Goal: Task Accomplishment & Management: Use online tool/utility

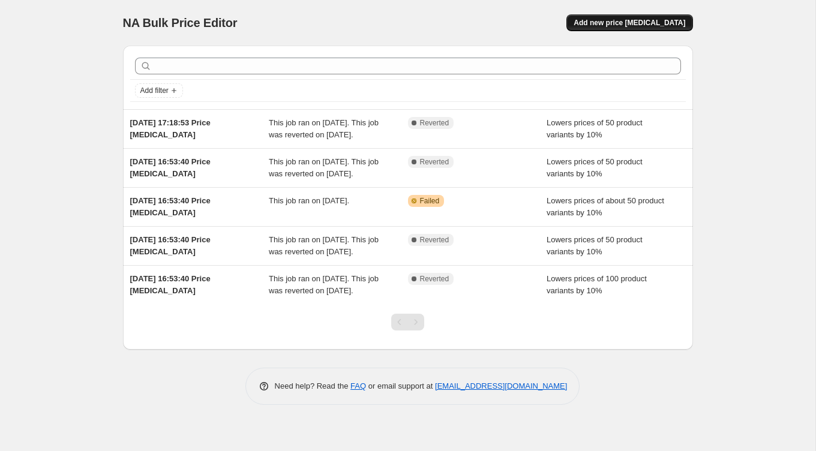
click at [641, 22] on span "Add new price [MEDICAL_DATA]" at bounding box center [630, 23] width 112 height 10
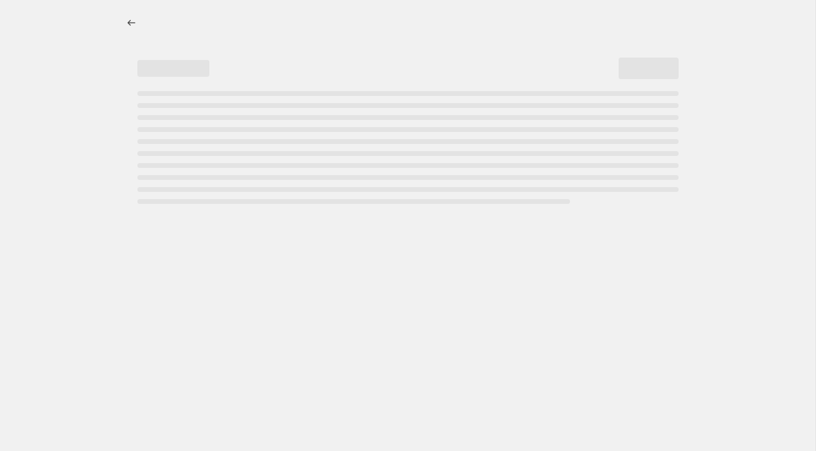
select select "percentage"
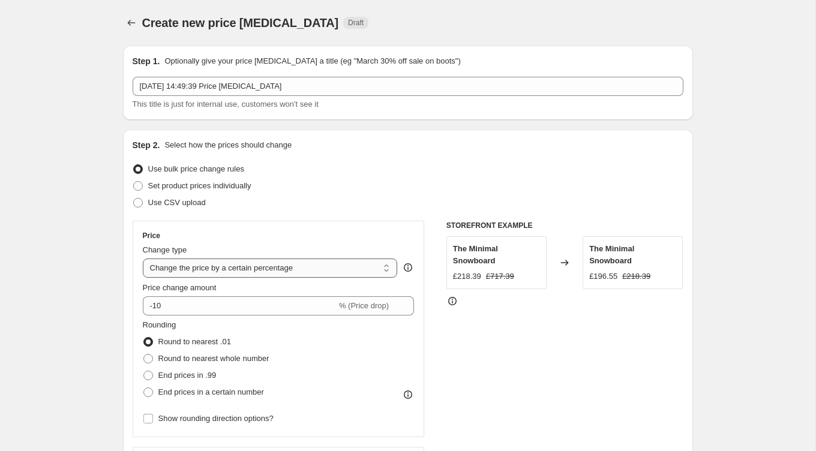
click at [365, 265] on select "Change the price to a certain amount Change the price by a certain amount Chang…" at bounding box center [270, 268] width 255 height 19
click at [143, 259] on select "Change the price to a certain amount Change the price by a certain amount Chang…" at bounding box center [270, 268] width 255 height 19
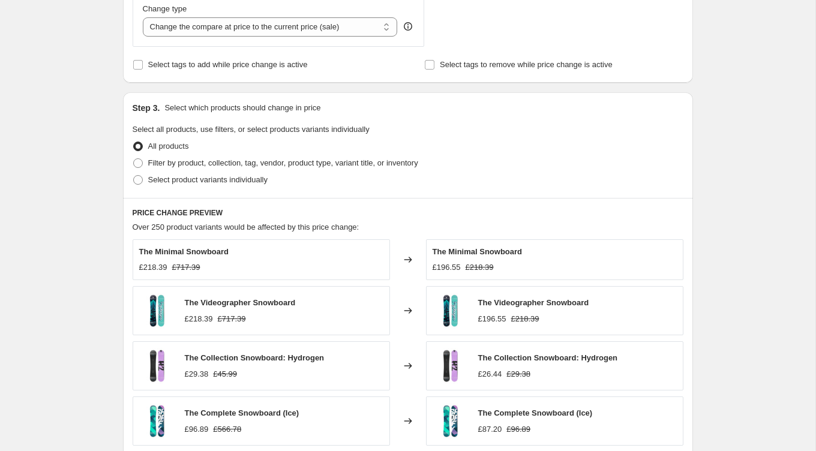
scroll to position [471, 0]
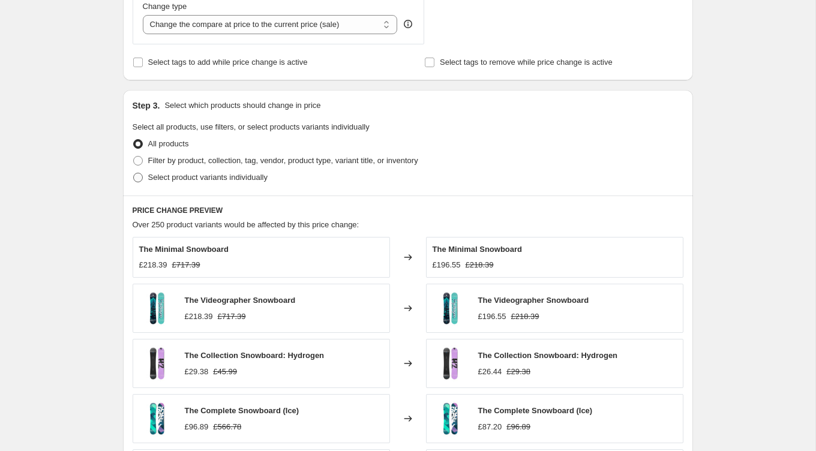
click at [199, 173] on span "Select product variants individually" at bounding box center [207, 177] width 119 height 9
click at [134, 173] on input "Select product variants individually" at bounding box center [133, 173] width 1 height 1
radio input "true"
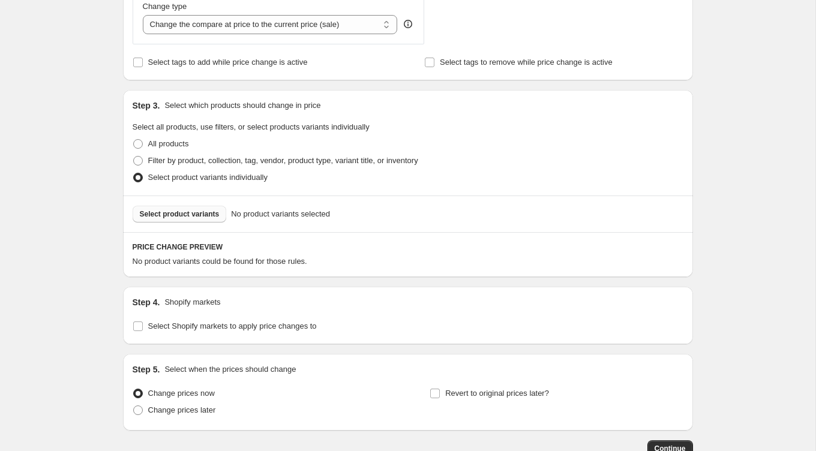
click at [209, 206] on button "Select product variants" at bounding box center [180, 214] width 94 height 17
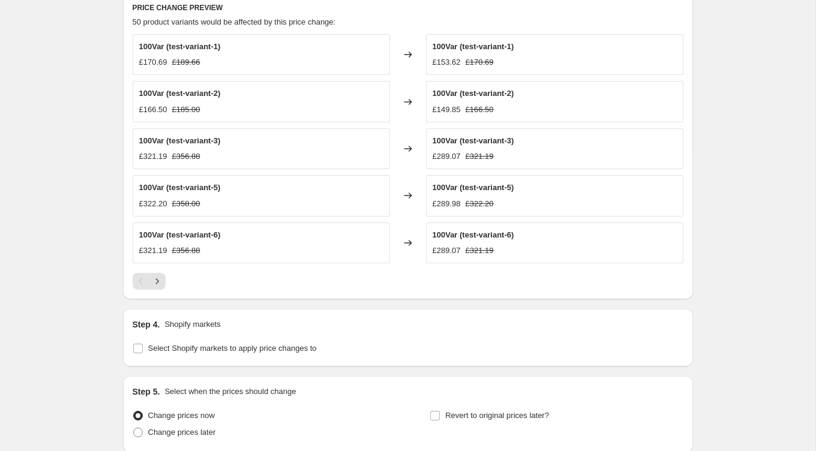
scroll to position [806, 0]
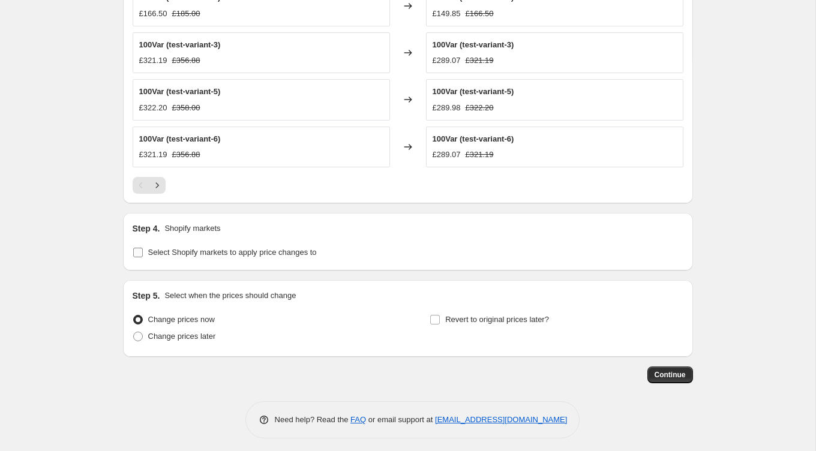
click at [268, 252] on span "Select Shopify markets to apply price changes to" at bounding box center [232, 252] width 169 height 9
click at [143, 252] on input "Select Shopify markets to apply price changes to" at bounding box center [138, 253] width 10 height 10
checkbox input "true"
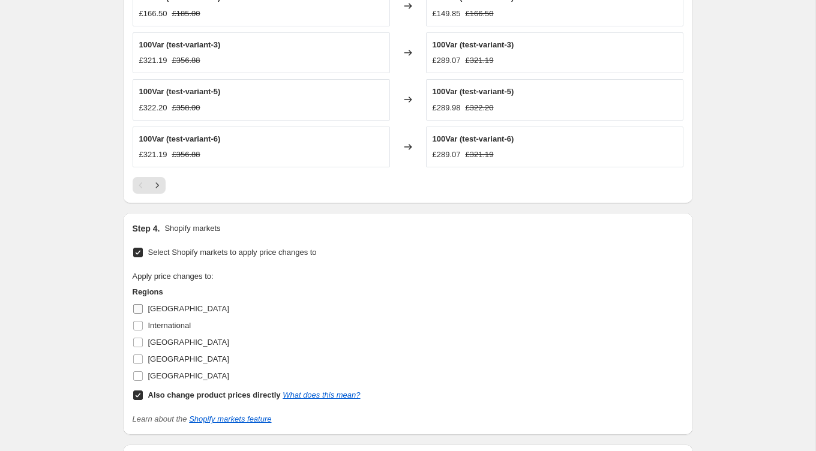
click at [140, 304] on input "[GEOGRAPHIC_DATA]" at bounding box center [138, 309] width 10 height 10
checkbox input "true"
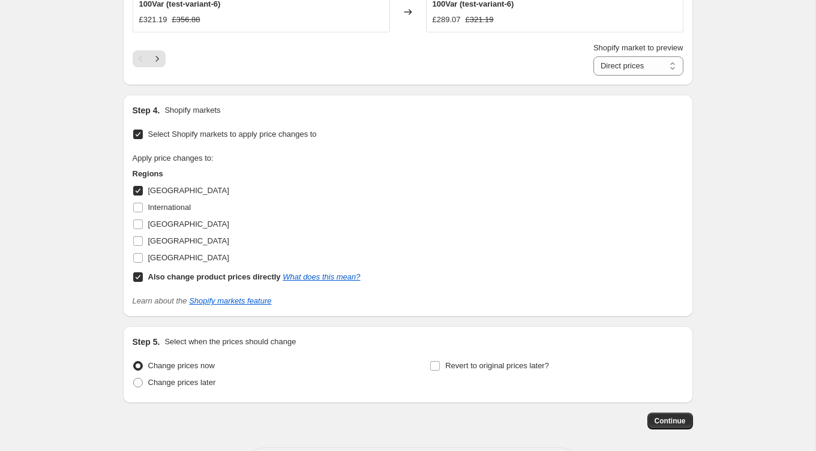
scroll to position [987, 0]
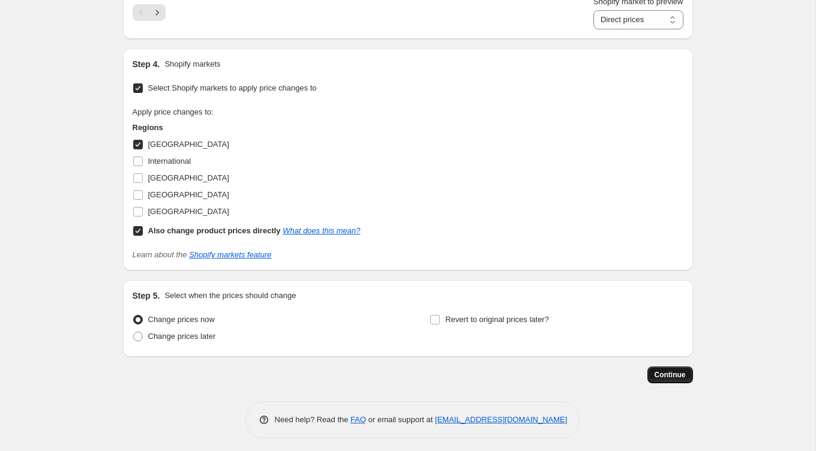
click at [665, 370] on span "Continue" at bounding box center [670, 375] width 31 height 10
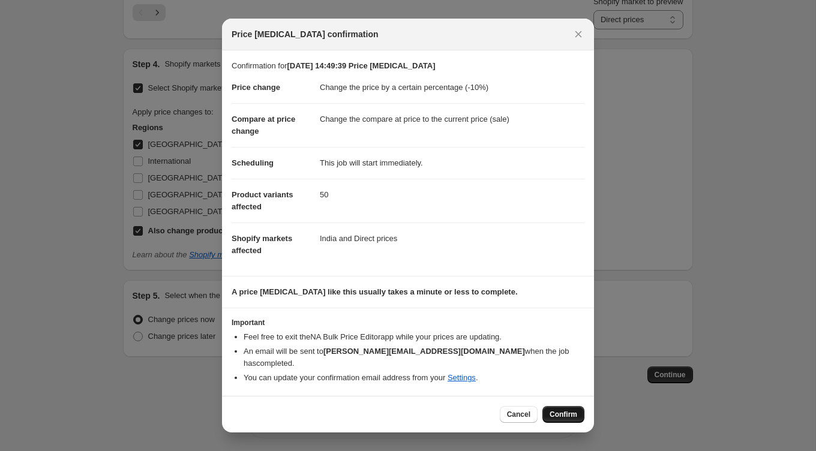
click at [550, 410] on span "Confirm" at bounding box center [564, 415] width 28 height 10
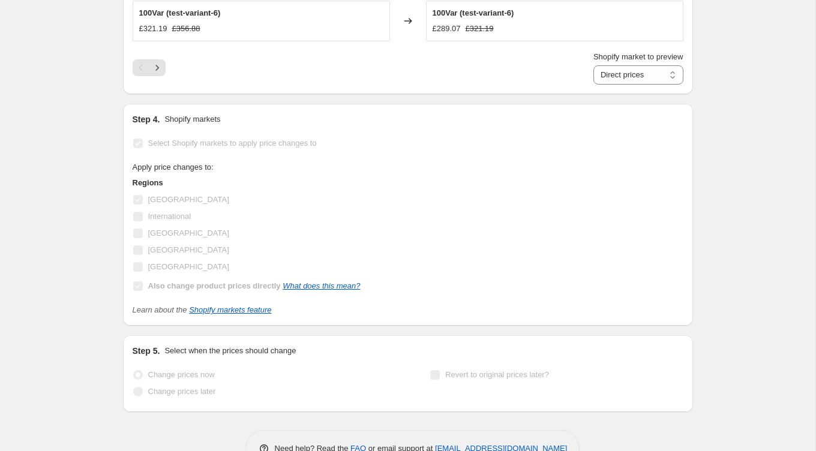
select select "percentage"
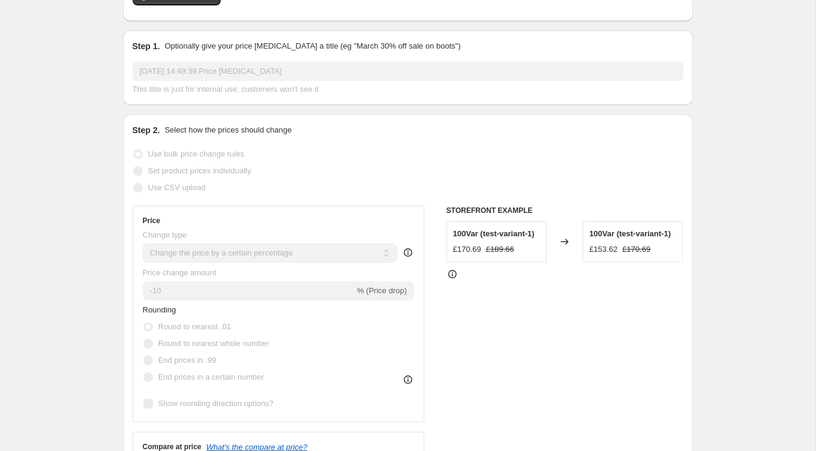
scroll to position [91, 0]
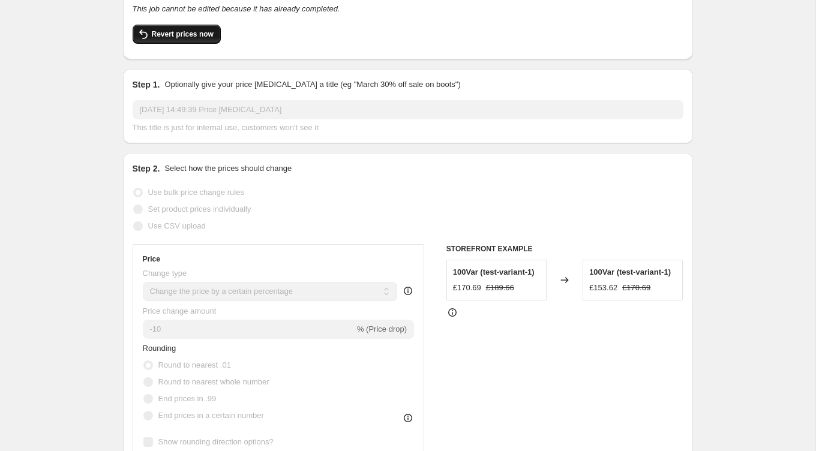
click at [200, 35] on span "Revert prices now" at bounding box center [183, 34] width 62 height 10
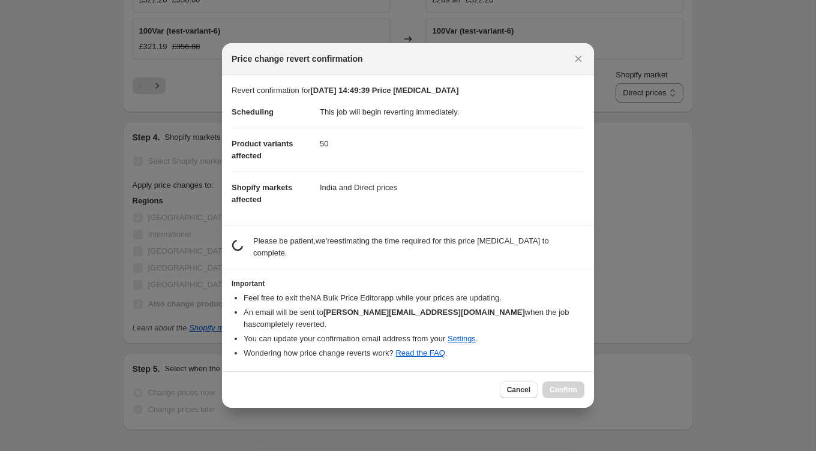
scroll to position [0, 0]
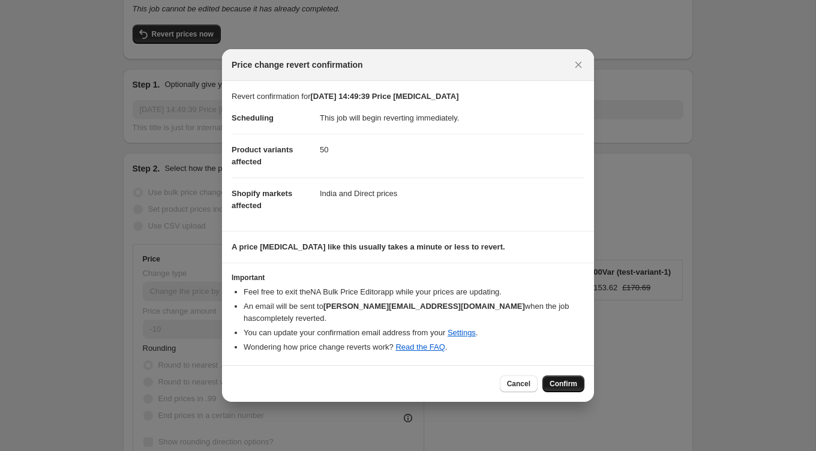
click at [560, 376] on button "Confirm" at bounding box center [564, 384] width 42 height 17
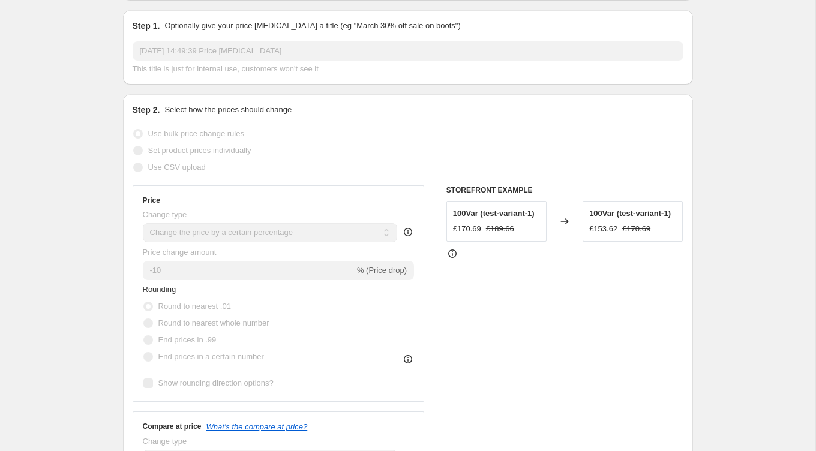
select select "percentage"
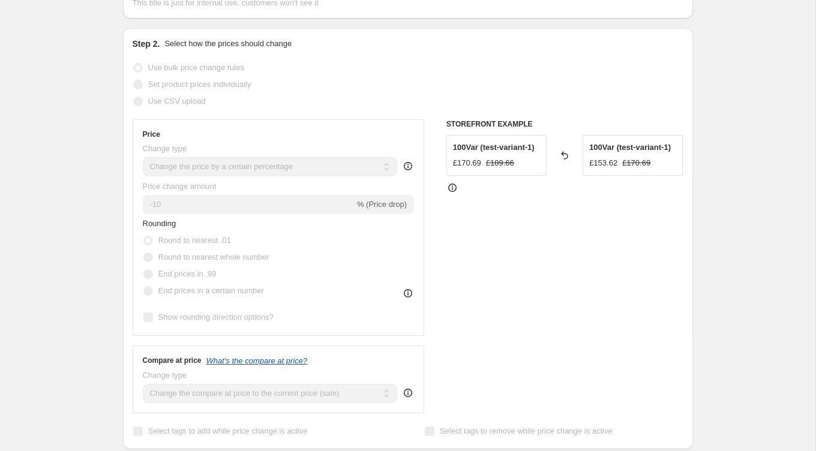
scroll to position [0, 0]
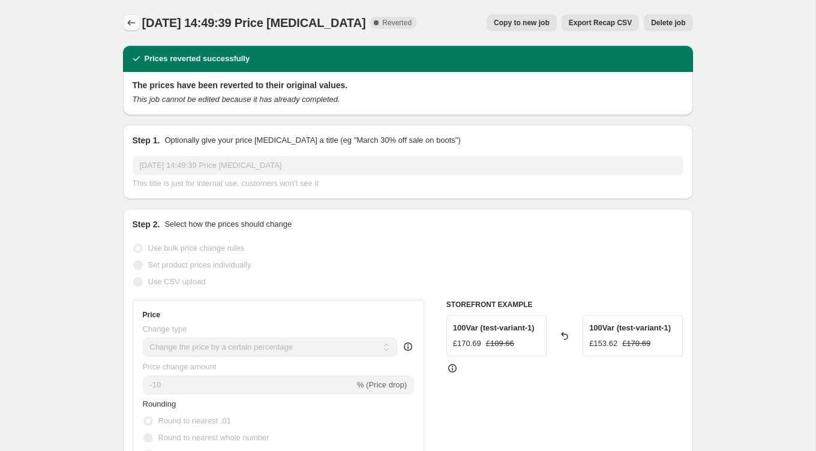
click at [136, 20] on icon "Price change jobs" at bounding box center [131, 23] width 12 height 12
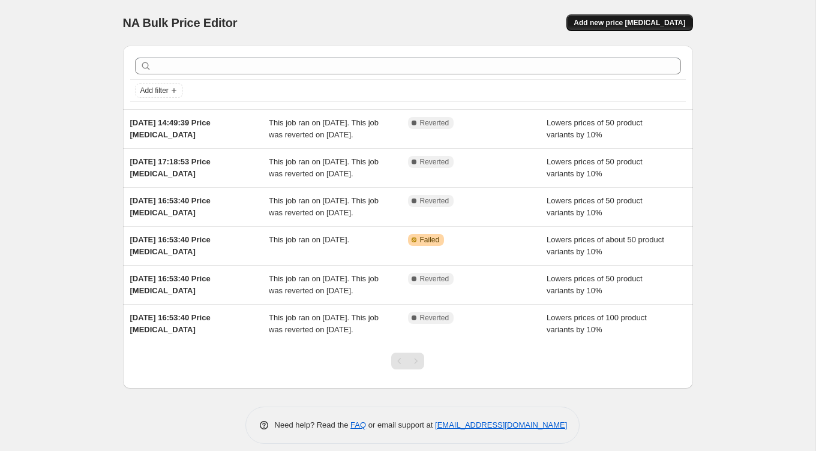
click at [621, 23] on span "Add new price [MEDICAL_DATA]" at bounding box center [630, 23] width 112 height 10
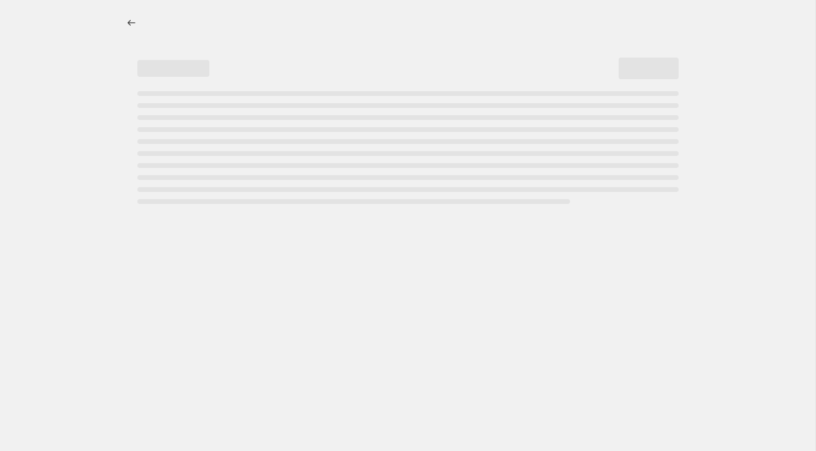
select select "percentage"
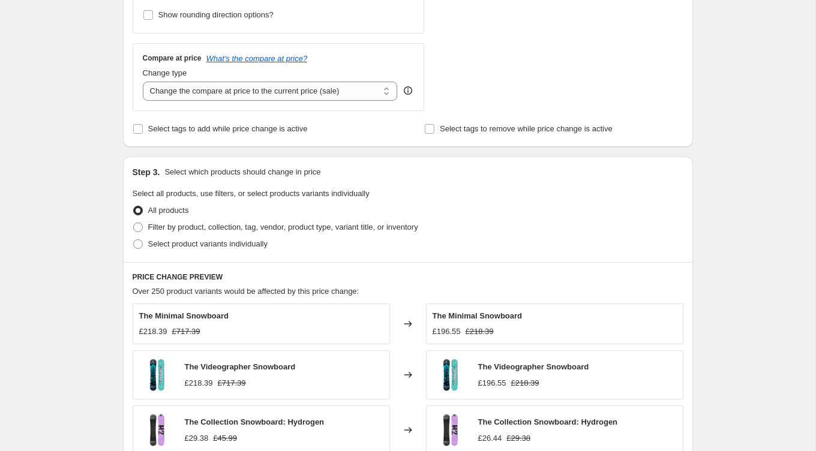
scroll to position [419, 0]
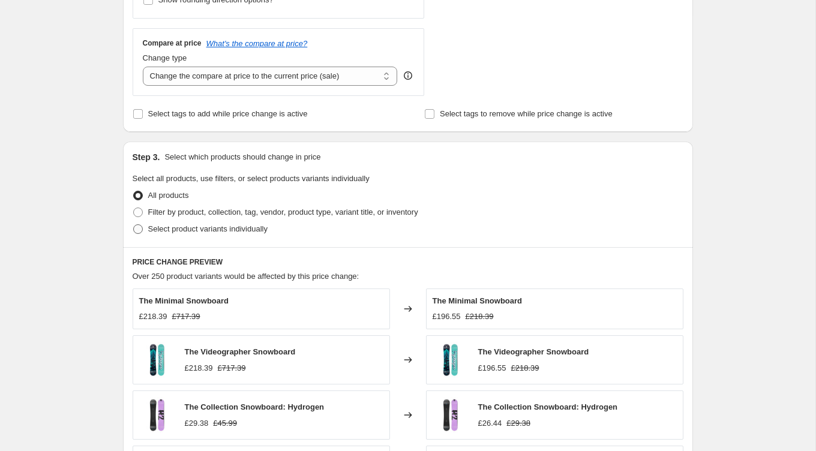
click at [198, 226] on span "Select product variants individually" at bounding box center [207, 229] width 119 height 9
click at [134, 225] on input "Select product variants individually" at bounding box center [133, 225] width 1 height 1
radio input "true"
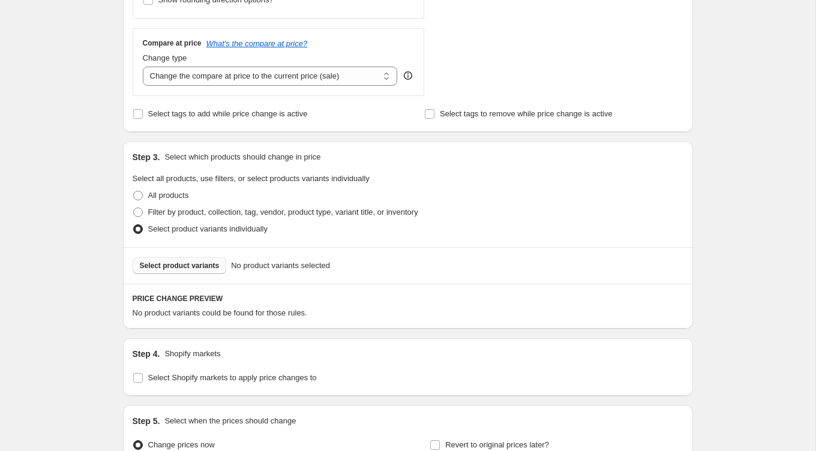
click at [206, 263] on span "Select product variants" at bounding box center [180, 266] width 80 height 10
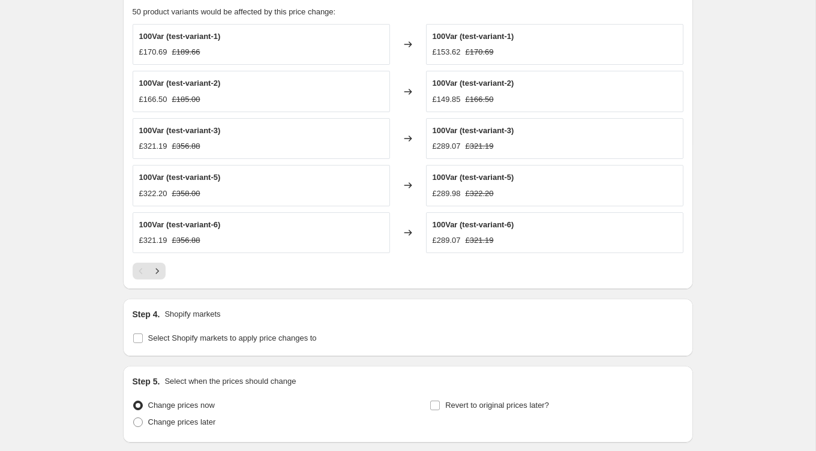
scroll to position [806, 0]
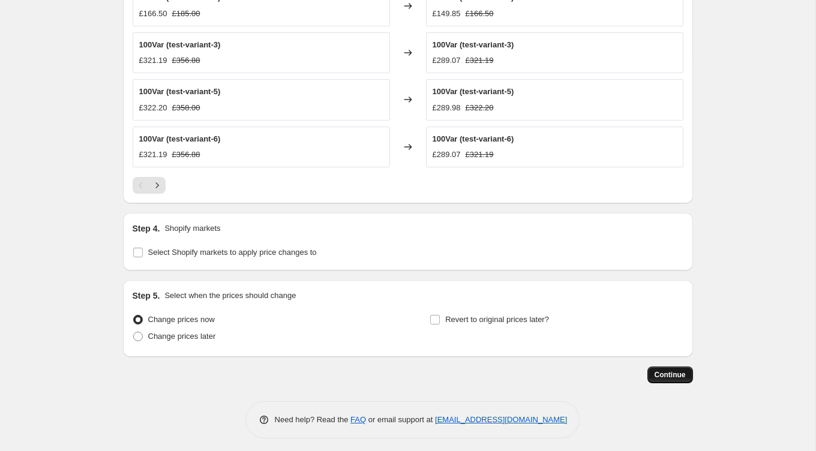
click at [658, 367] on button "Continue" at bounding box center [671, 375] width 46 height 17
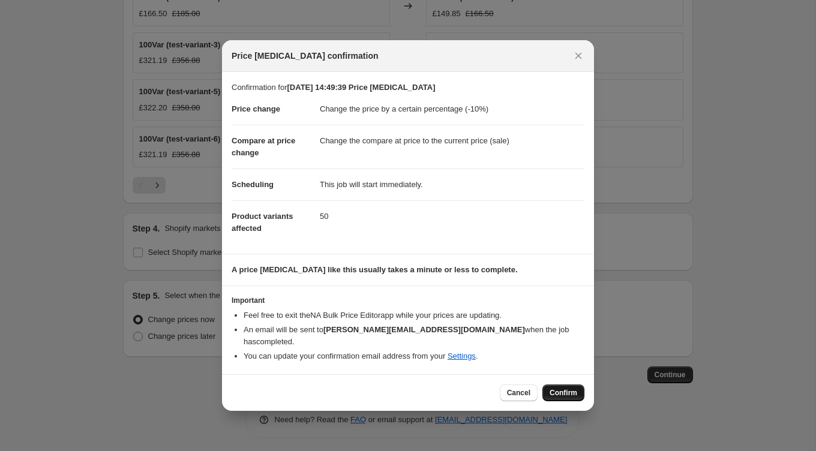
click at [570, 388] on span "Confirm" at bounding box center [564, 393] width 28 height 10
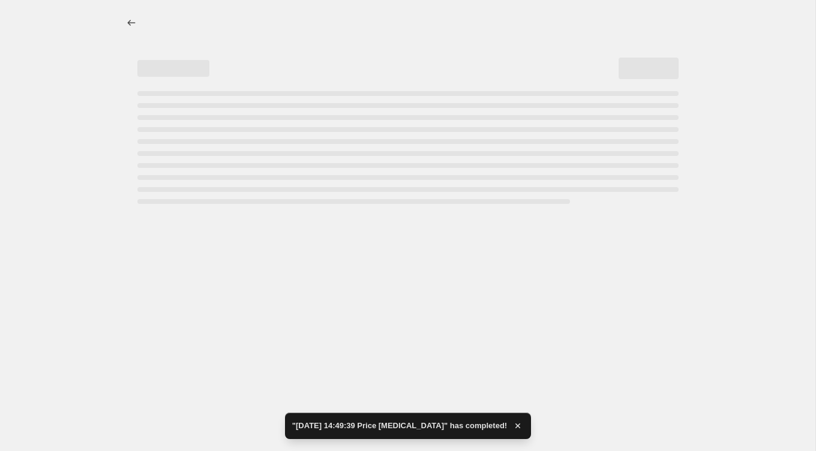
select select "percentage"
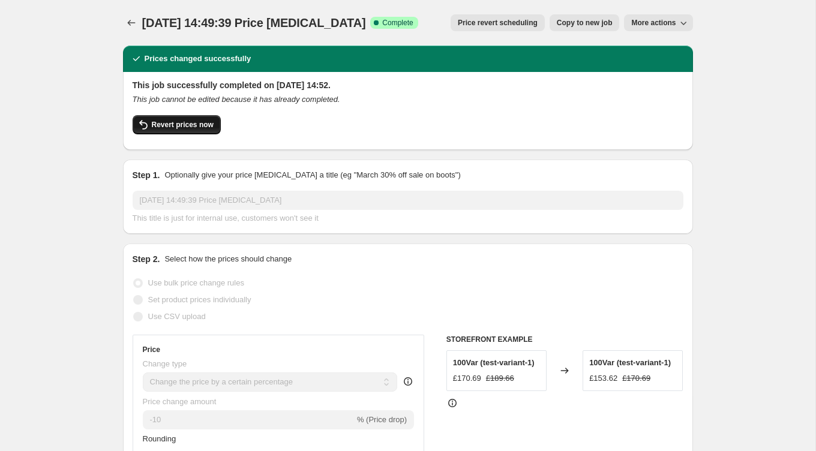
click at [165, 124] on span "Revert prices now" at bounding box center [183, 125] width 62 height 10
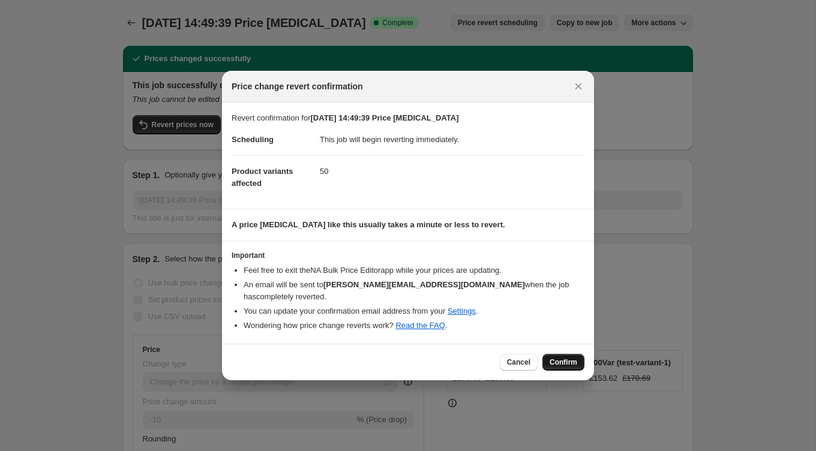
click at [575, 358] on span "Confirm" at bounding box center [564, 363] width 28 height 10
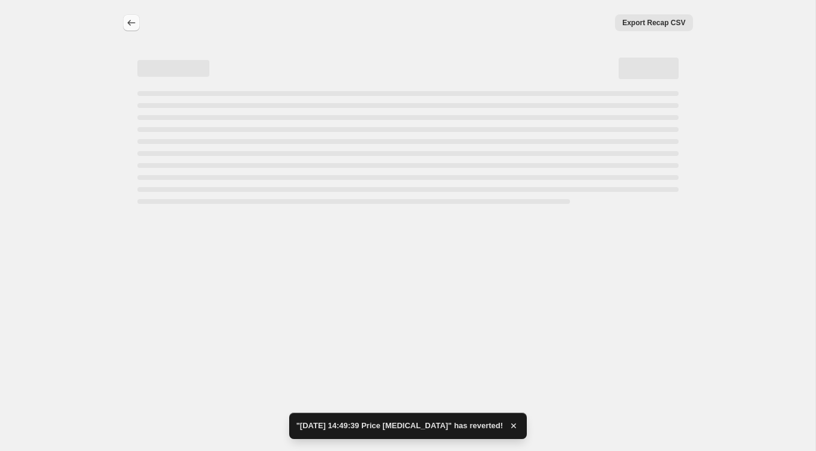
select select "percentage"
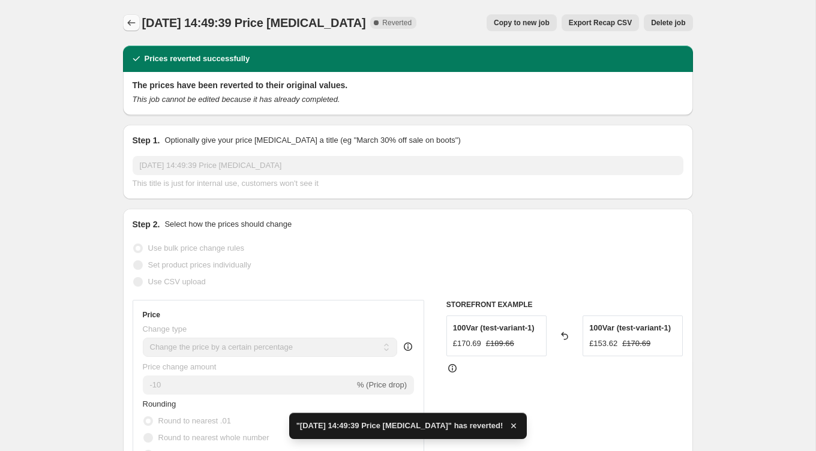
click at [131, 21] on icon "Price change jobs" at bounding box center [131, 23] width 12 height 12
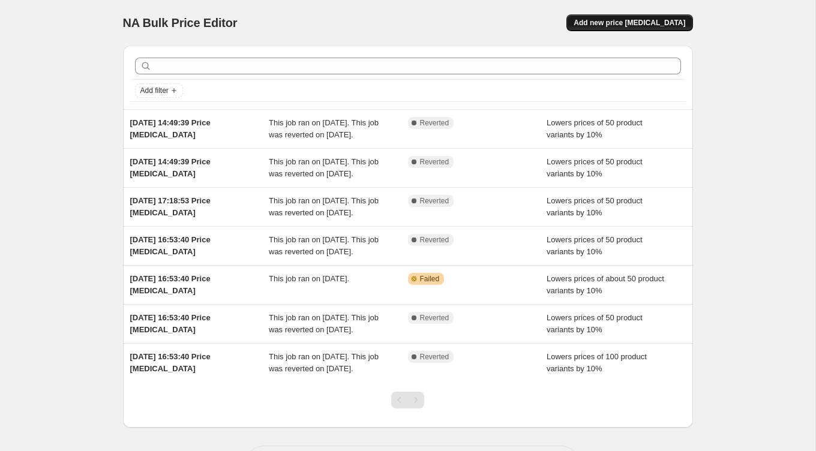
click at [674, 28] on button "Add new price [MEDICAL_DATA]" at bounding box center [630, 22] width 126 height 17
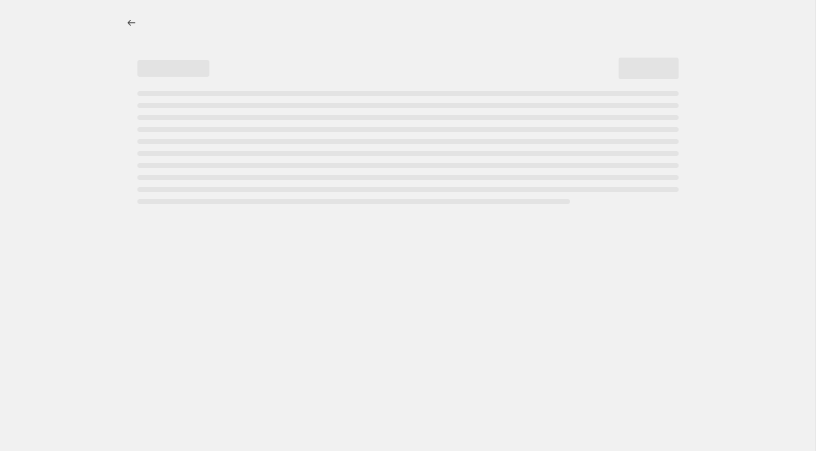
select select "percentage"
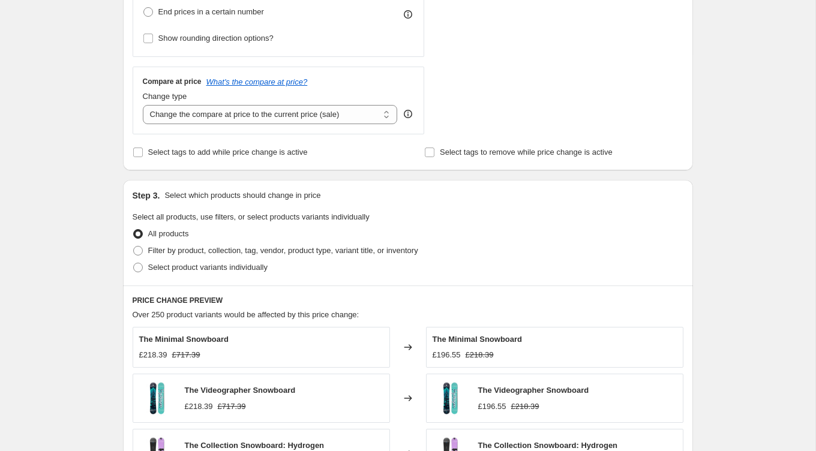
scroll to position [382, 0]
click at [177, 266] on span "Select product variants individually" at bounding box center [207, 266] width 119 height 9
click at [134, 262] on input "Select product variants individually" at bounding box center [133, 262] width 1 height 1
radio input "true"
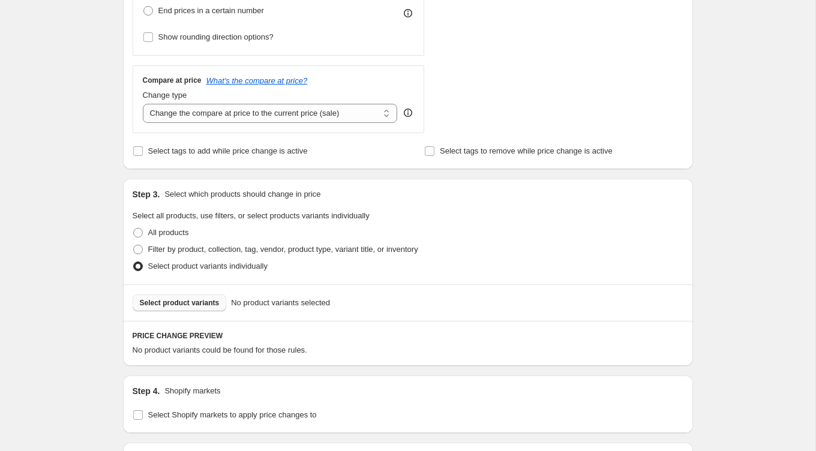
click at [208, 301] on span "Select product variants" at bounding box center [180, 303] width 80 height 10
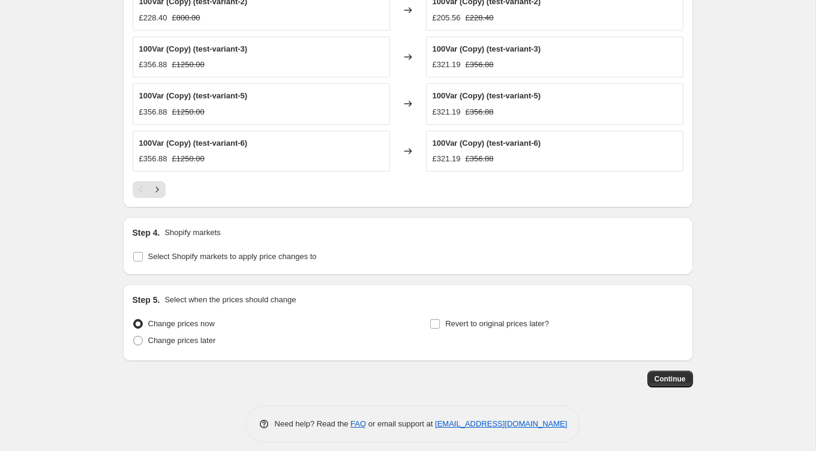
scroll to position [806, 0]
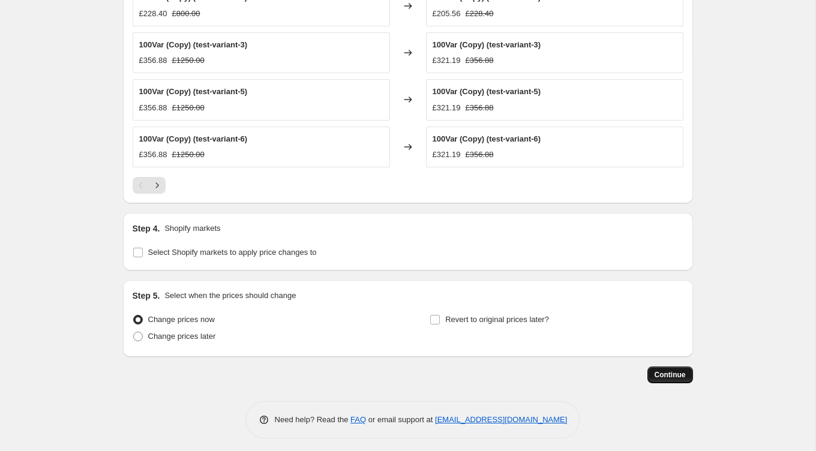
click at [658, 367] on button "Continue" at bounding box center [671, 375] width 46 height 17
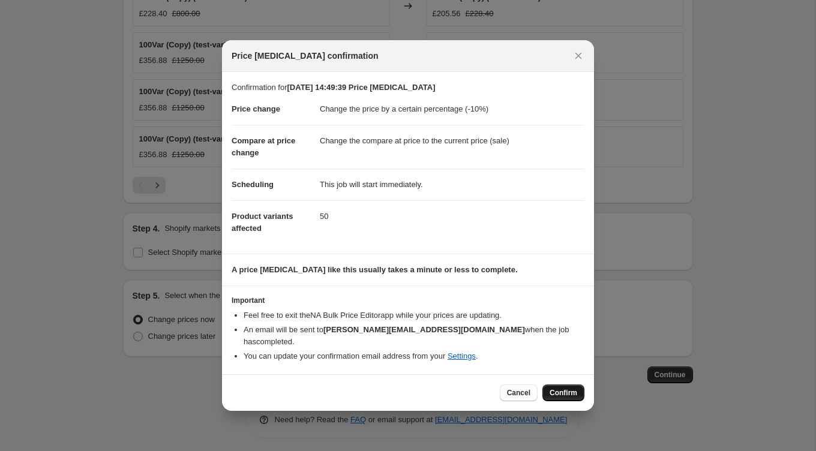
click at [561, 390] on span "Confirm" at bounding box center [564, 393] width 28 height 10
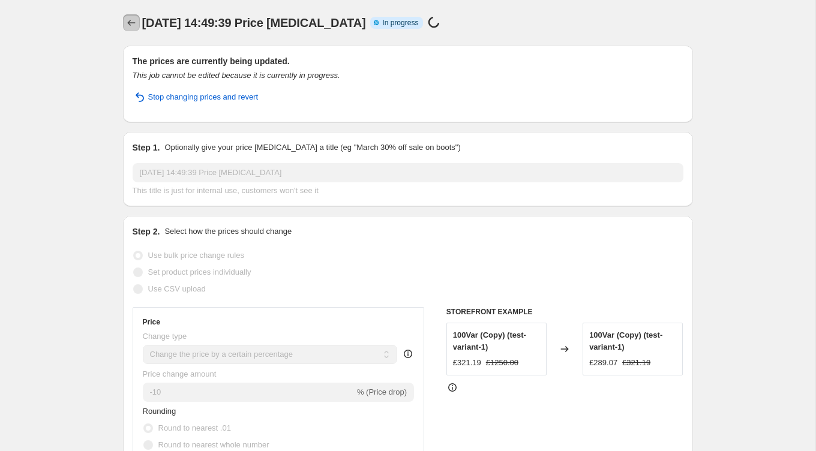
click at [129, 17] on icon "Price change jobs" at bounding box center [131, 23] width 12 height 12
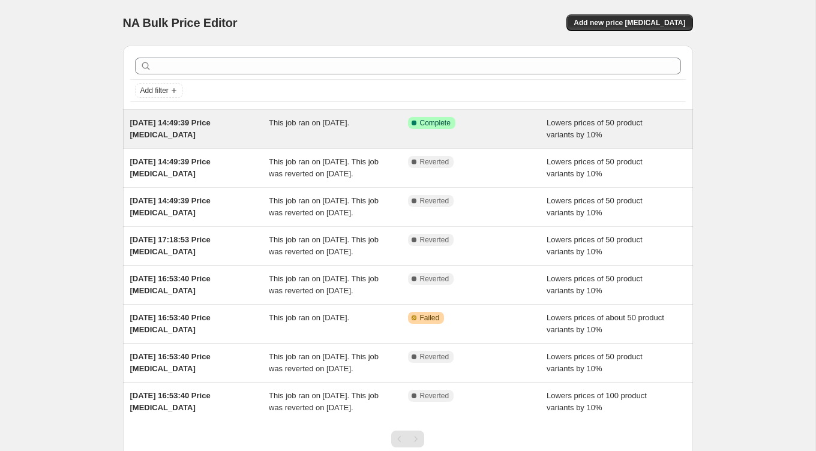
click at [188, 124] on span "[DATE] 14:49:39 Price [MEDICAL_DATA]" at bounding box center [170, 128] width 80 height 21
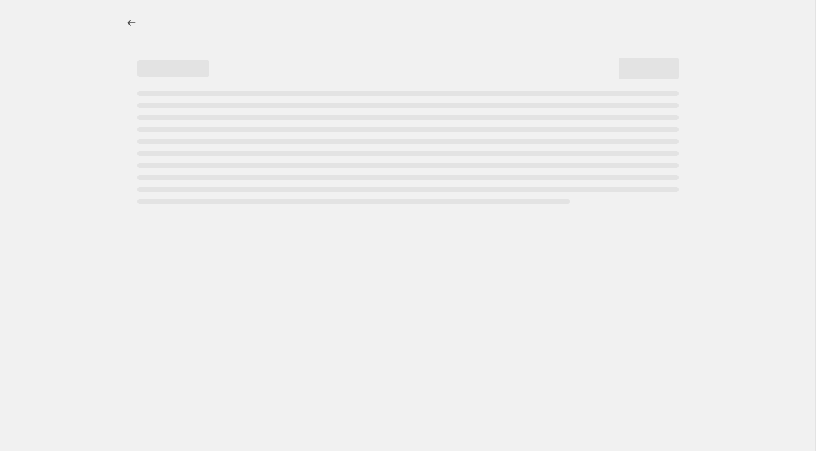
select select "percentage"
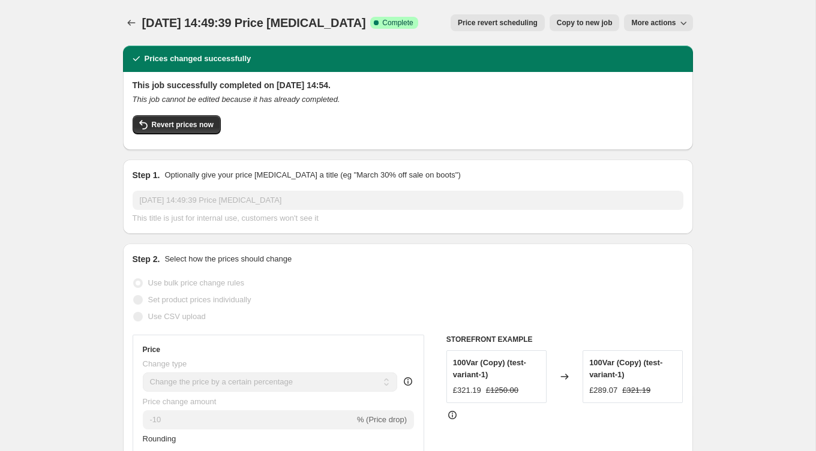
click at [188, 124] on span "Revert prices now" at bounding box center [183, 125] width 62 height 10
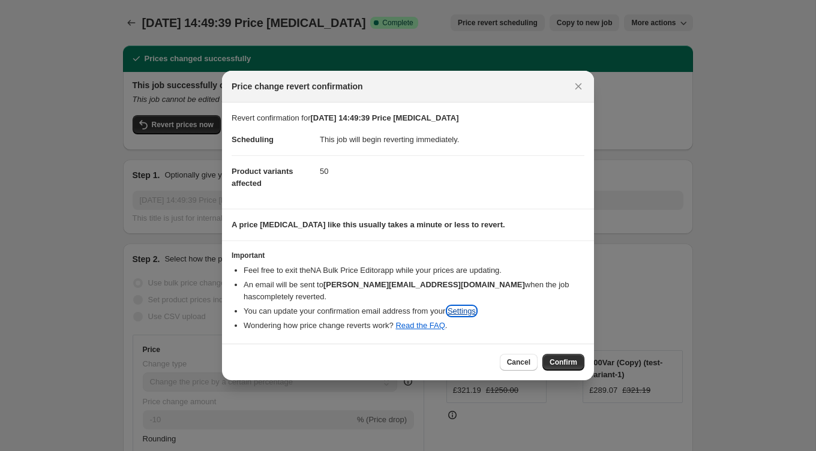
click at [476, 307] on link "Settings" at bounding box center [462, 311] width 28 height 9
click at [509, 359] on span "Cancel" at bounding box center [518, 363] width 23 height 10
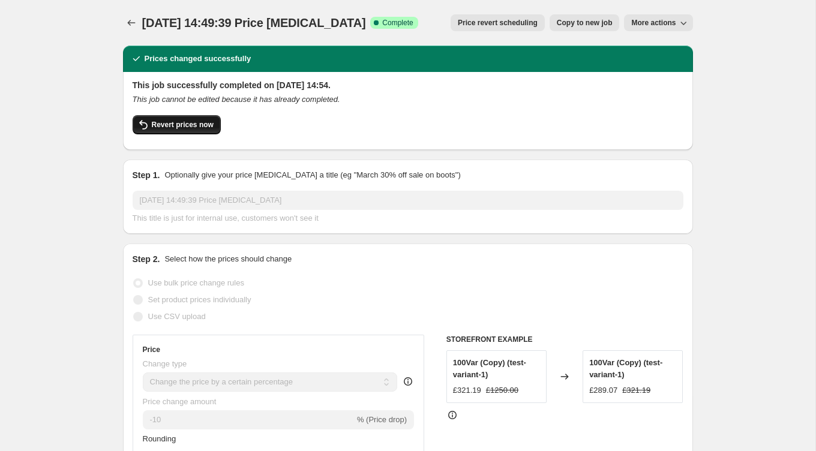
click at [178, 121] on span "Revert prices now" at bounding box center [183, 125] width 62 height 10
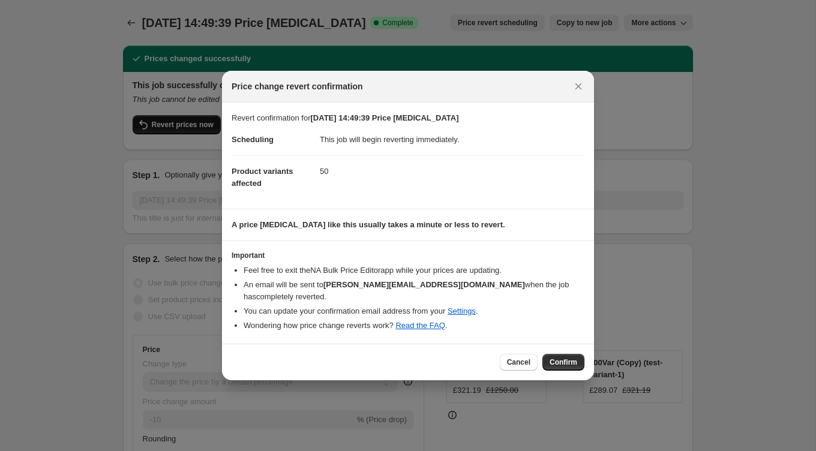
click at [178, 121] on div at bounding box center [408, 225] width 816 height 451
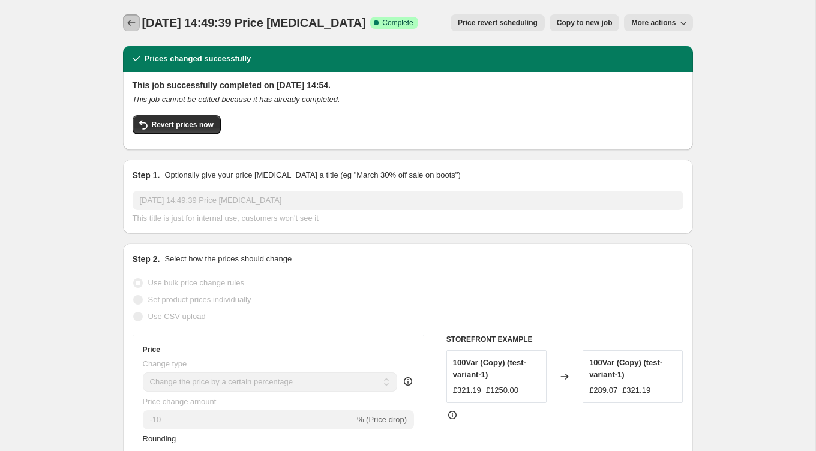
click at [127, 26] on icon "Price change jobs" at bounding box center [131, 23] width 12 height 12
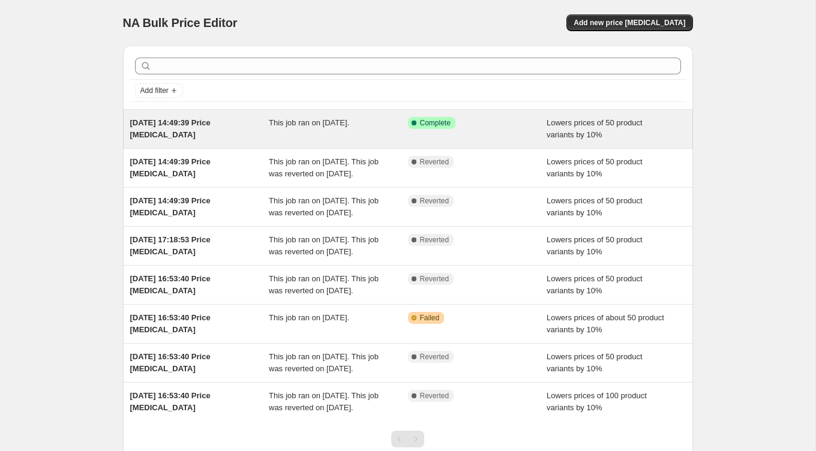
click at [318, 142] on div "[DATE] 14:49:39 Price [MEDICAL_DATA] This job ran on [DATE]. Success Complete C…" at bounding box center [408, 129] width 570 height 38
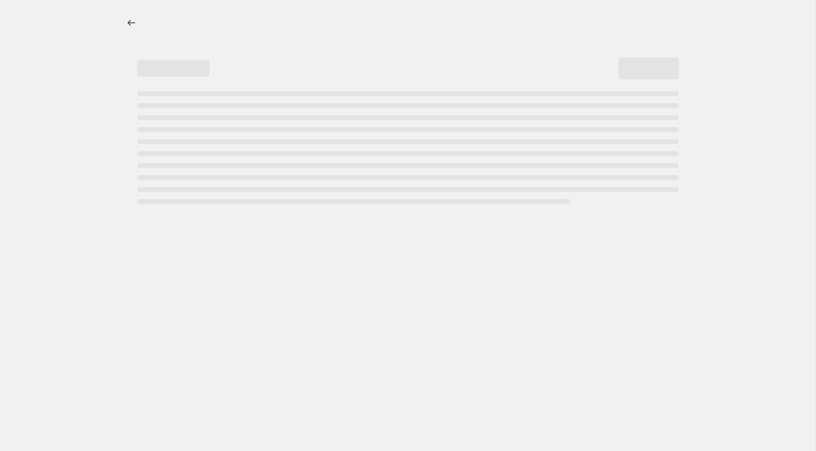
select select "percentage"
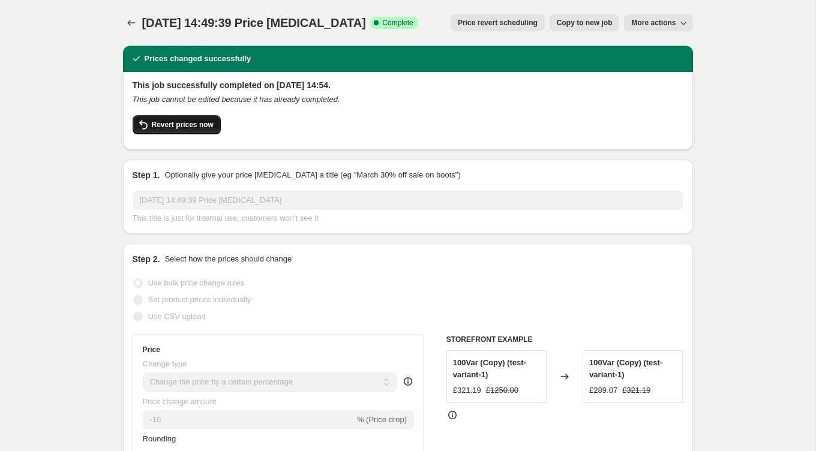
click at [170, 122] on span "Revert prices now" at bounding box center [183, 125] width 62 height 10
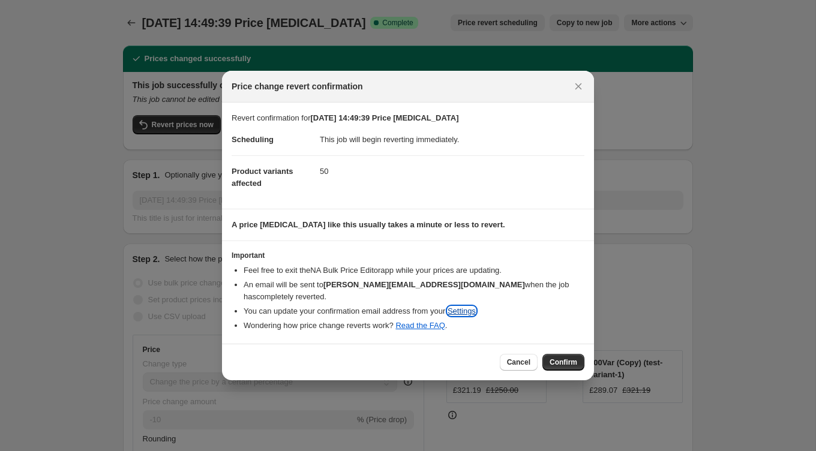
click at [476, 307] on link "Settings" at bounding box center [462, 311] width 28 height 9
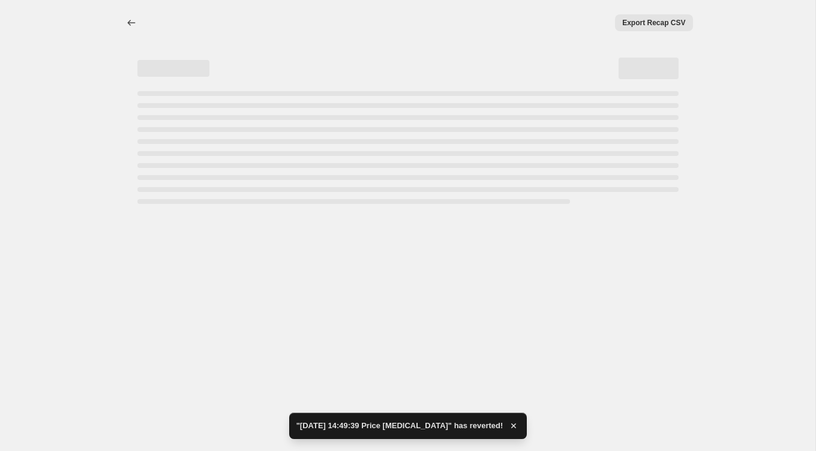
select select "percentage"
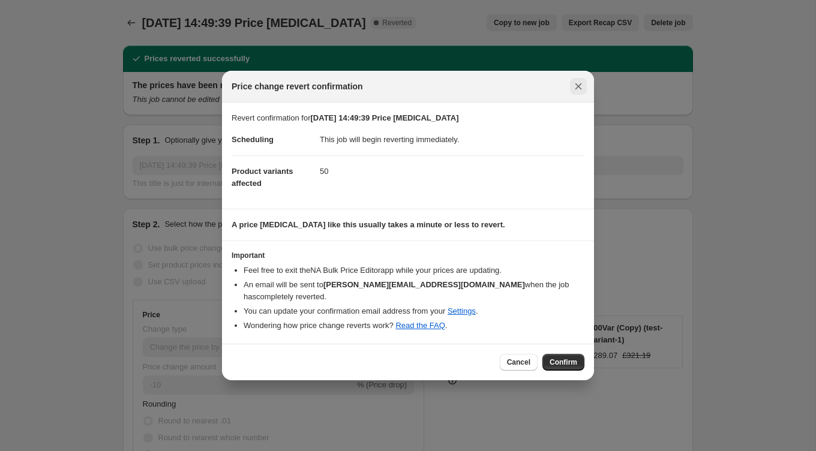
click at [576, 92] on icon "Close" at bounding box center [579, 86] width 12 height 12
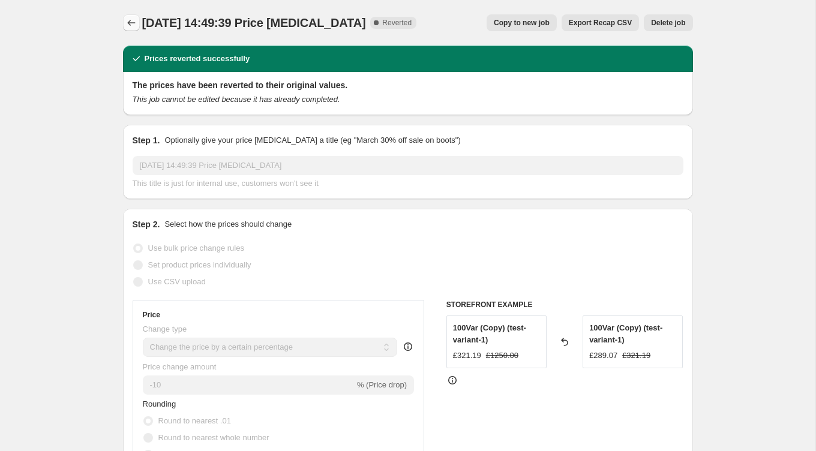
click at [131, 14] on button "Price change jobs" at bounding box center [131, 22] width 17 height 17
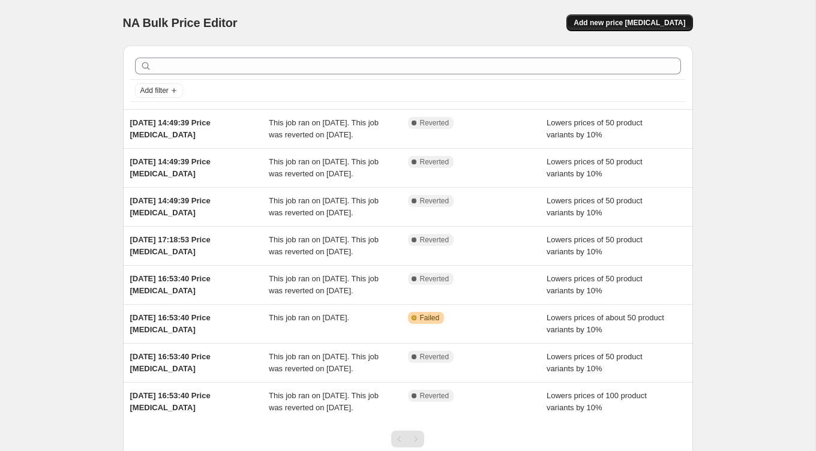
click at [654, 14] on button "Add new price [MEDICAL_DATA]" at bounding box center [630, 22] width 126 height 17
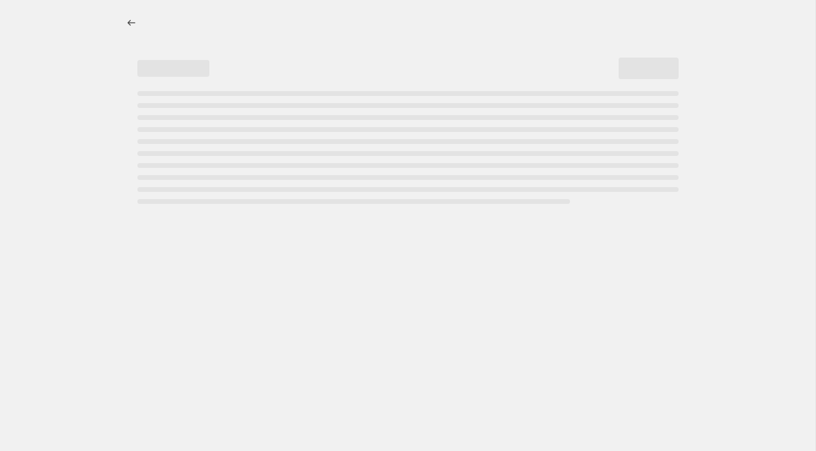
select select "percentage"
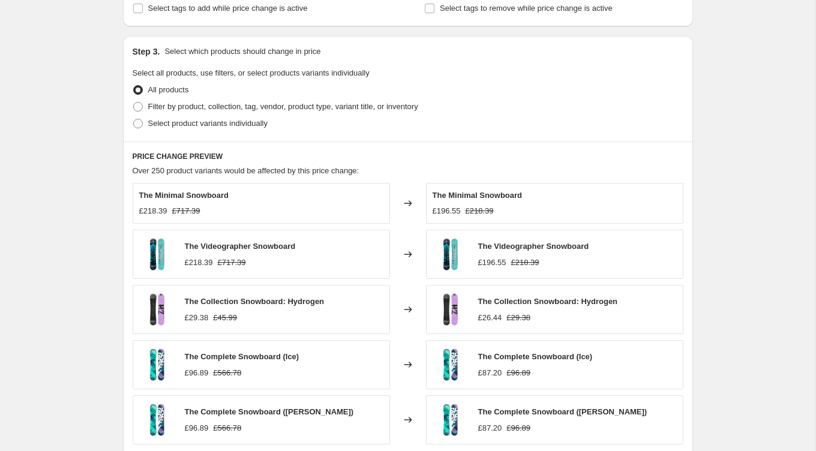
scroll to position [526, 0]
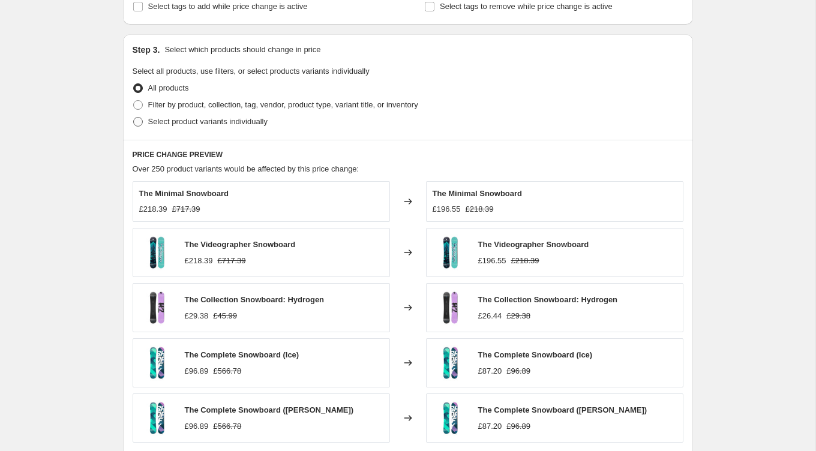
click at [137, 119] on span at bounding box center [138, 122] width 10 height 10
click at [134, 118] on input "Select product variants individually" at bounding box center [133, 117] width 1 height 1
radio input "true"
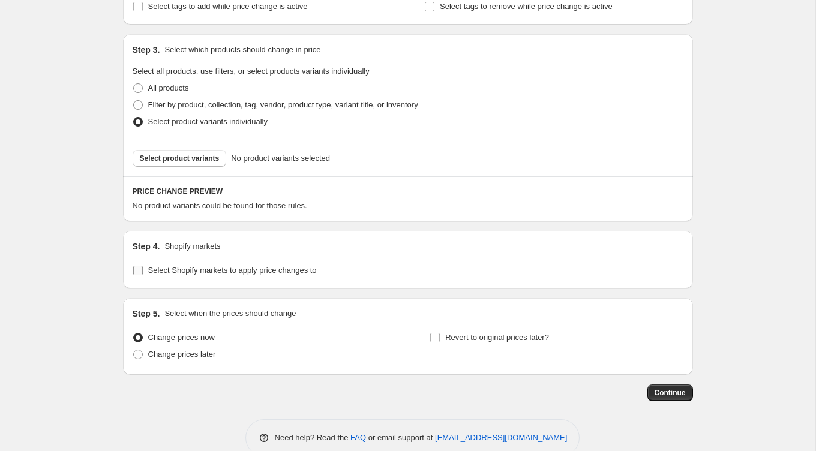
click at [142, 266] on input "Select Shopify markets to apply price changes to" at bounding box center [138, 271] width 10 height 10
checkbox input "true"
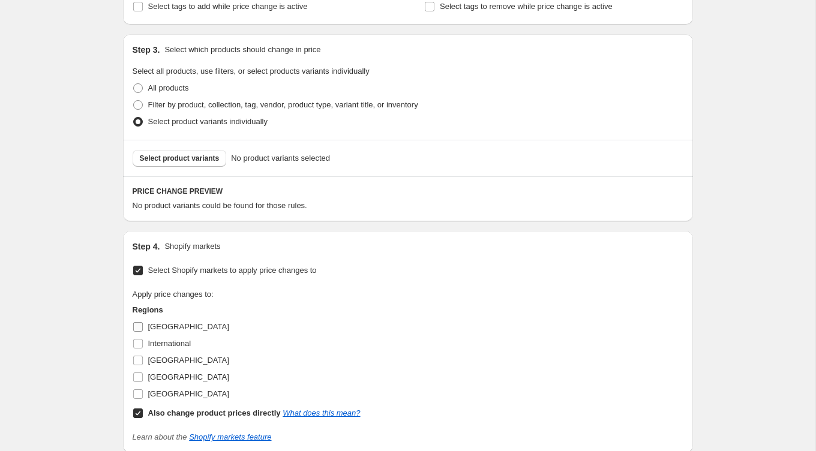
click at [140, 322] on input "[GEOGRAPHIC_DATA]" at bounding box center [138, 327] width 10 height 10
checkbox input "true"
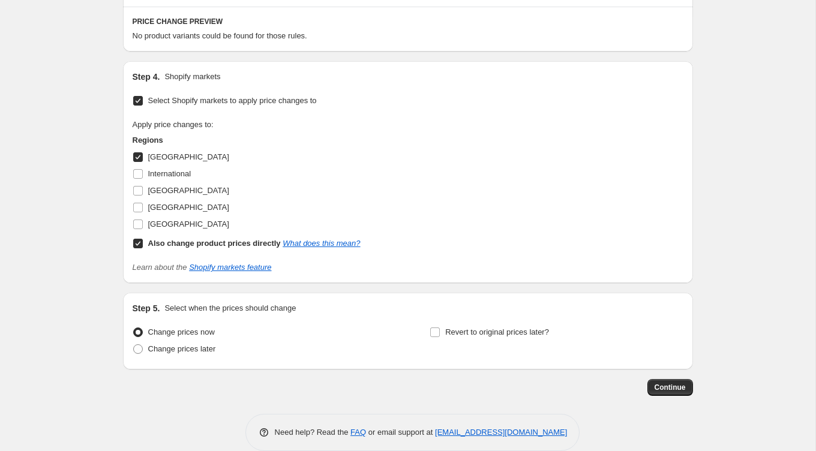
scroll to position [712, 0]
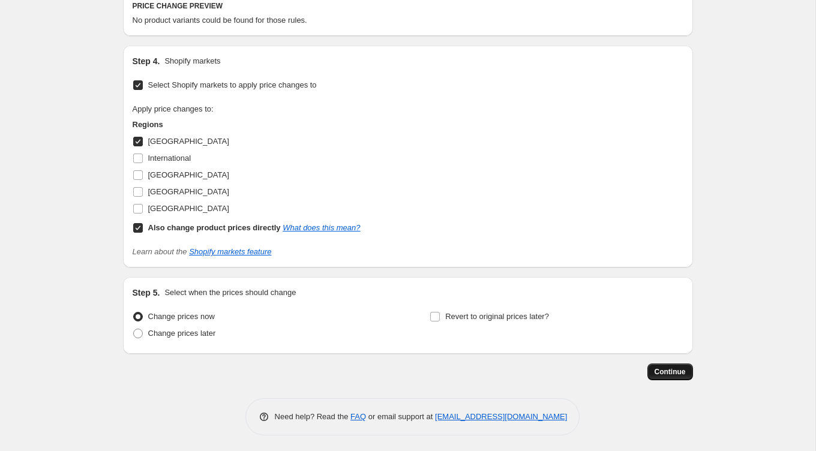
click at [666, 372] on span "Continue" at bounding box center [670, 372] width 31 height 10
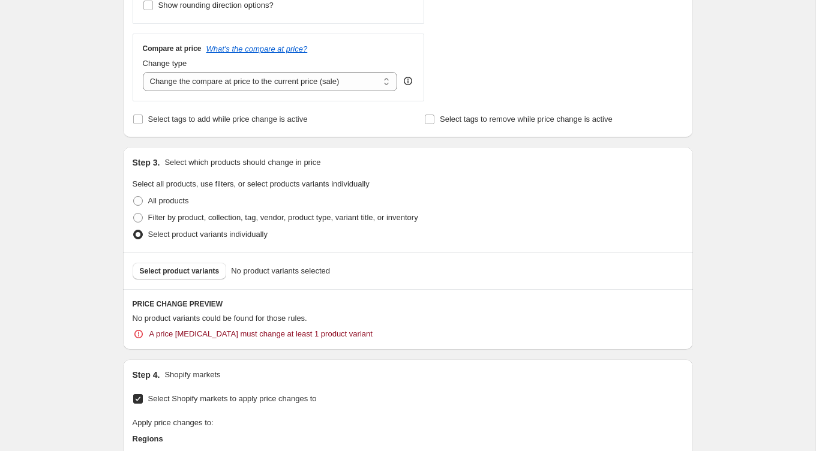
scroll to position [494, 0]
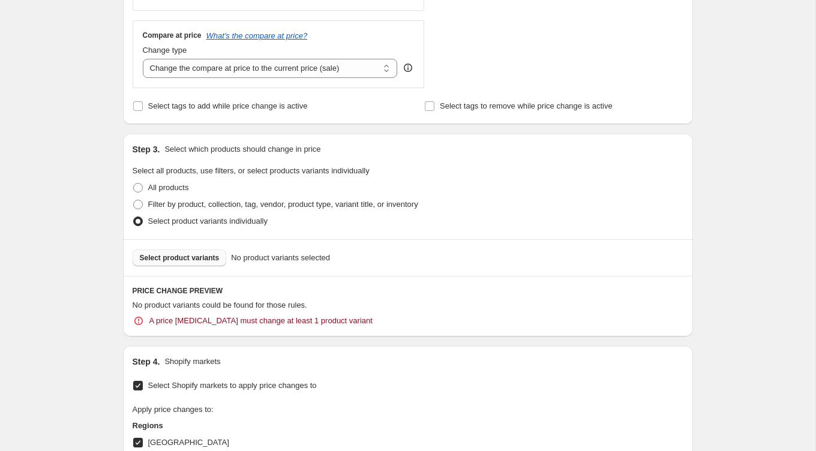
click at [217, 253] on span "Select product variants" at bounding box center [180, 258] width 80 height 10
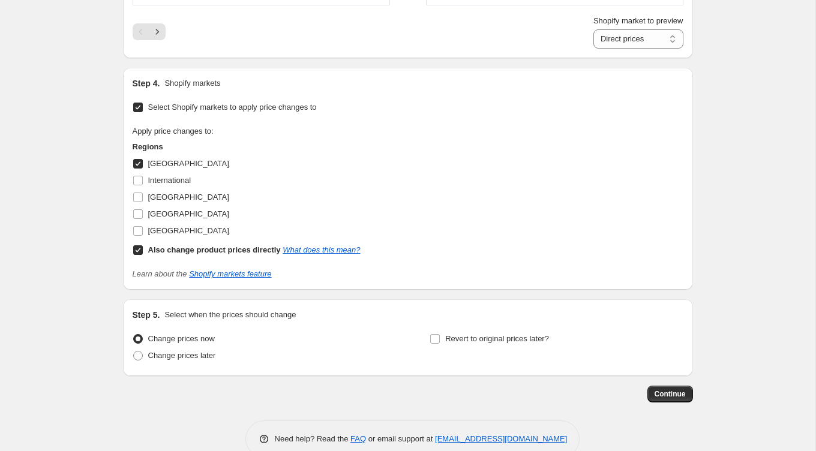
scroll to position [987, 0]
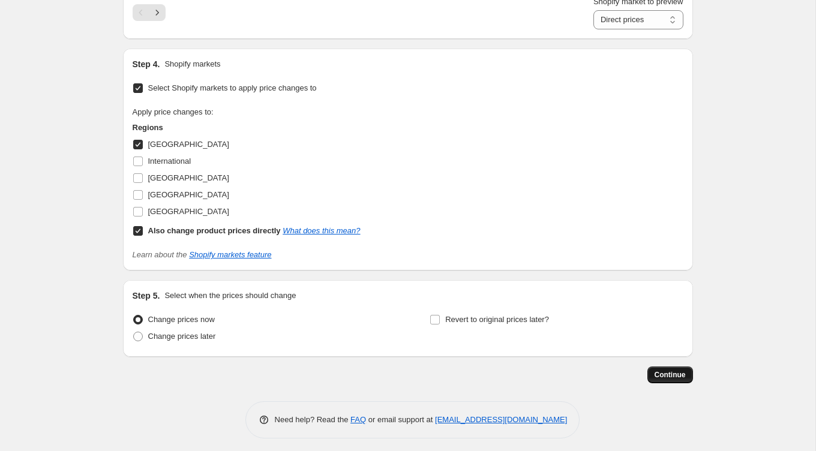
click at [663, 372] on span "Continue" at bounding box center [670, 375] width 31 height 10
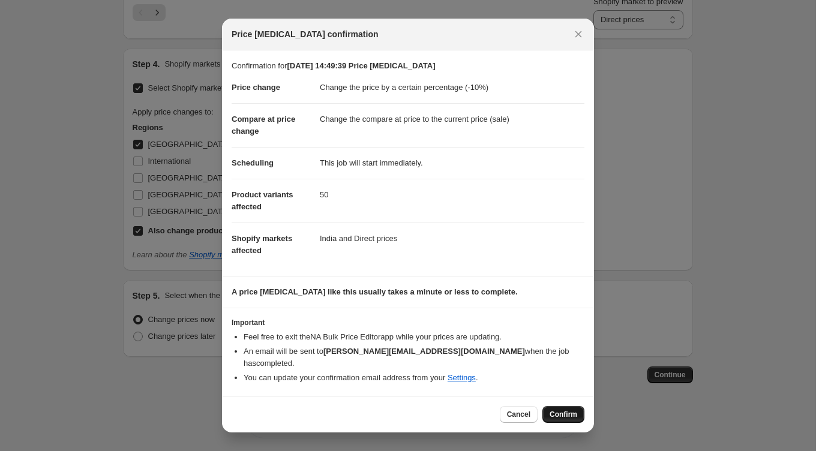
click at [557, 410] on span "Confirm" at bounding box center [564, 415] width 28 height 10
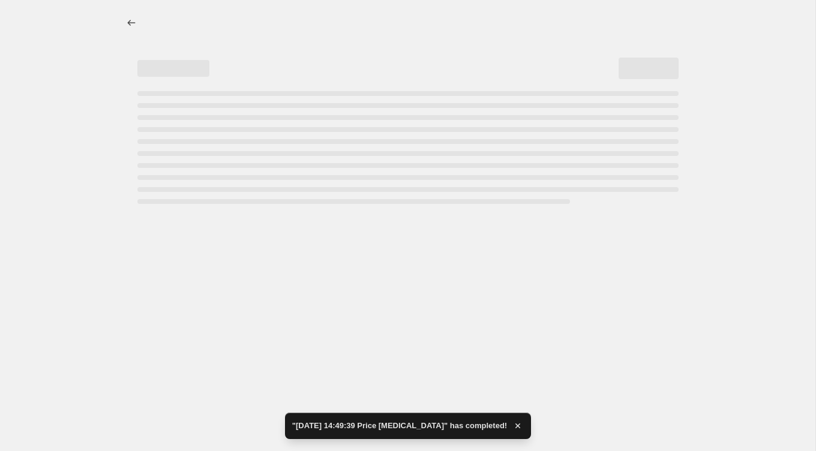
select select "percentage"
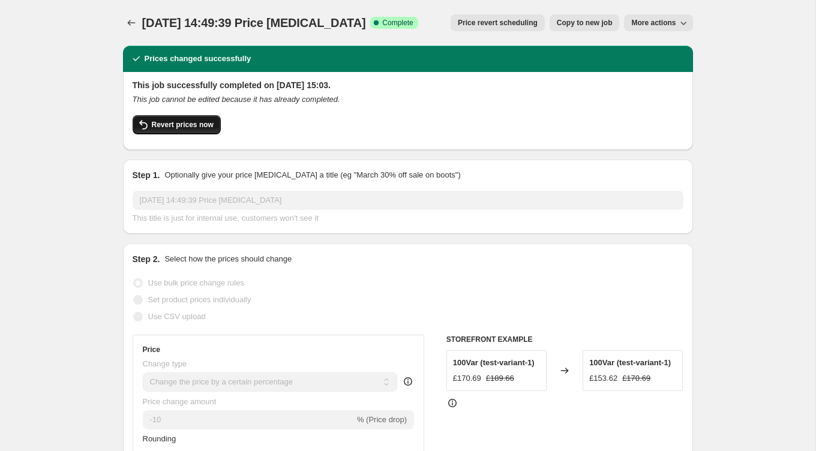
click at [173, 122] on span "Revert prices now" at bounding box center [183, 125] width 62 height 10
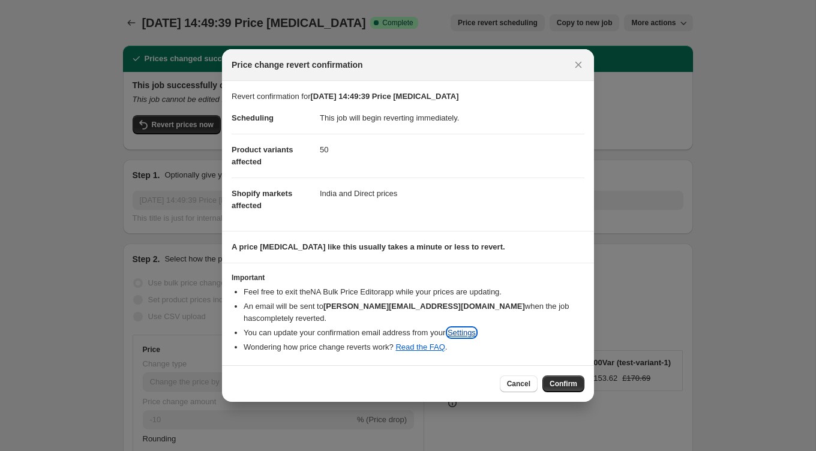
click at [474, 329] on link "Settings" at bounding box center [462, 332] width 28 height 9
click at [567, 379] on span "Confirm" at bounding box center [564, 384] width 28 height 10
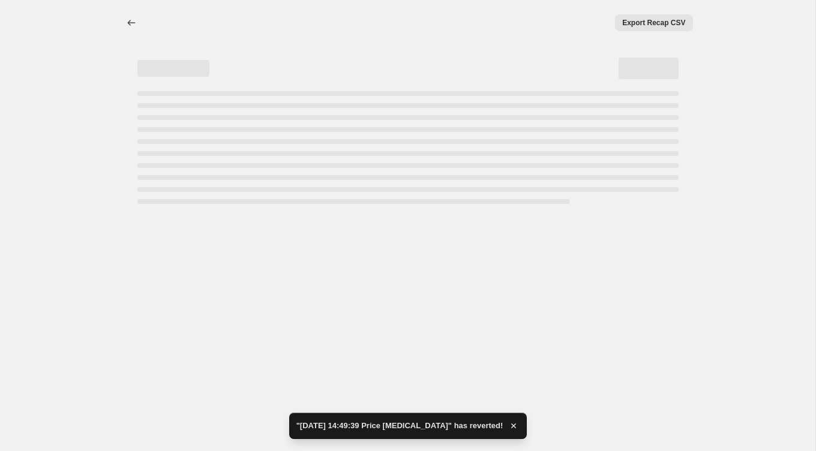
select select "percentage"
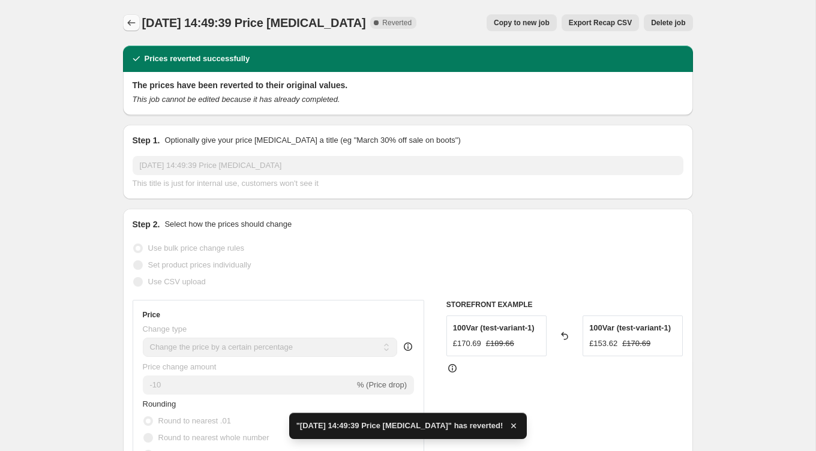
click at [130, 25] on icon "Price change jobs" at bounding box center [131, 23] width 12 height 12
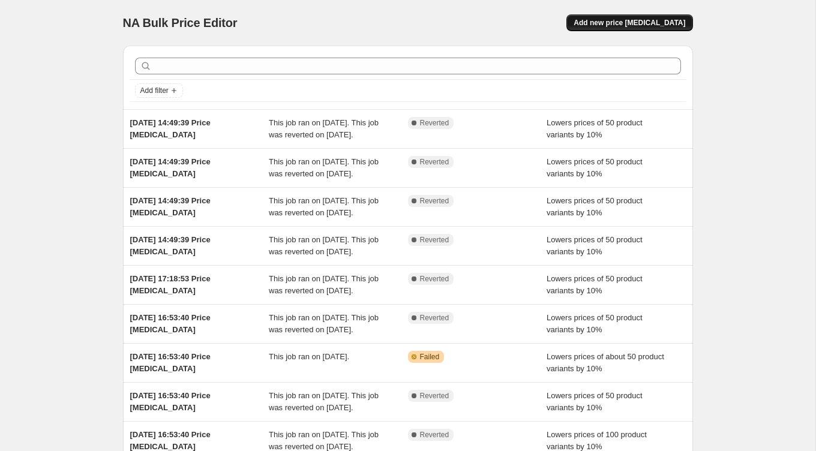
click at [597, 19] on span "Add new price [MEDICAL_DATA]" at bounding box center [630, 23] width 112 height 10
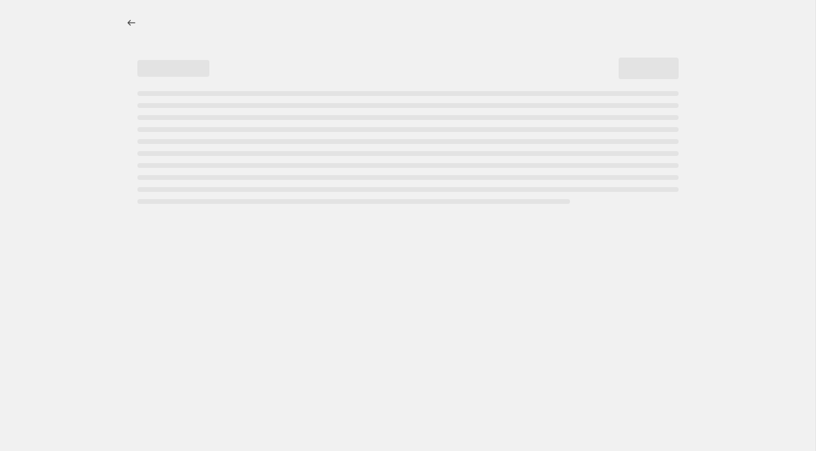
select select "percentage"
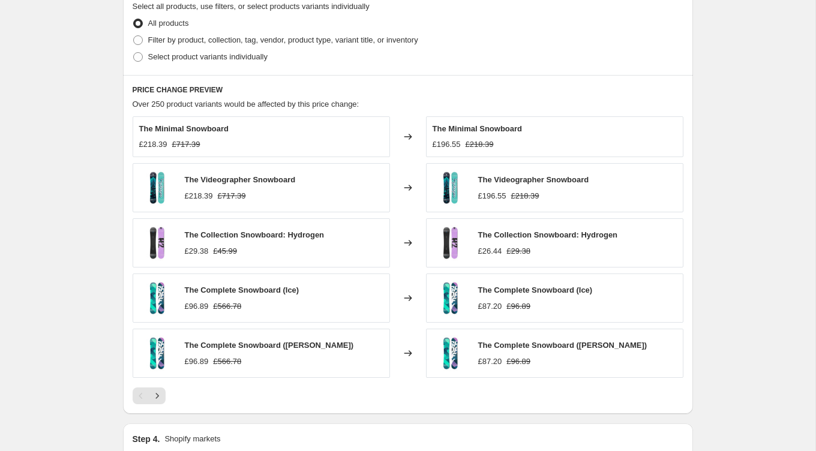
scroll to position [593, 0]
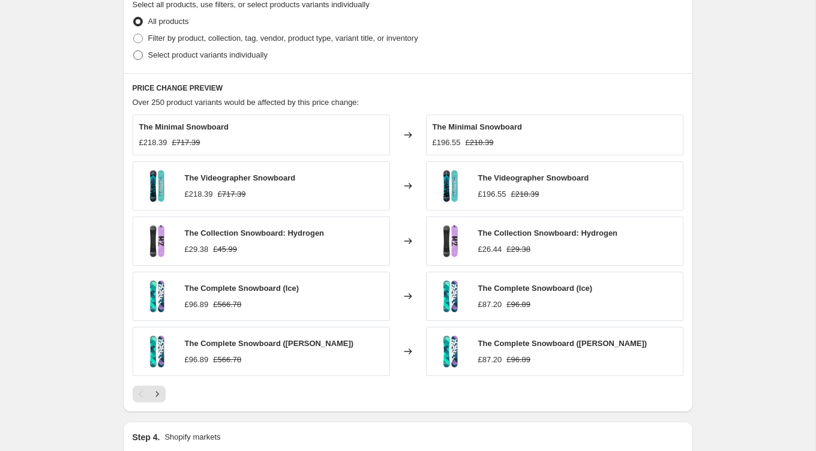
click at [209, 56] on span "Select product variants individually" at bounding box center [207, 54] width 119 height 9
click at [134, 51] on input "Select product variants individually" at bounding box center [133, 50] width 1 height 1
radio input "true"
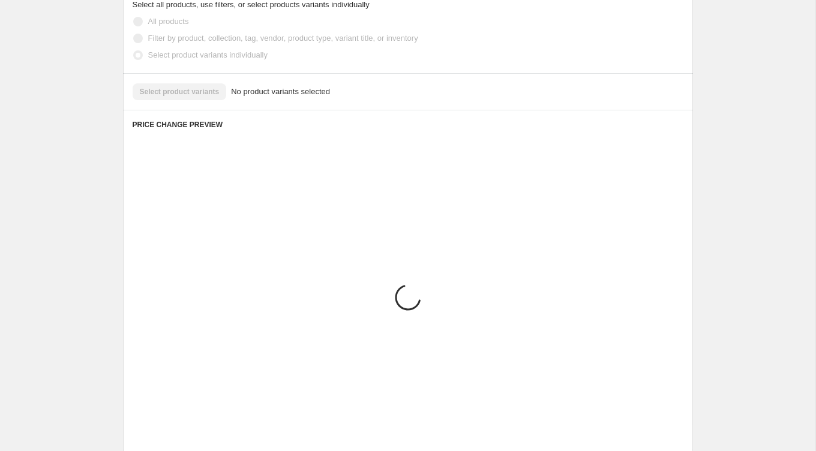
scroll to position [547, 0]
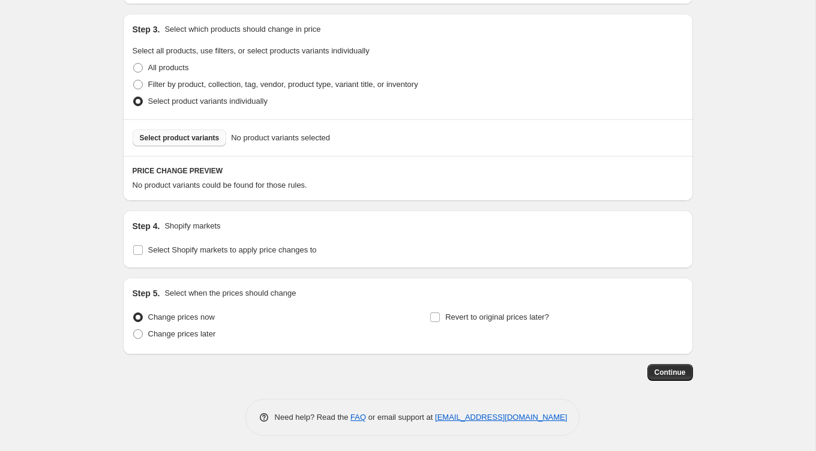
click at [180, 142] on button "Select product variants" at bounding box center [180, 138] width 94 height 17
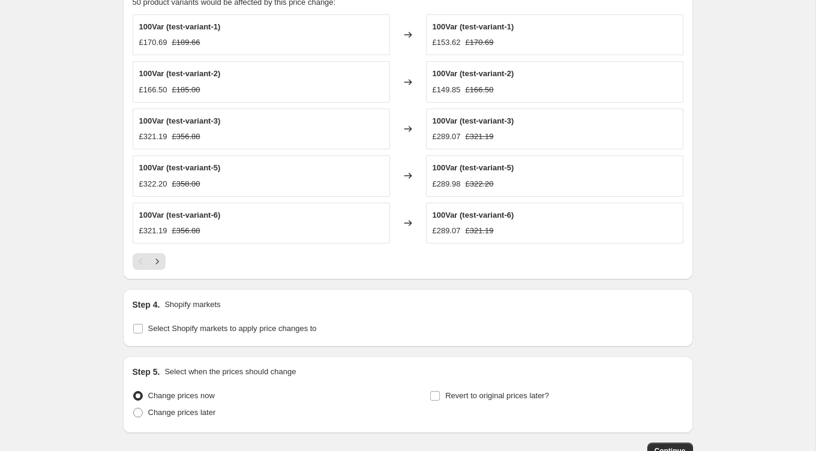
scroll to position [806, 0]
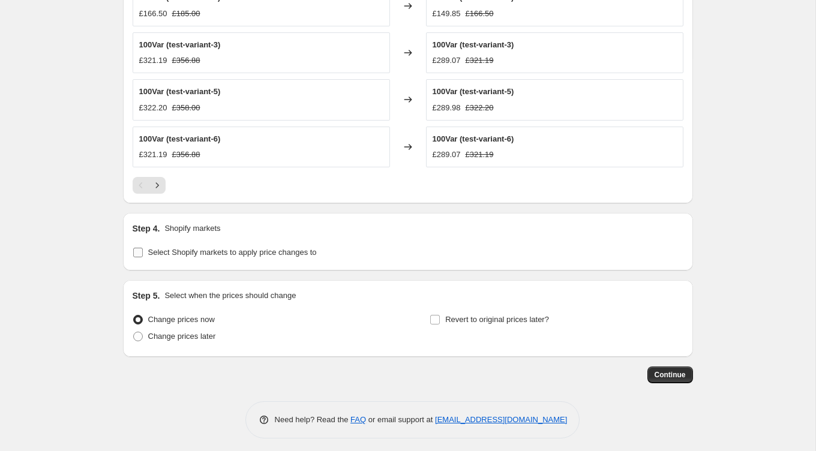
click at [283, 249] on span "Select Shopify markets to apply price changes to" at bounding box center [232, 252] width 169 height 9
click at [143, 249] on input "Select Shopify markets to apply price changes to" at bounding box center [138, 253] width 10 height 10
checkbox input "true"
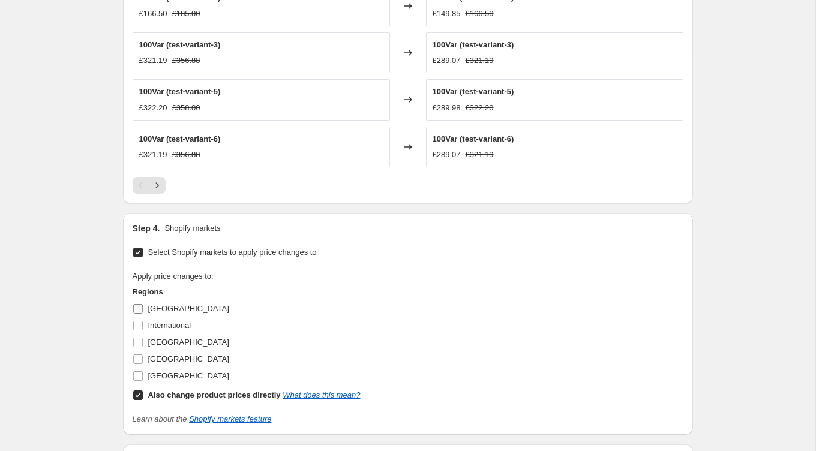
click at [137, 304] on input "[GEOGRAPHIC_DATA]" at bounding box center [138, 309] width 10 height 10
checkbox input "true"
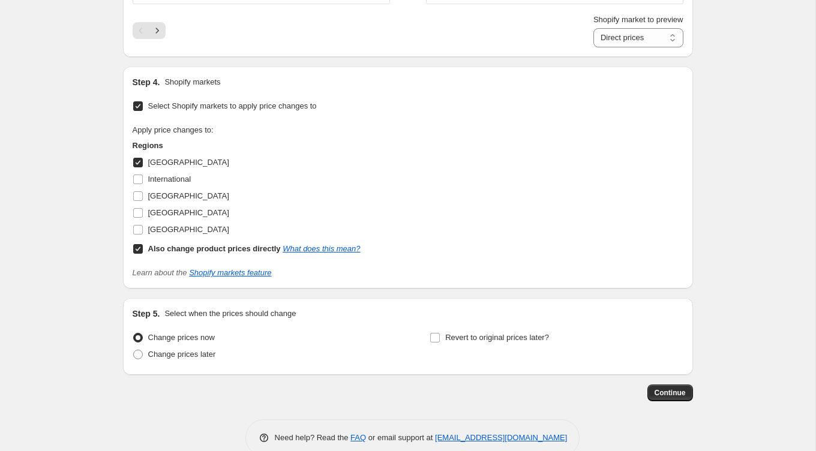
scroll to position [987, 0]
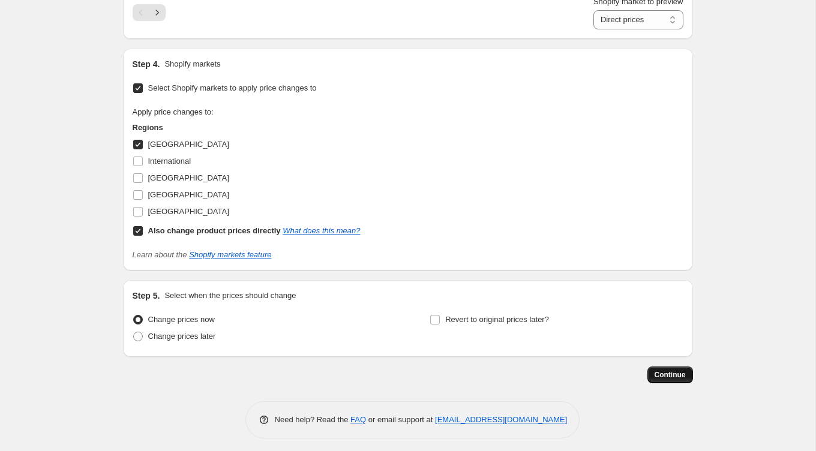
click at [663, 370] on span "Continue" at bounding box center [670, 375] width 31 height 10
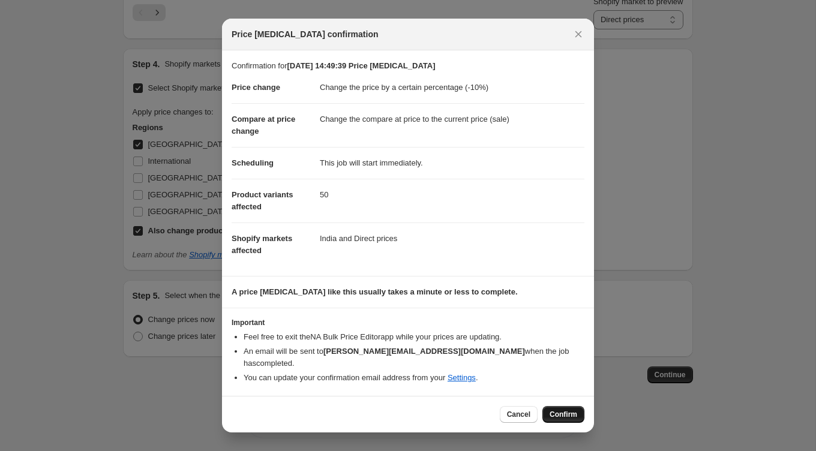
click at [561, 412] on span "Confirm" at bounding box center [564, 415] width 28 height 10
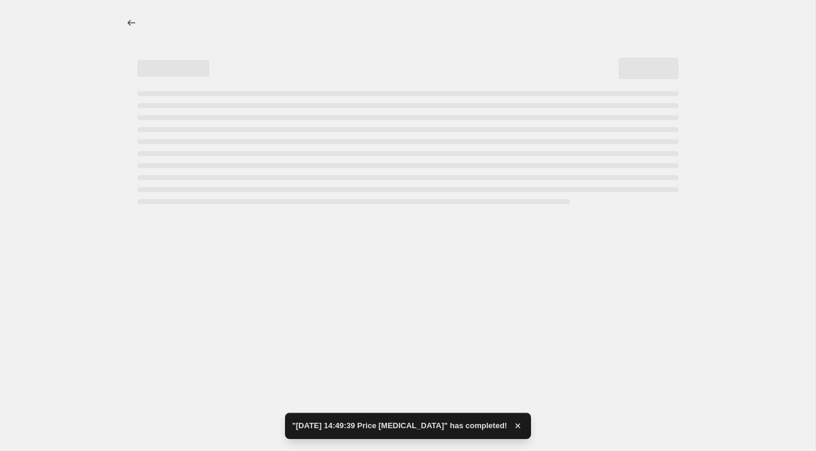
select select "percentage"
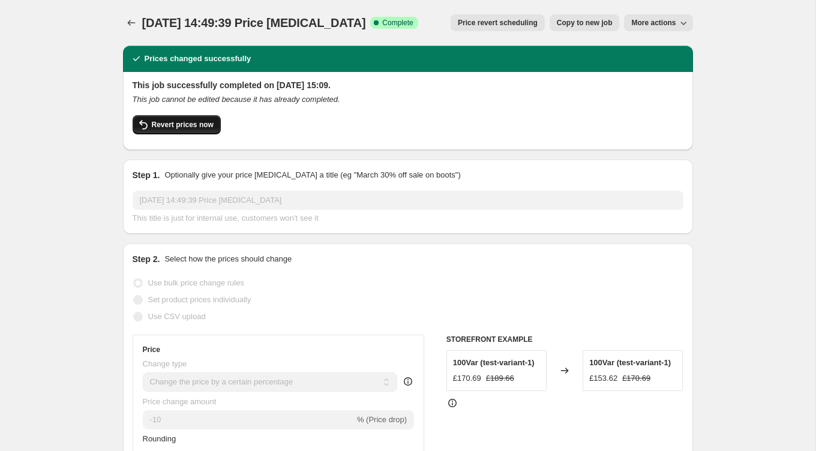
click at [207, 122] on span "Revert prices now" at bounding box center [183, 125] width 62 height 10
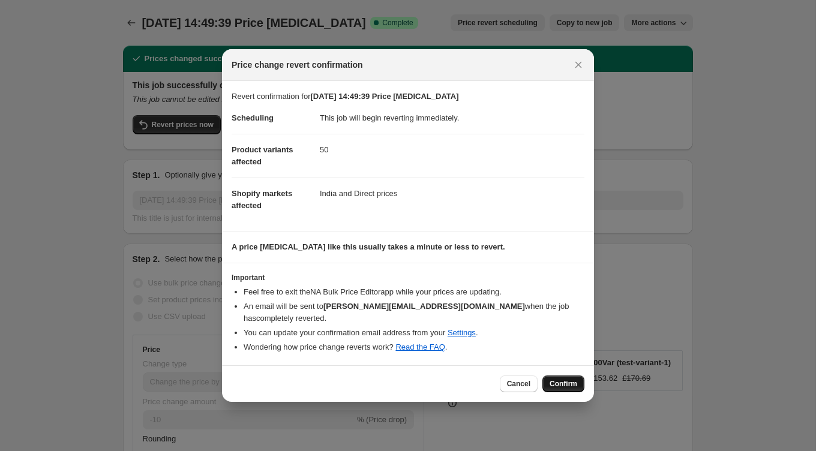
click at [563, 379] on span "Confirm" at bounding box center [564, 384] width 28 height 10
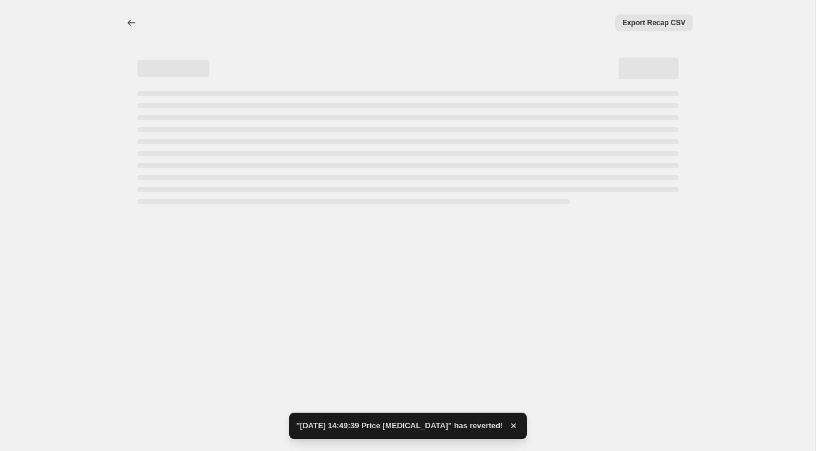
select select "percentage"
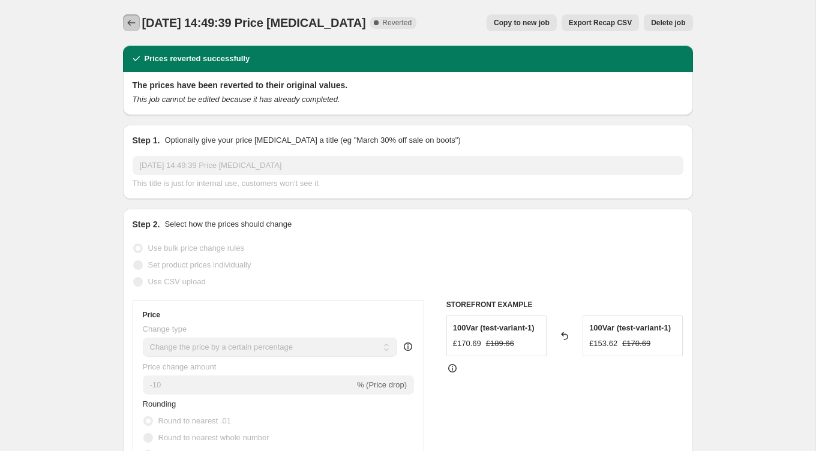
click at [133, 25] on icon "Price change jobs" at bounding box center [131, 23] width 12 height 12
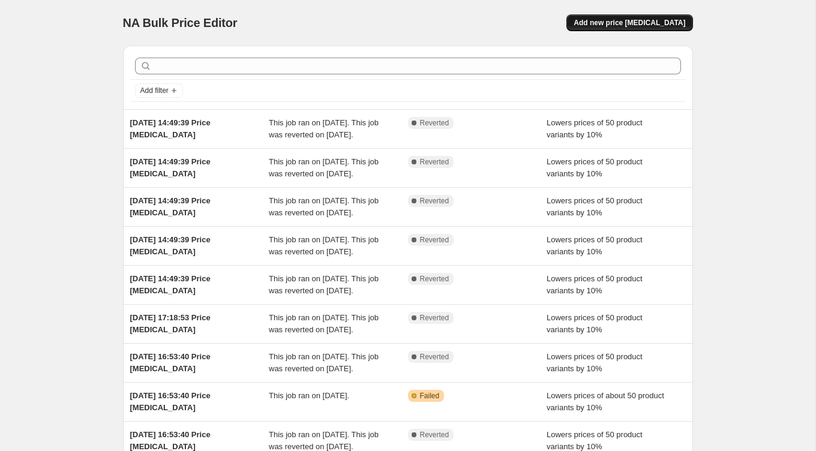
click at [643, 16] on button "Add new price [MEDICAL_DATA]" at bounding box center [630, 22] width 126 height 17
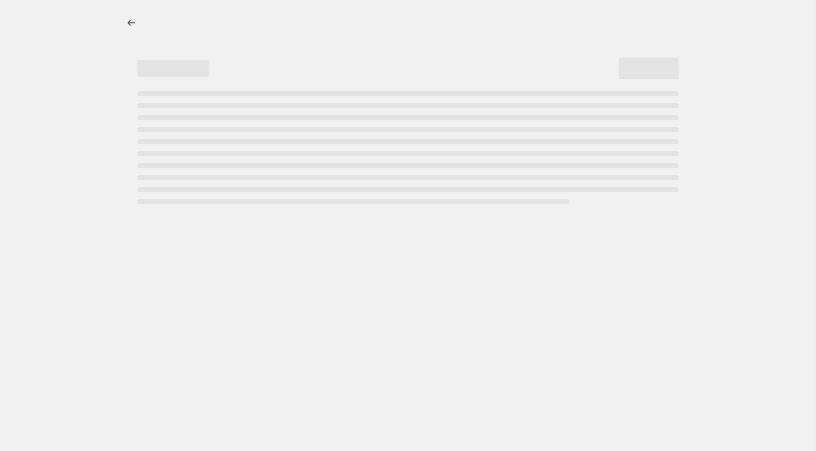
select select "percentage"
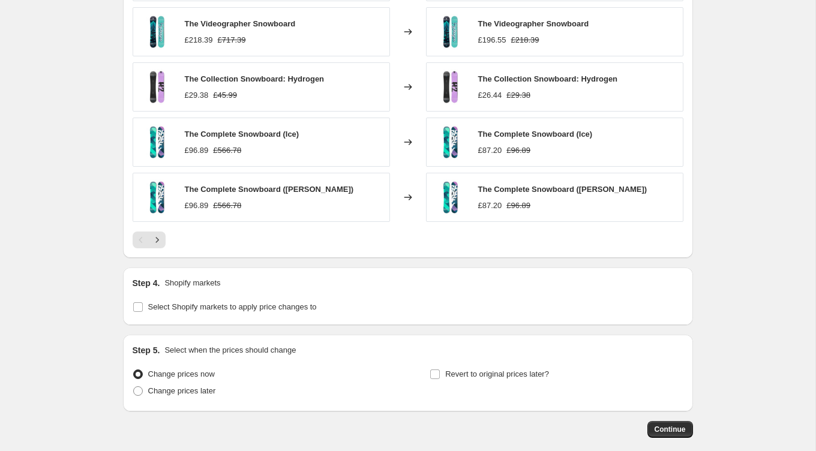
scroll to position [803, 0]
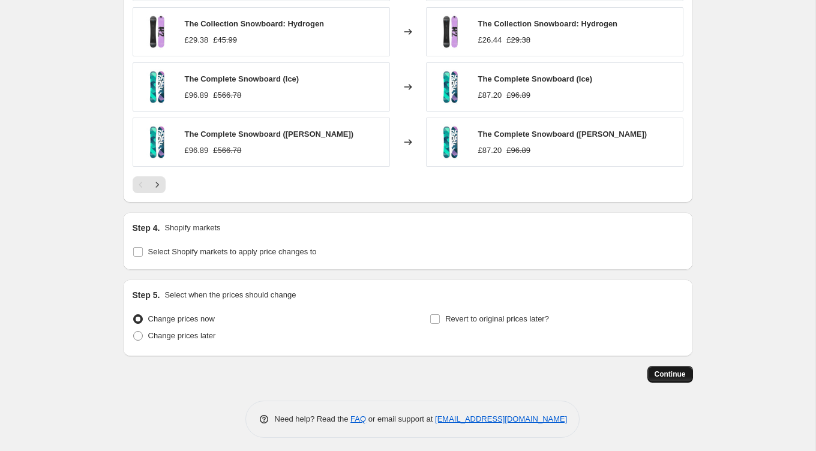
click at [680, 372] on span "Continue" at bounding box center [670, 375] width 31 height 10
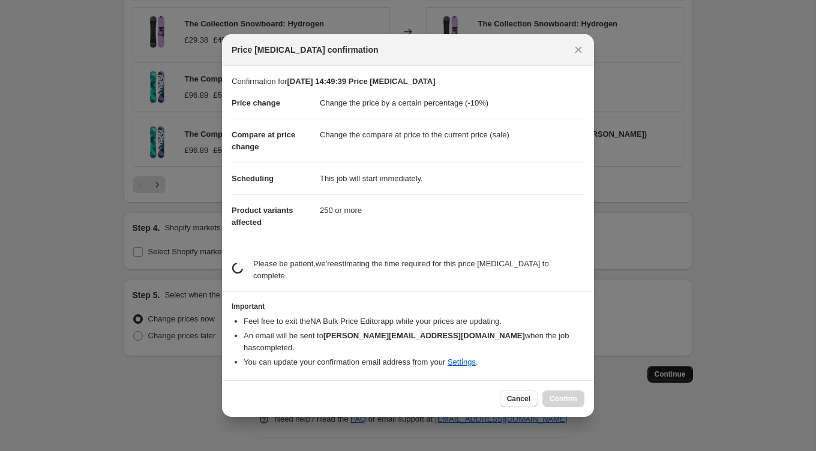
scroll to position [0, 0]
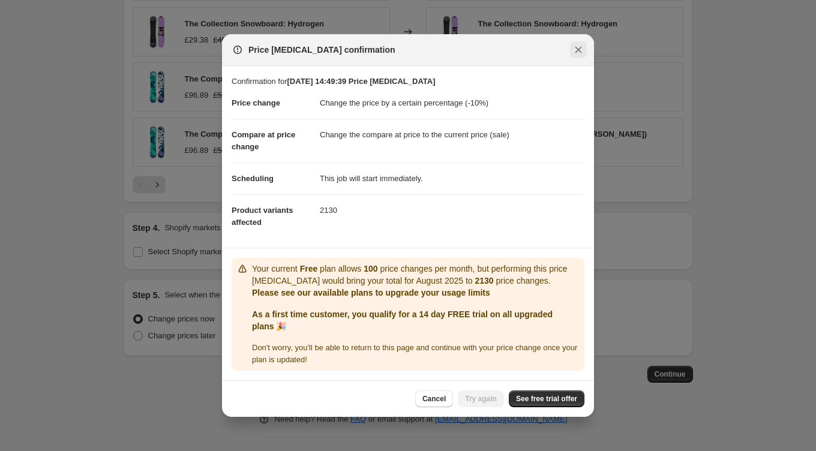
click at [583, 58] on button "Close" at bounding box center [578, 49] width 17 height 17
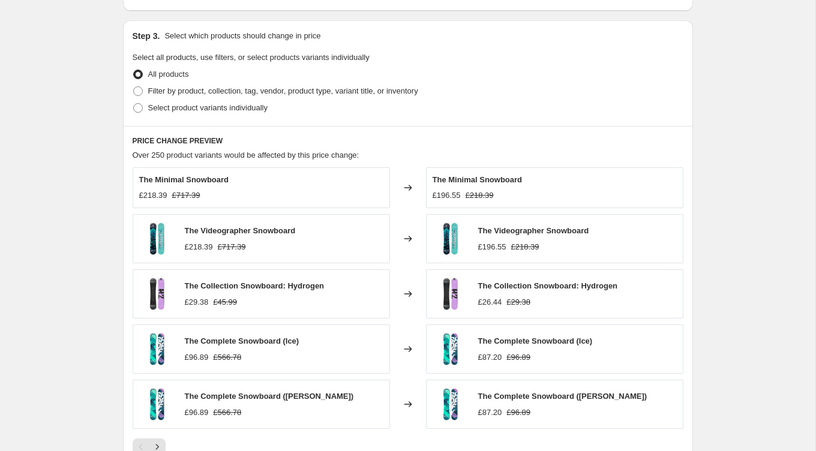
scroll to position [529, 0]
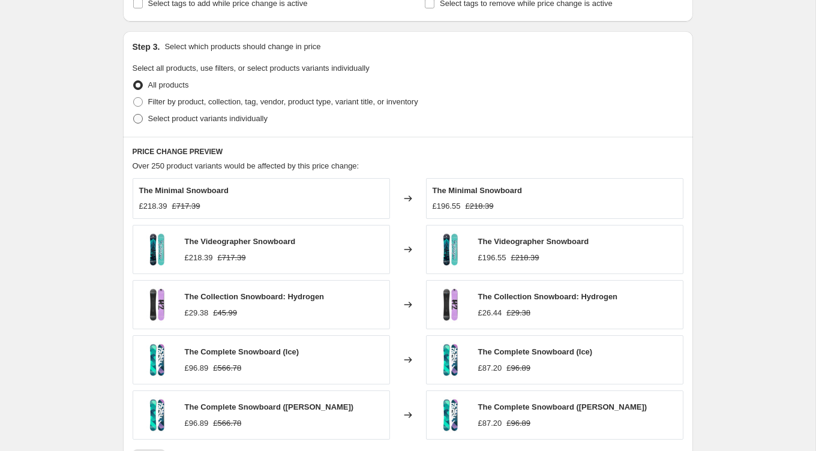
click at [176, 122] on span "Select product variants individually" at bounding box center [207, 119] width 119 height 12
click at [134, 115] on input "Select product variants individually" at bounding box center [133, 114] width 1 height 1
radio input "true"
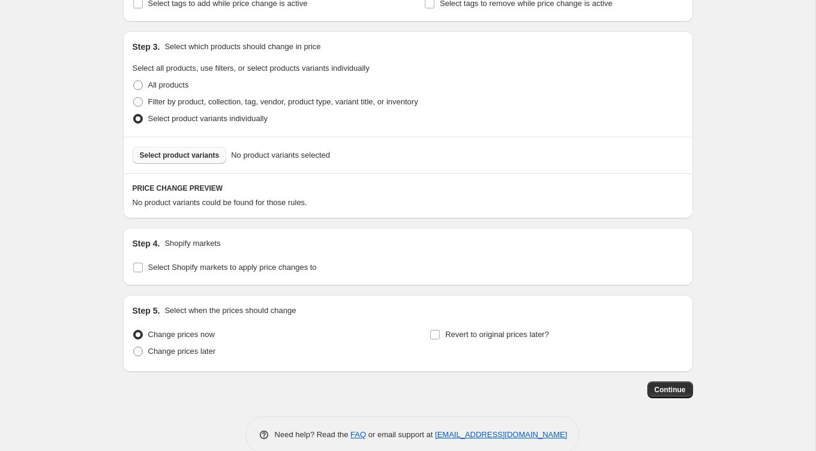
click at [212, 152] on span "Select product variants" at bounding box center [180, 156] width 80 height 10
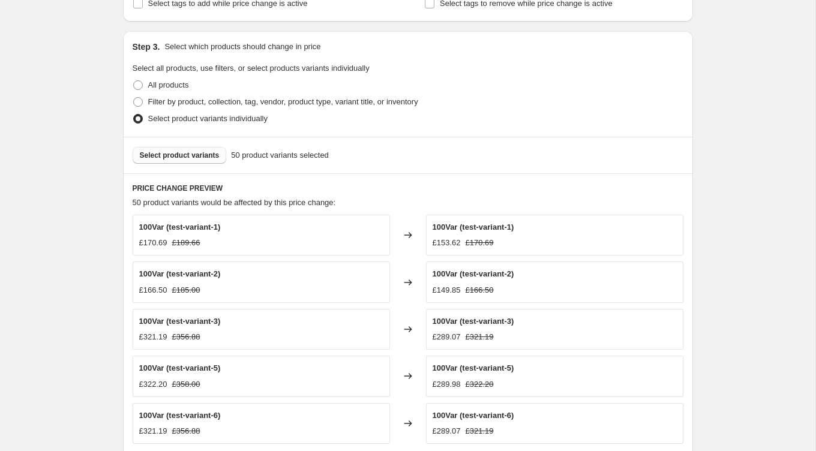
scroll to position [806, 0]
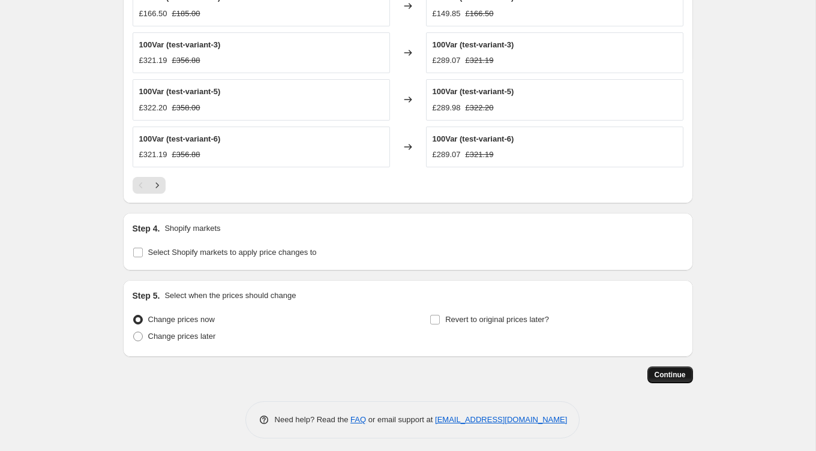
click at [662, 367] on button "Continue" at bounding box center [671, 375] width 46 height 17
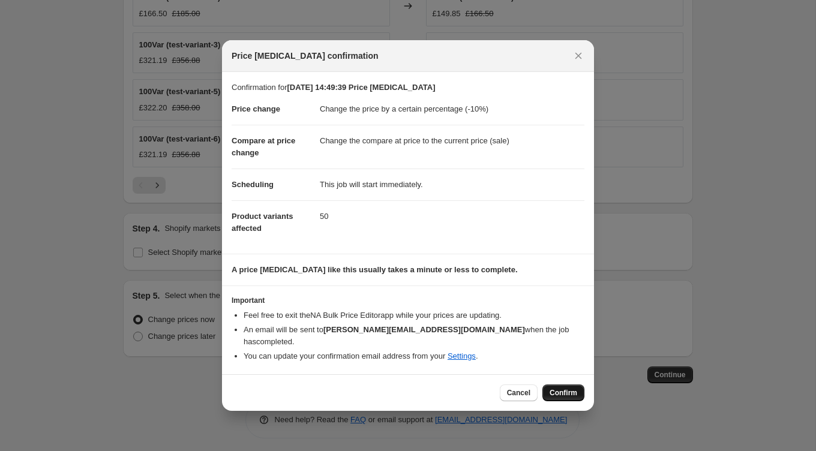
click at [562, 388] on span "Confirm" at bounding box center [564, 393] width 28 height 10
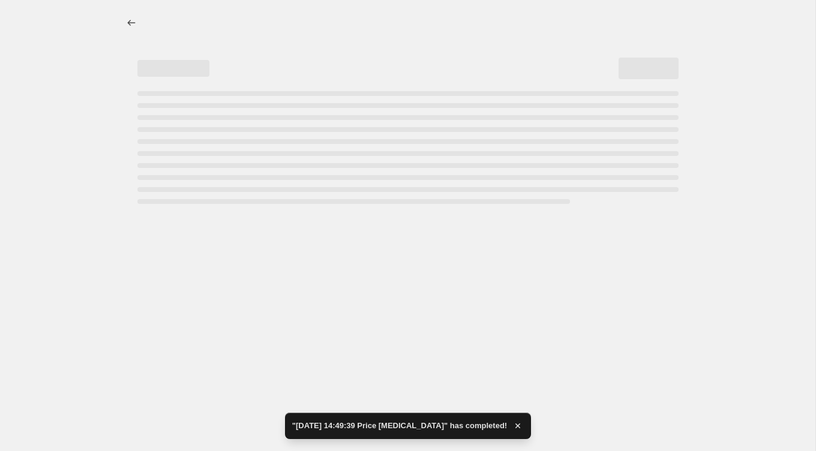
select select "percentage"
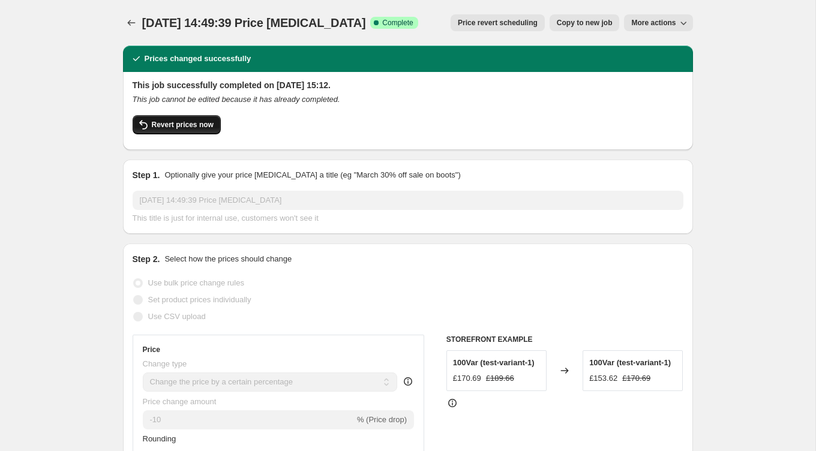
click at [170, 116] on button "Revert prices now" at bounding box center [177, 124] width 88 height 19
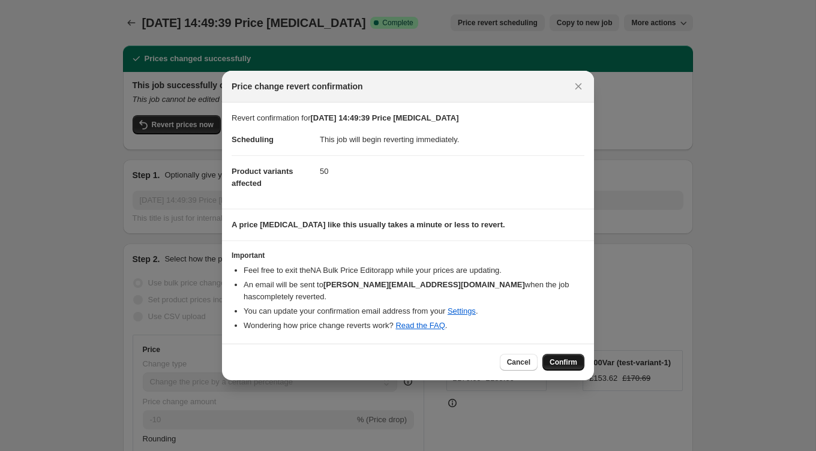
click at [567, 358] on span "Confirm" at bounding box center [564, 363] width 28 height 10
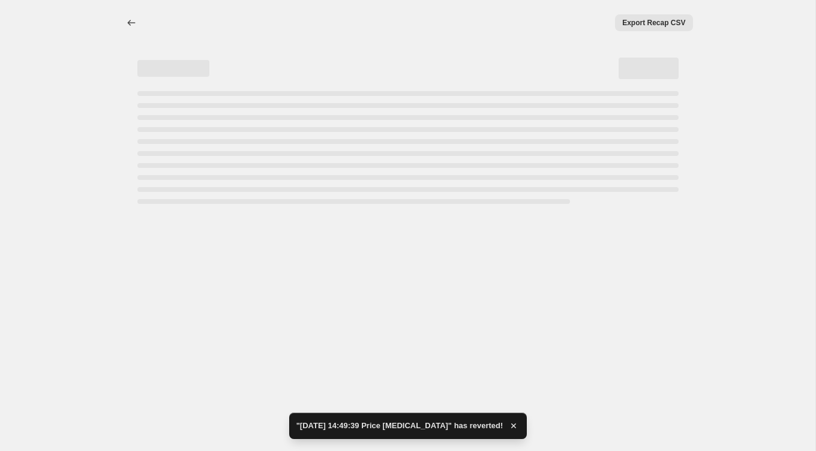
select select "percentage"
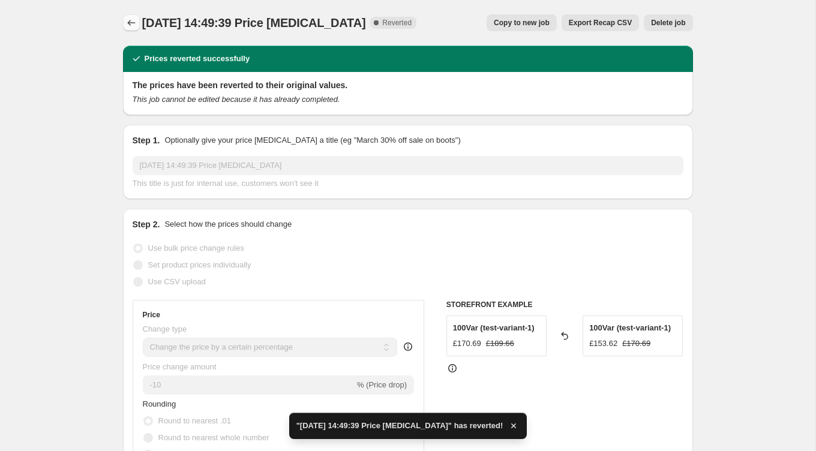
click at [133, 24] on icon "Price change jobs" at bounding box center [131, 23] width 12 height 12
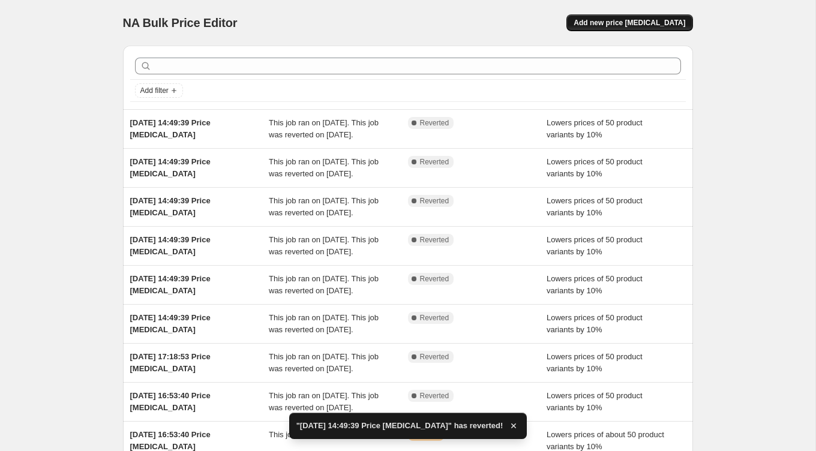
click at [642, 20] on span "Add new price [MEDICAL_DATA]" at bounding box center [630, 23] width 112 height 10
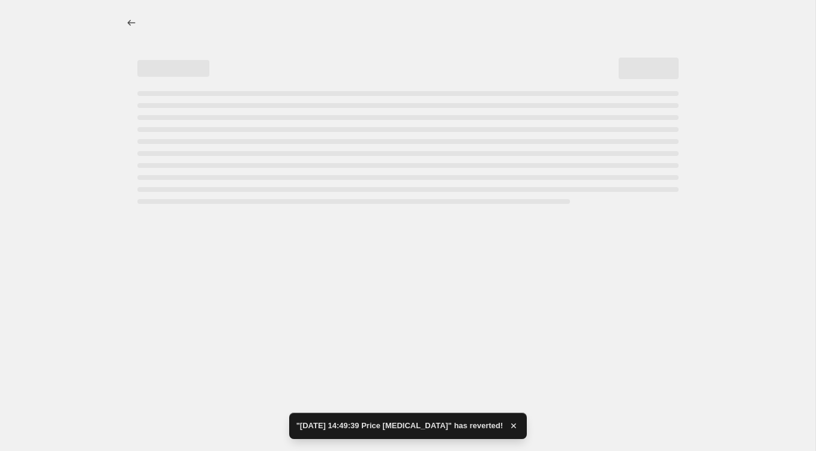
select select "percentage"
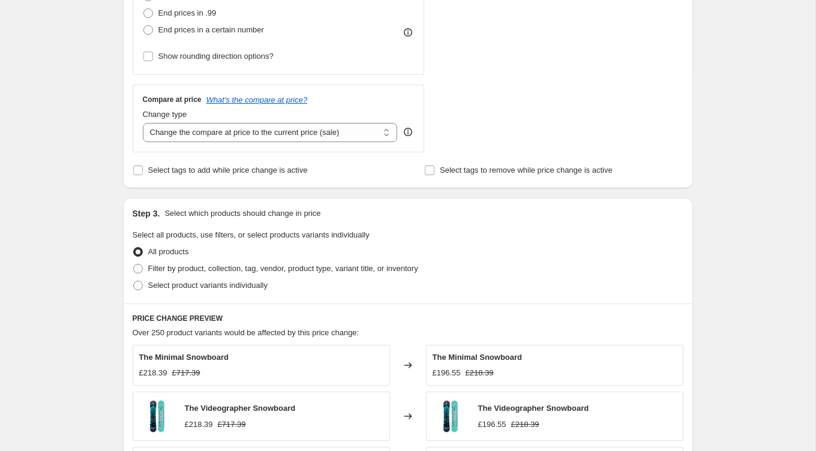
scroll to position [372, 0]
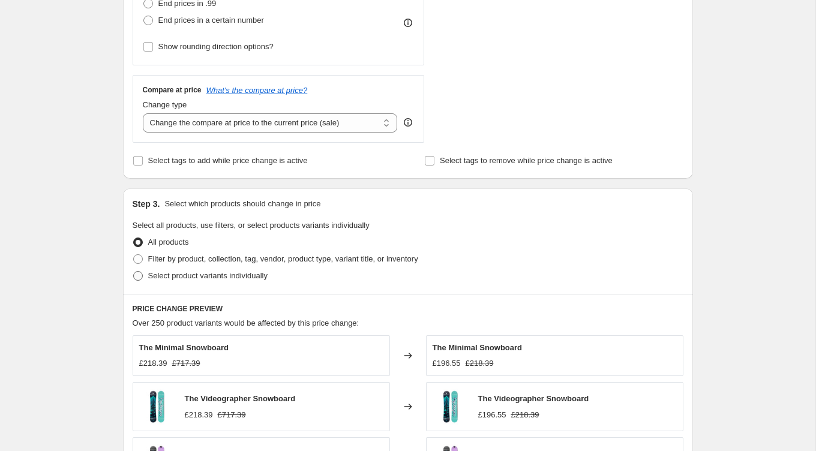
click at [190, 276] on span "Select product variants individually" at bounding box center [207, 275] width 119 height 9
click at [134, 272] on input "Select product variants individually" at bounding box center [133, 271] width 1 height 1
radio input "true"
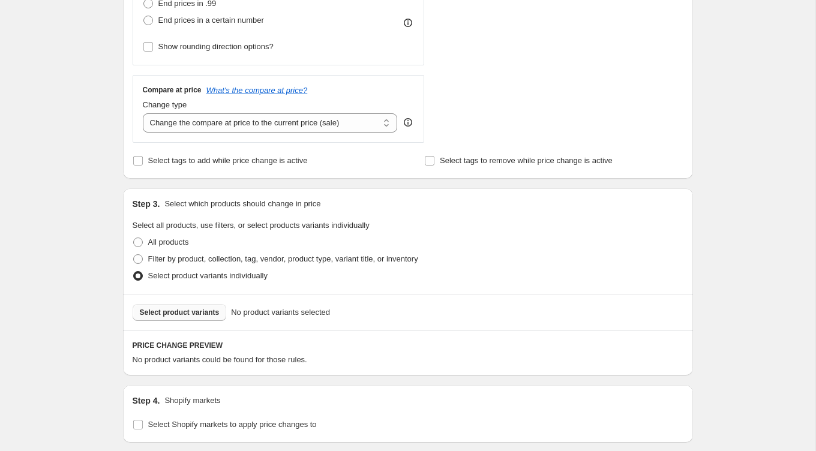
click at [194, 308] on span "Select product variants" at bounding box center [180, 313] width 80 height 10
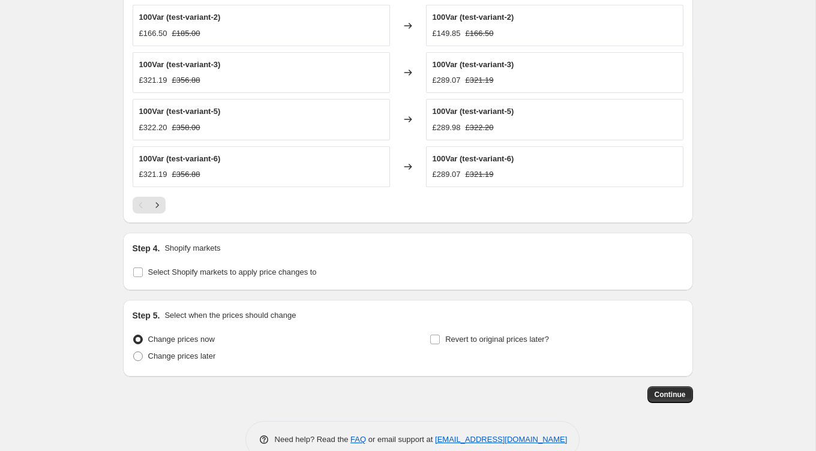
scroll to position [806, 0]
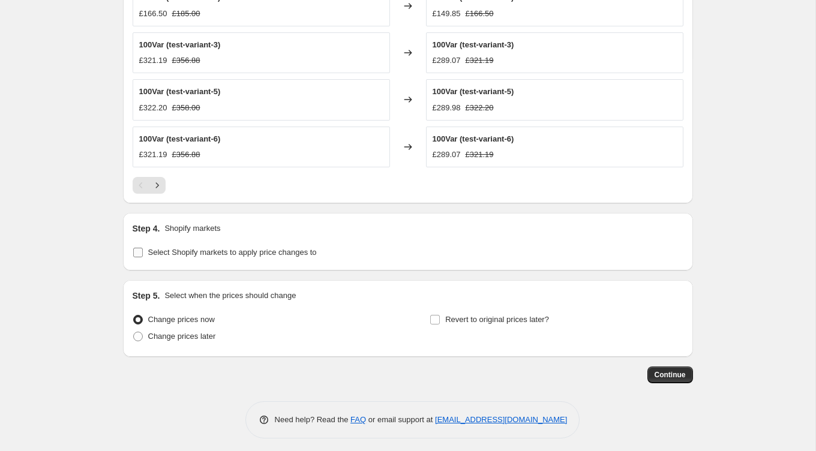
click at [273, 249] on span "Select Shopify markets to apply price changes to" at bounding box center [232, 252] width 169 height 9
click at [143, 249] on input "Select Shopify markets to apply price changes to" at bounding box center [138, 253] width 10 height 10
checkbox input "true"
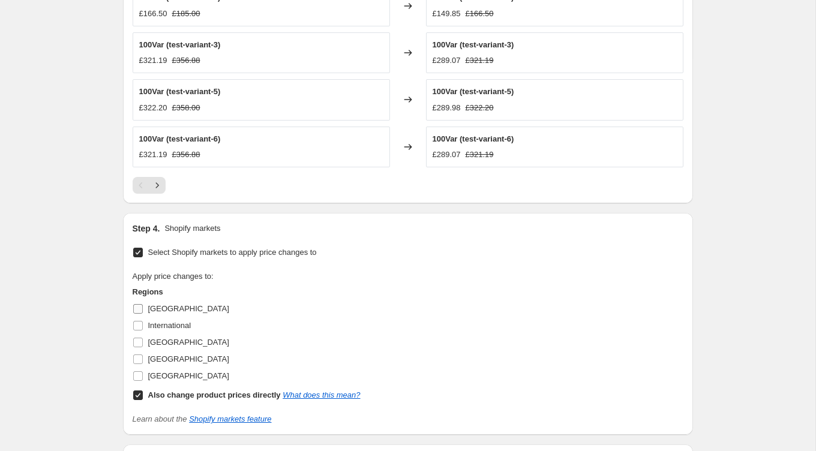
click at [134, 305] on input "[GEOGRAPHIC_DATA]" at bounding box center [138, 309] width 10 height 10
checkbox input "true"
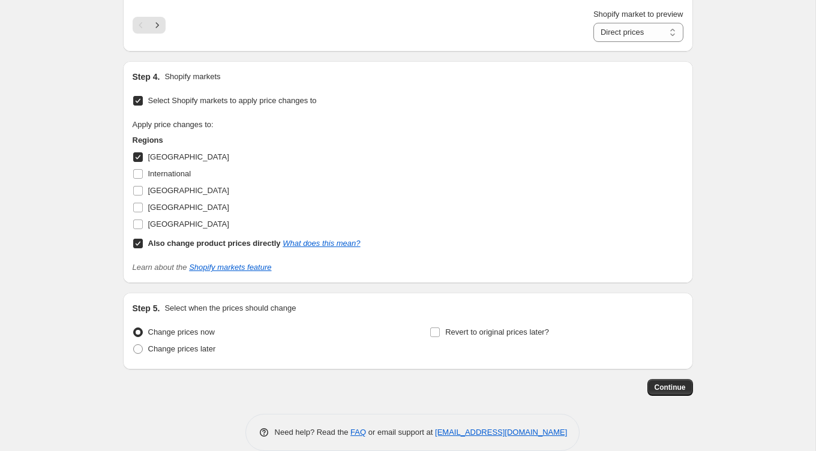
scroll to position [987, 0]
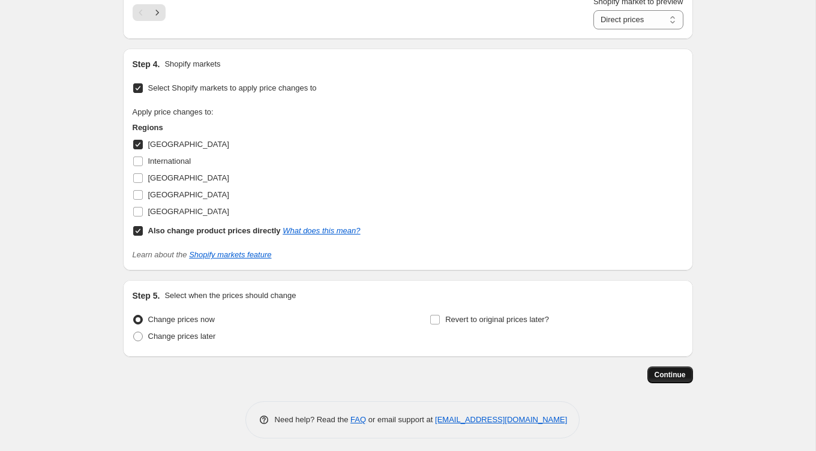
click at [678, 370] on span "Continue" at bounding box center [670, 375] width 31 height 10
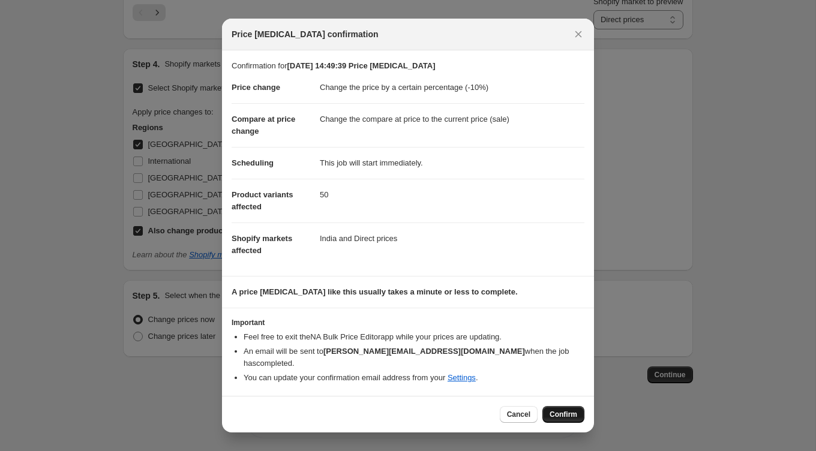
click at [567, 410] on span "Confirm" at bounding box center [564, 415] width 28 height 10
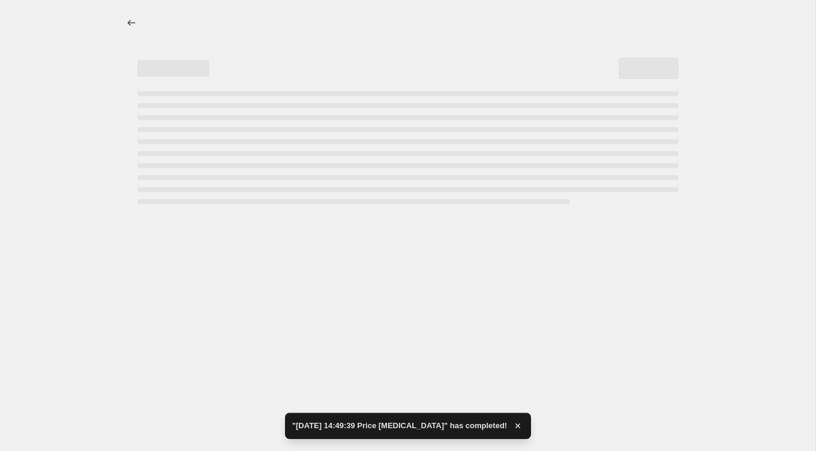
select select "percentage"
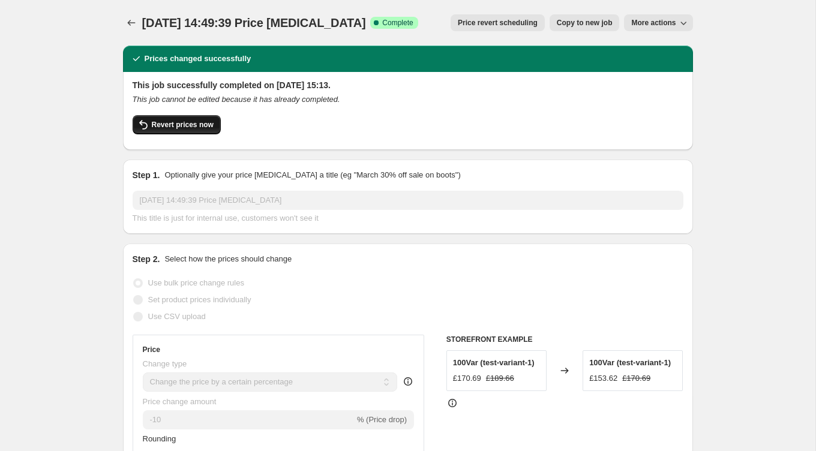
click at [190, 129] on span "Revert prices now" at bounding box center [183, 125] width 62 height 10
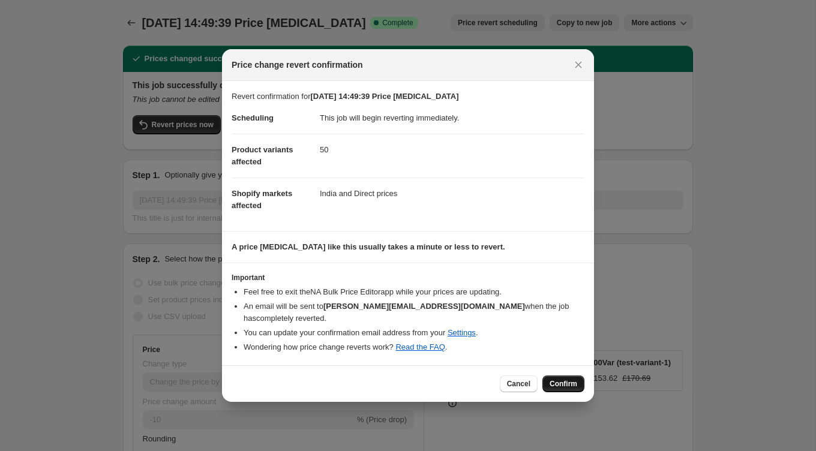
click at [555, 379] on span "Confirm" at bounding box center [564, 384] width 28 height 10
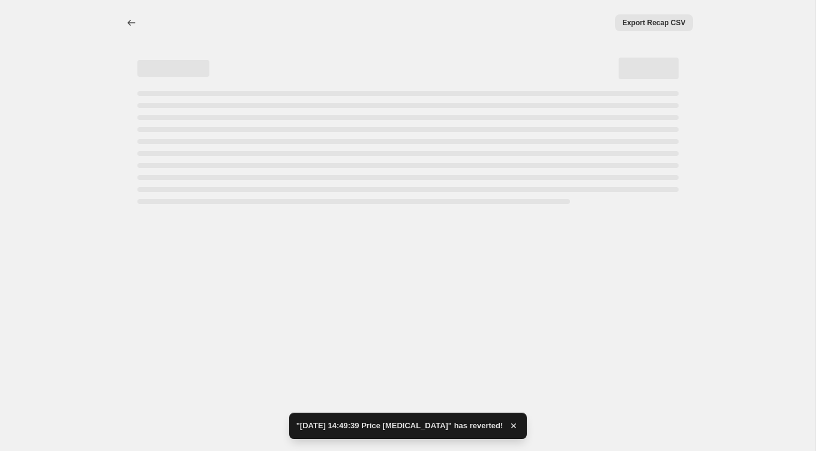
select select "percentage"
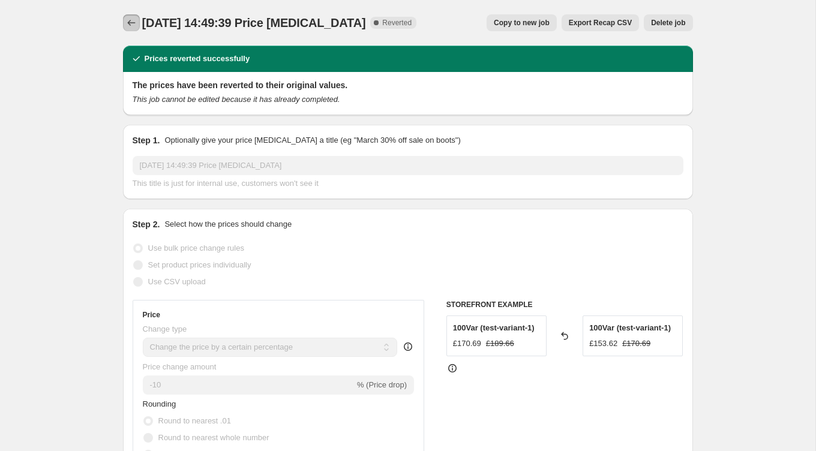
click at [129, 23] on icon "Price change jobs" at bounding box center [131, 23] width 12 height 12
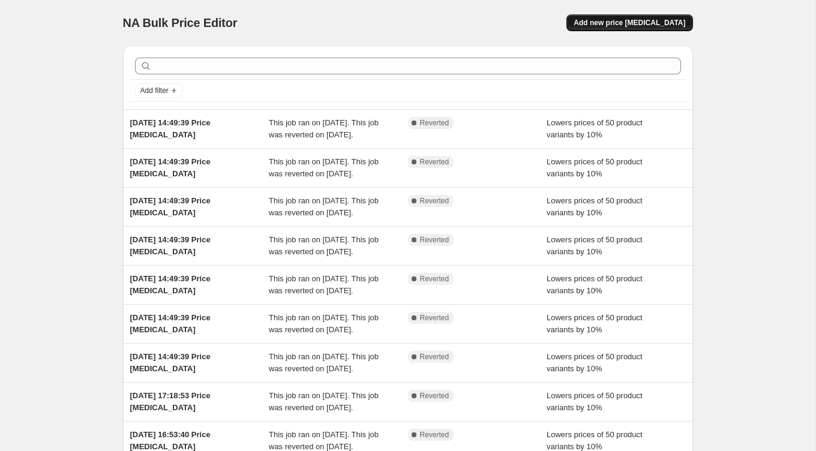
click at [654, 19] on span "Add new price [MEDICAL_DATA]" at bounding box center [630, 23] width 112 height 10
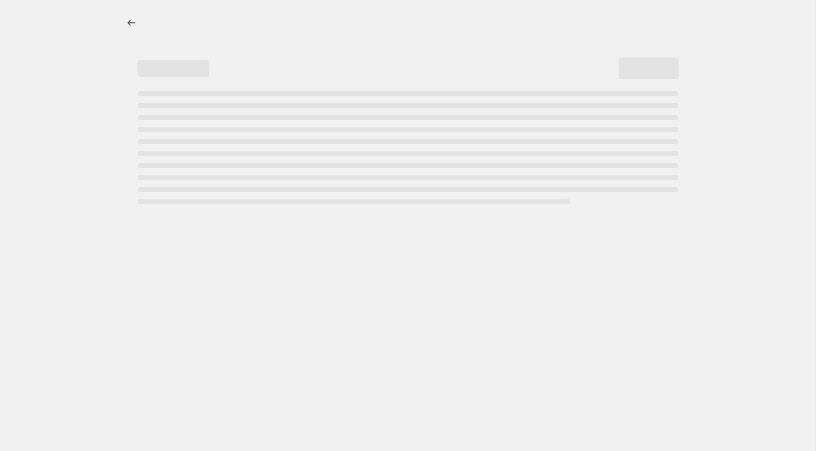
select select "percentage"
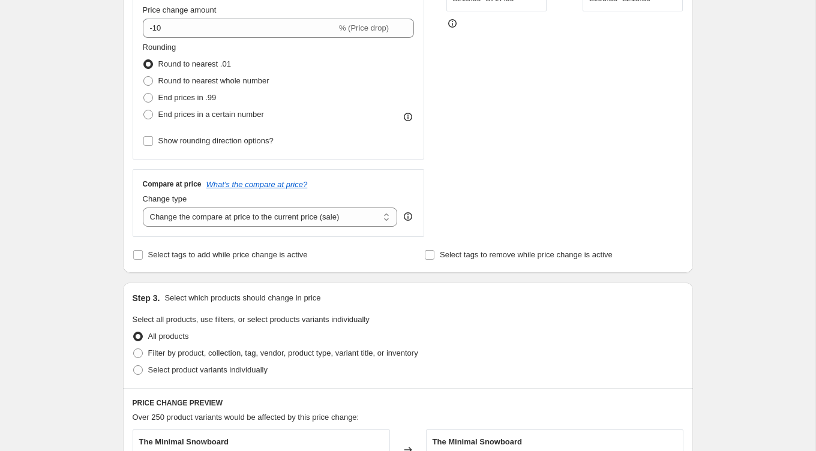
scroll to position [281, 0]
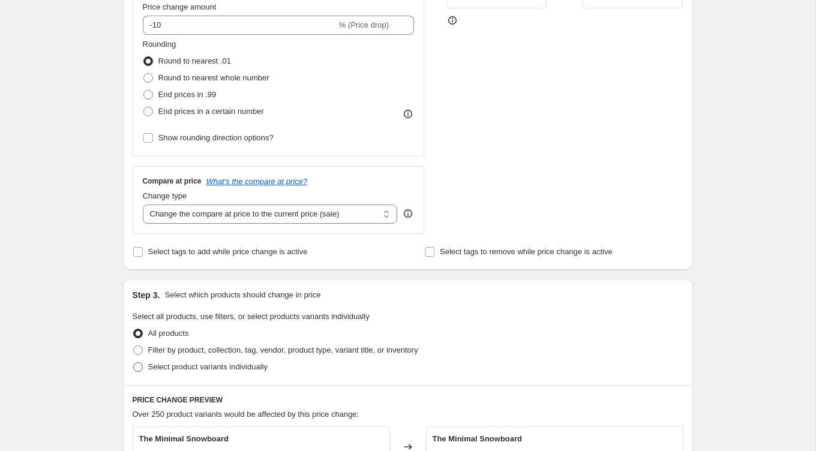
click at [149, 363] on span "Select product variants individually" at bounding box center [207, 367] width 119 height 9
click at [134, 363] on input "Select product variants individually" at bounding box center [133, 363] width 1 height 1
radio input "true"
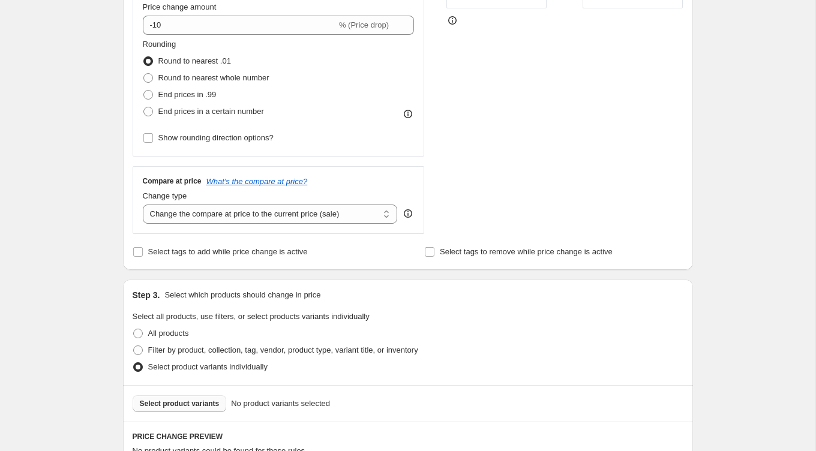
click at [203, 402] on span "Select product variants" at bounding box center [180, 404] width 80 height 10
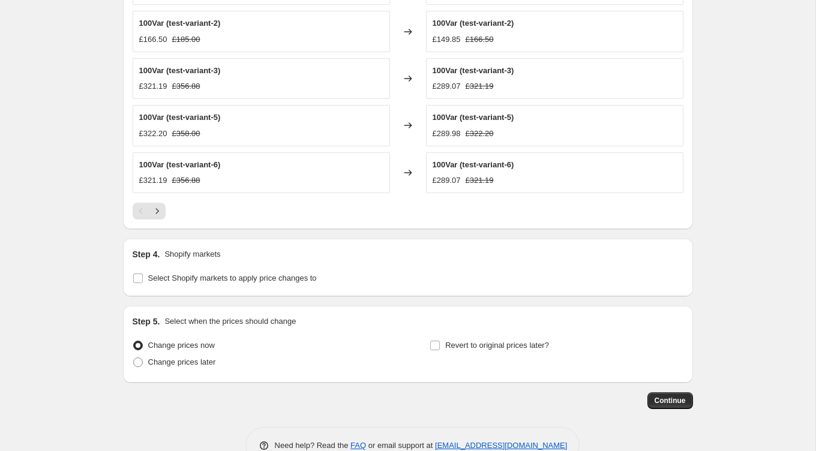
scroll to position [806, 0]
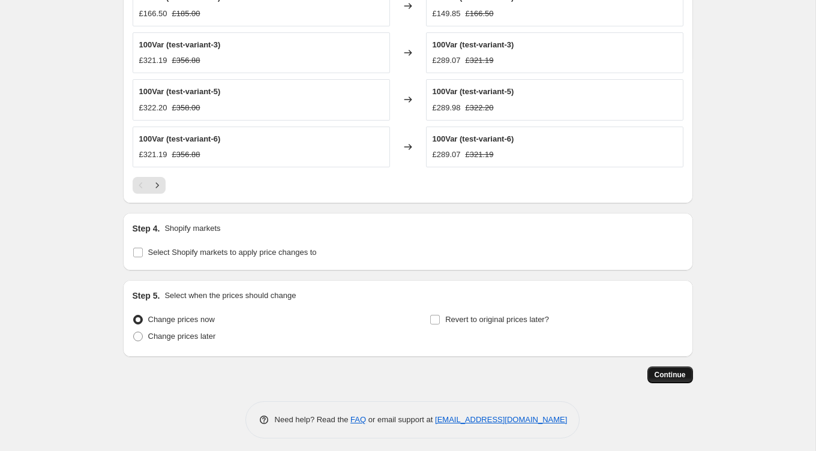
click at [661, 370] on span "Continue" at bounding box center [670, 375] width 31 height 10
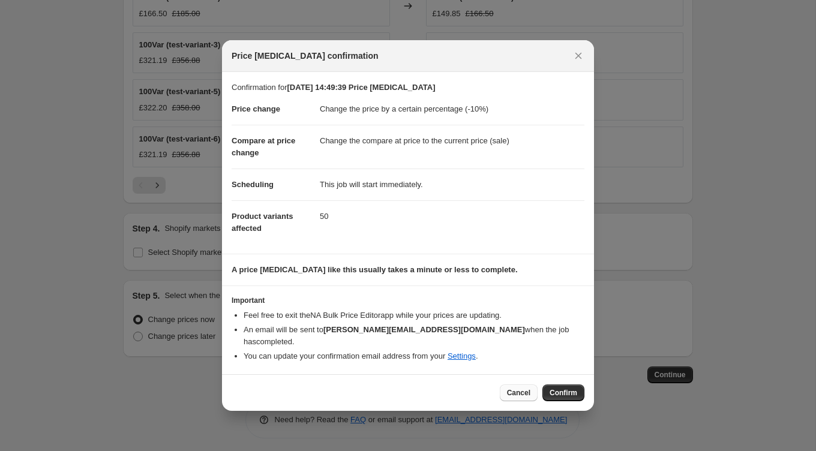
click at [508, 388] on span "Cancel" at bounding box center [518, 393] width 23 height 10
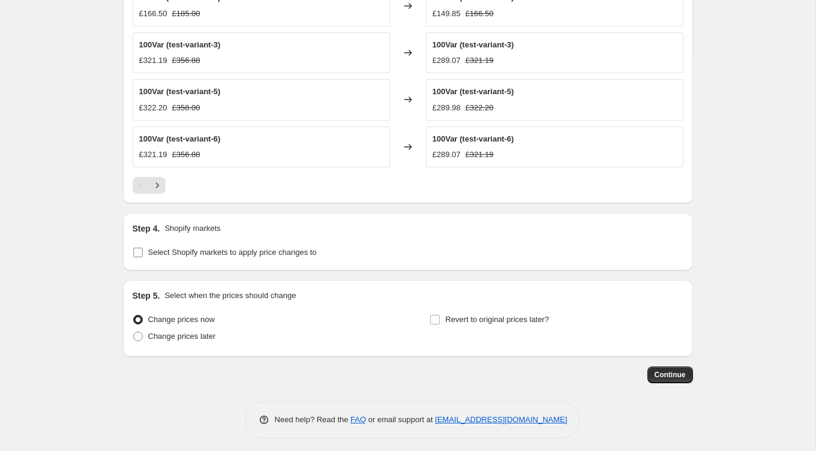
click at [137, 249] on input "Select Shopify markets to apply price changes to" at bounding box center [138, 253] width 10 height 10
checkbox input "true"
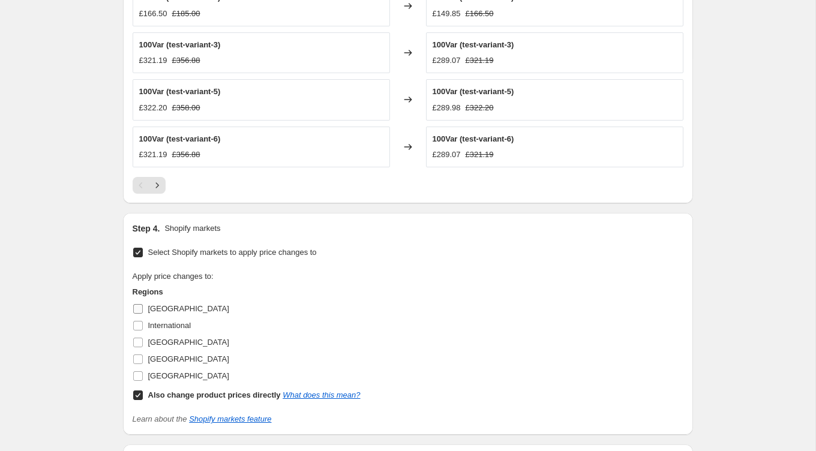
click at [137, 306] on input "[GEOGRAPHIC_DATA]" at bounding box center [138, 309] width 10 height 10
checkbox input "true"
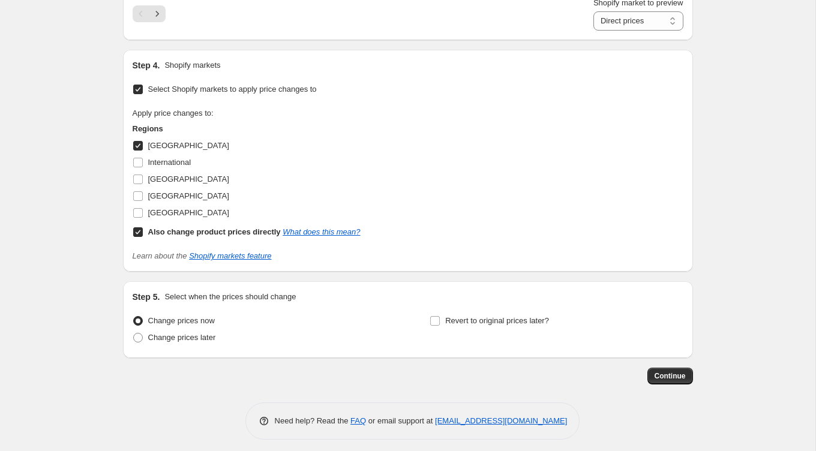
scroll to position [987, 0]
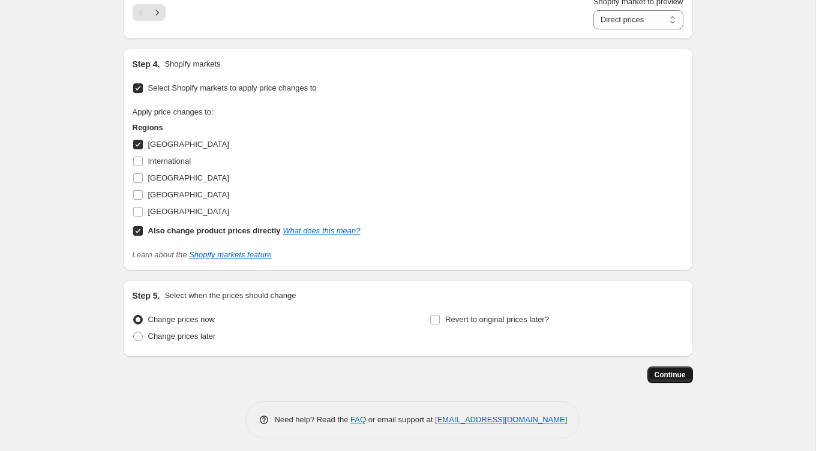
click at [661, 370] on span "Continue" at bounding box center [670, 375] width 31 height 10
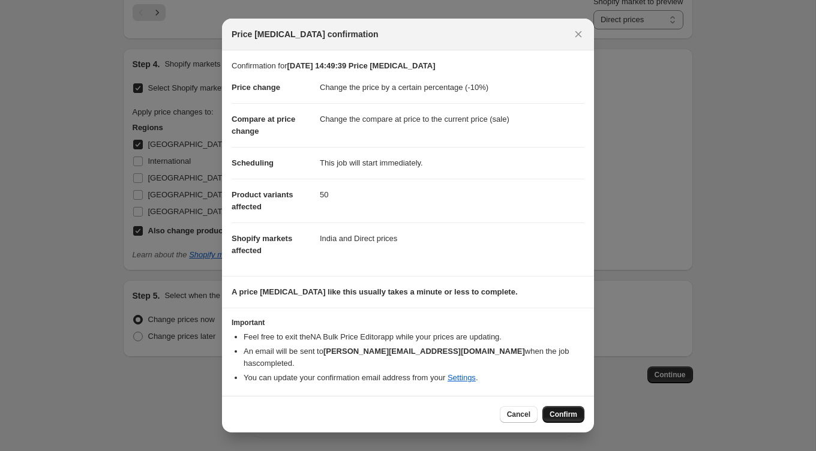
click at [564, 410] on span "Confirm" at bounding box center [564, 415] width 28 height 10
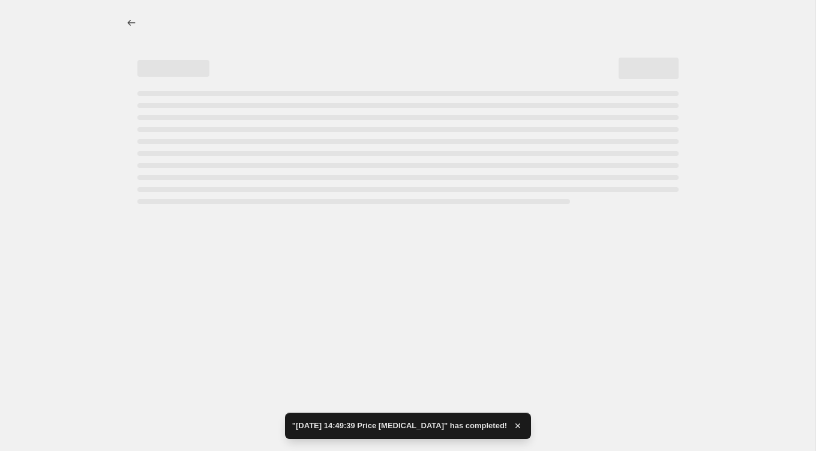
select select "percentage"
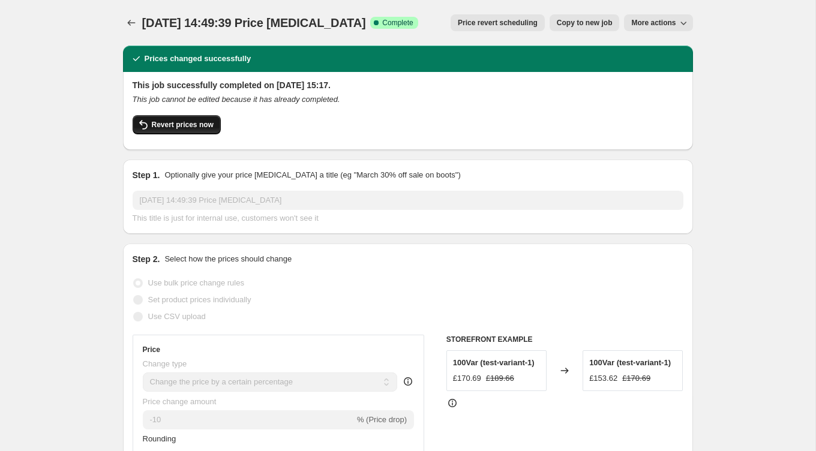
click at [191, 130] on button "Revert prices now" at bounding box center [177, 124] width 88 height 19
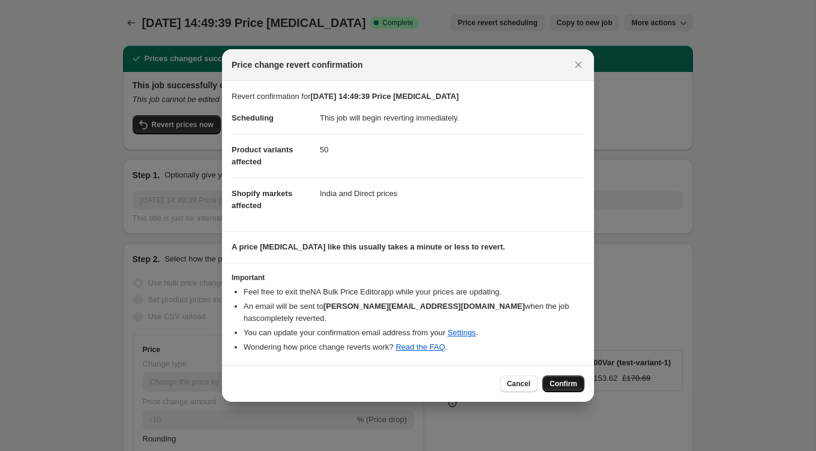
click at [557, 379] on span "Confirm" at bounding box center [564, 384] width 28 height 10
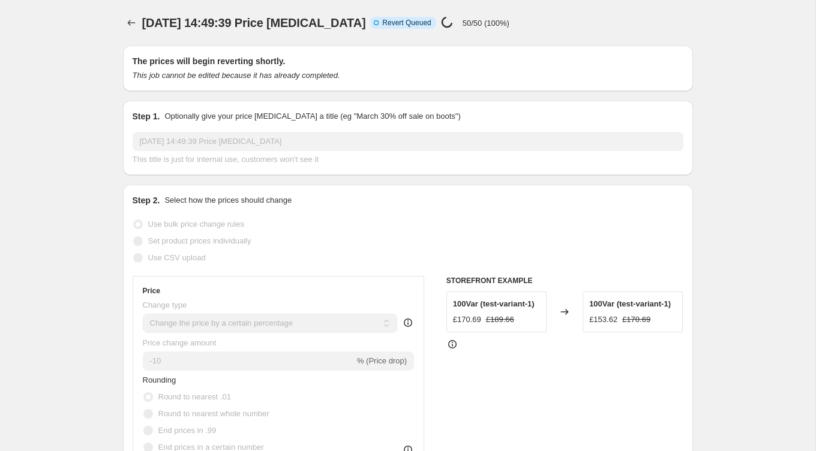
select select "percentage"
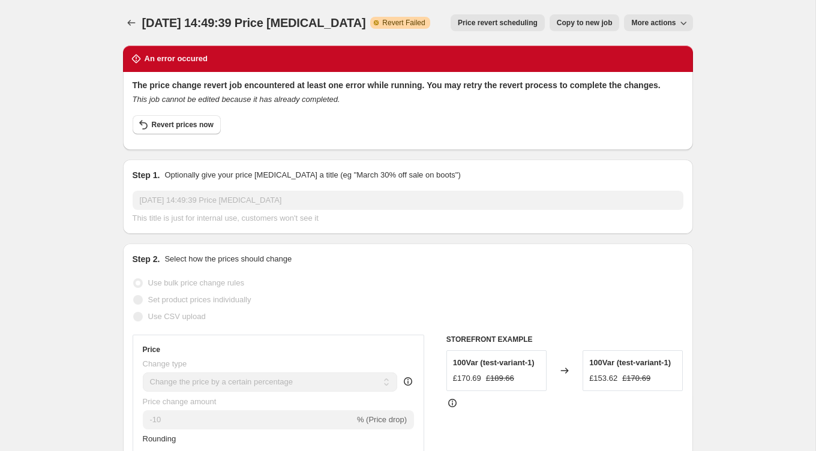
select select "percentage"
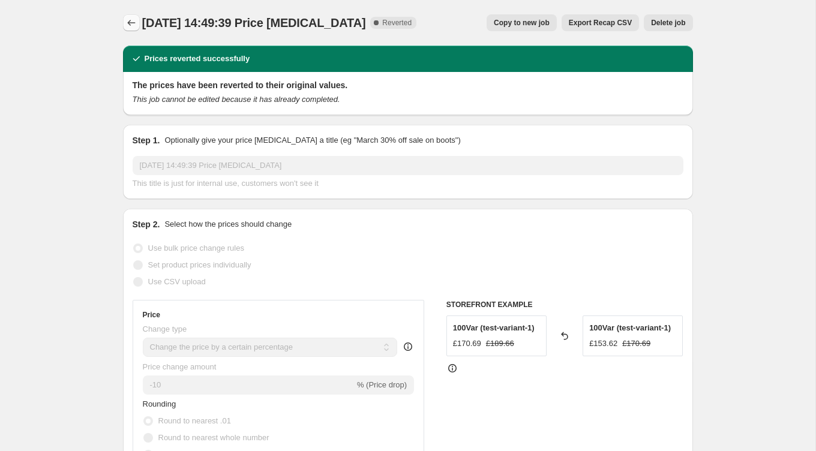
click at [130, 27] on icon "Price change jobs" at bounding box center [131, 23] width 12 height 12
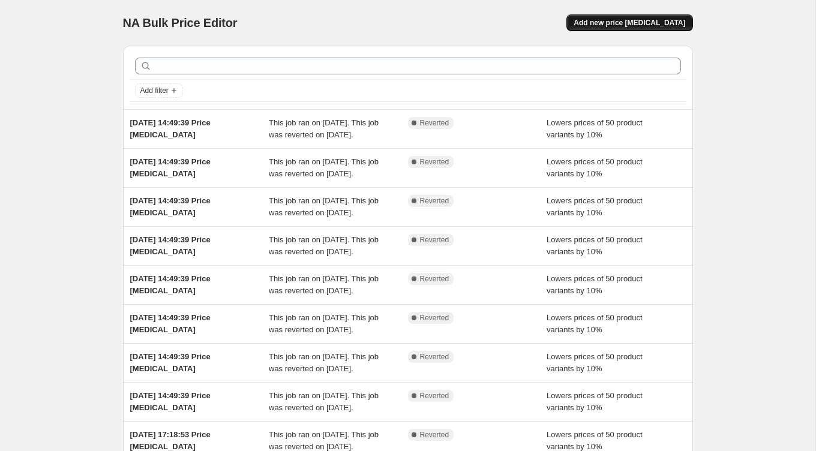
click at [646, 17] on button "Add new price [MEDICAL_DATA]" at bounding box center [630, 22] width 126 height 17
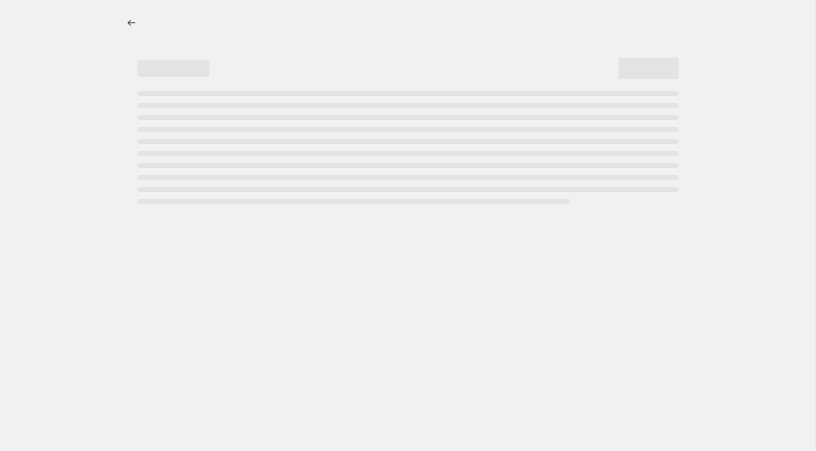
select select "percentage"
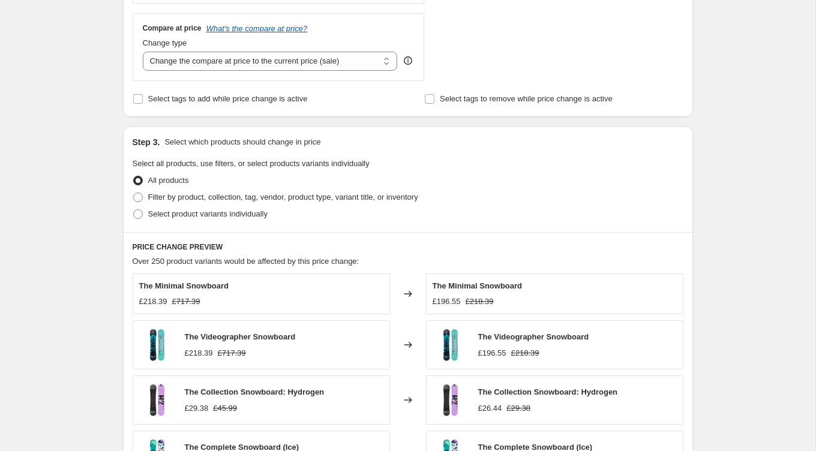
scroll to position [439, 0]
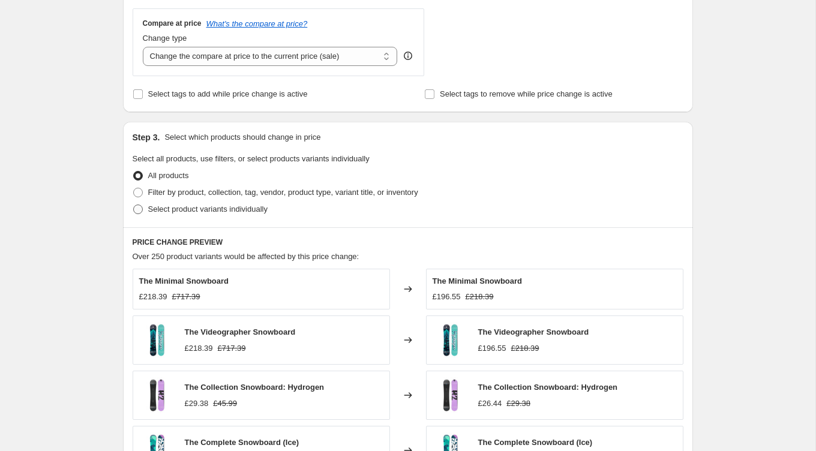
click at [188, 209] on span "Select product variants individually" at bounding box center [207, 209] width 119 height 9
click at [134, 205] on input "Select product variants individually" at bounding box center [133, 205] width 1 height 1
radio input "true"
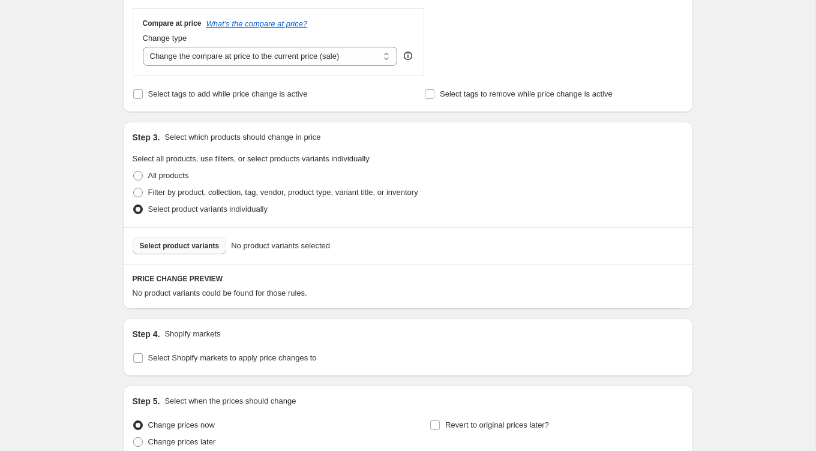
click at [205, 244] on span "Select product variants" at bounding box center [180, 246] width 80 height 10
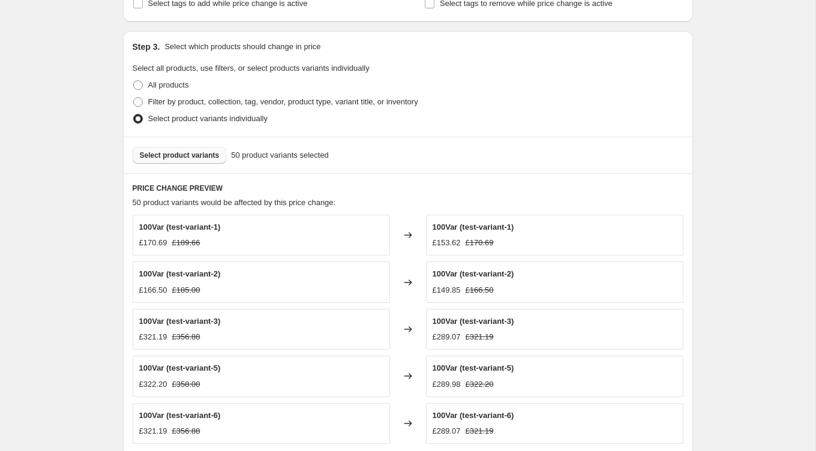
scroll to position [806, 0]
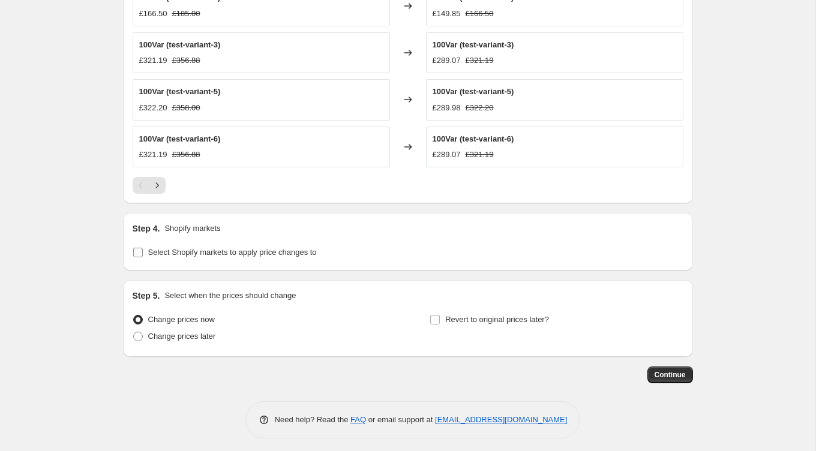
click at [140, 248] on input "Select Shopify markets to apply price changes to" at bounding box center [138, 253] width 10 height 10
checkbox input "true"
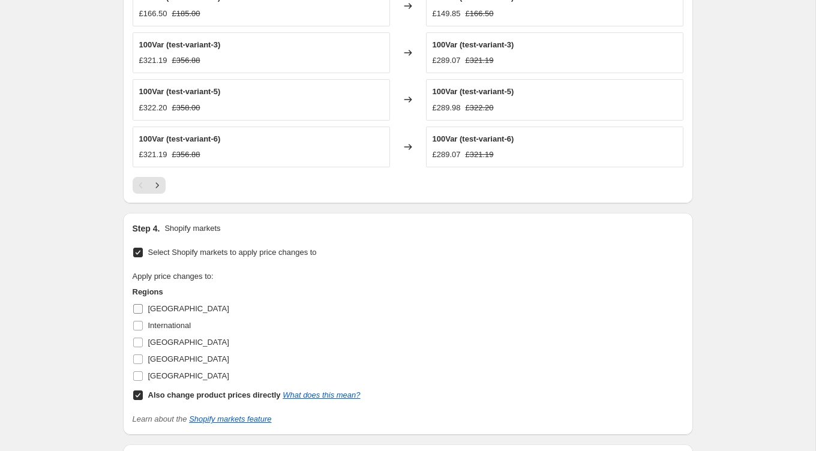
click at [141, 306] on input "[GEOGRAPHIC_DATA]" at bounding box center [138, 309] width 10 height 10
checkbox input "true"
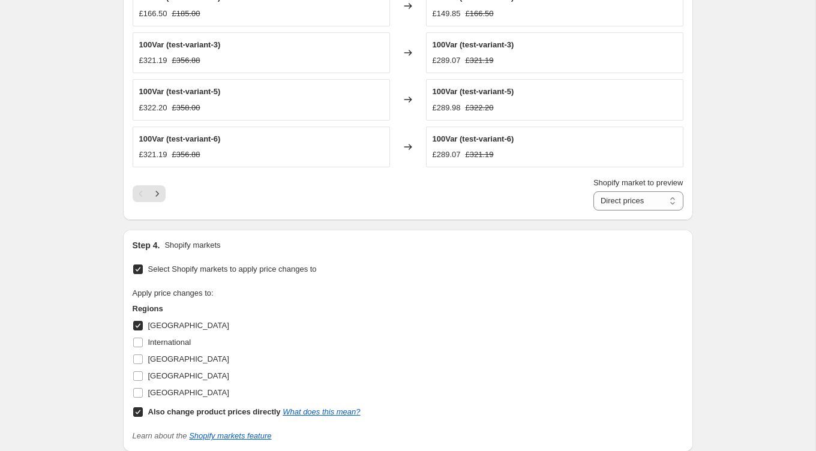
scroll to position [987, 0]
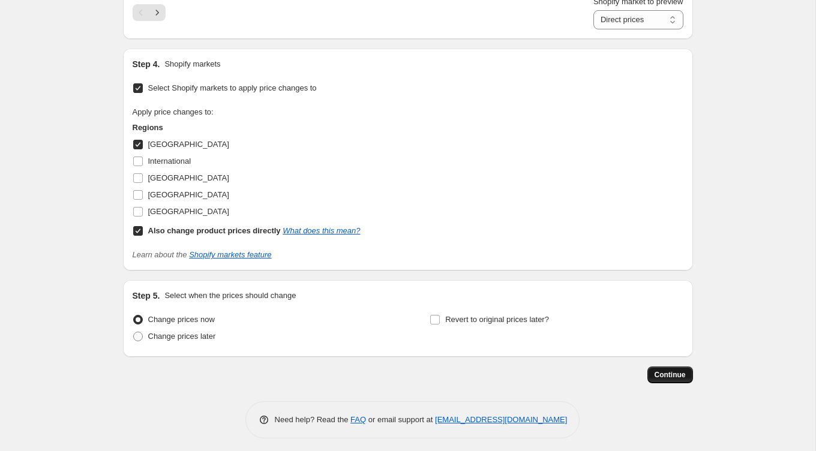
click at [660, 367] on button "Continue" at bounding box center [671, 375] width 46 height 17
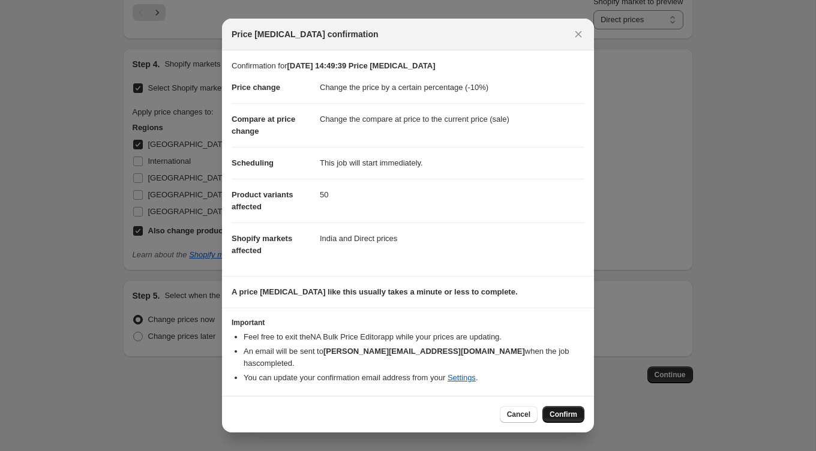
click at [571, 410] on span "Confirm" at bounding box center [564, 415] width 28 height 10
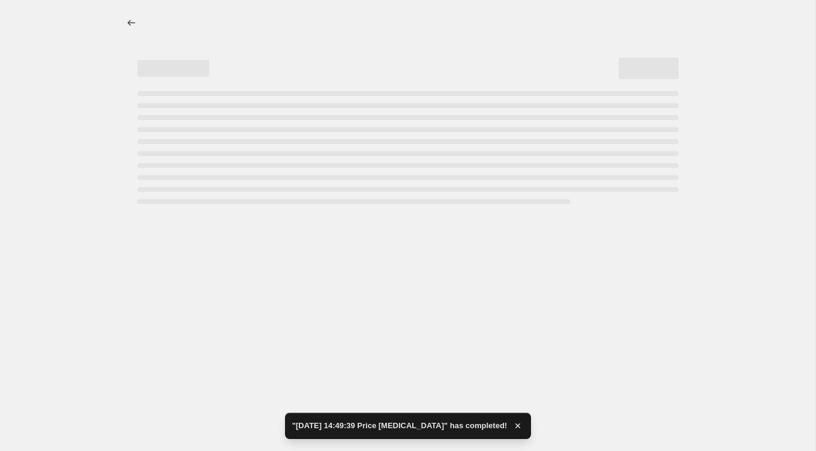
select select "percentage"
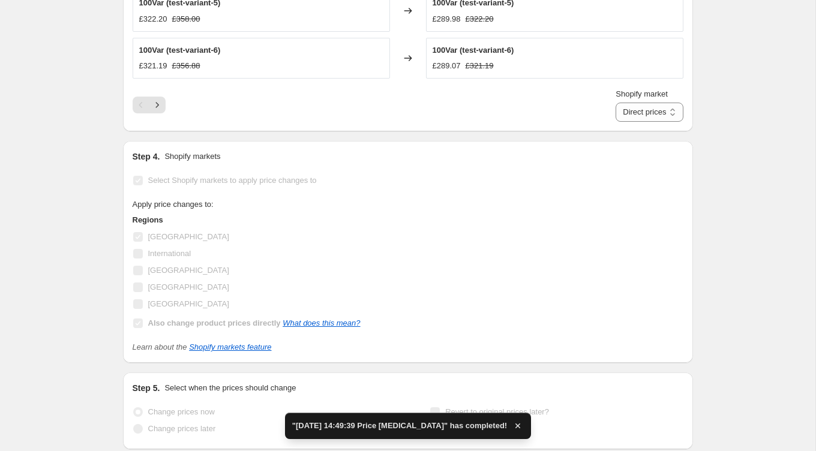
scroll to position [1075, 0]
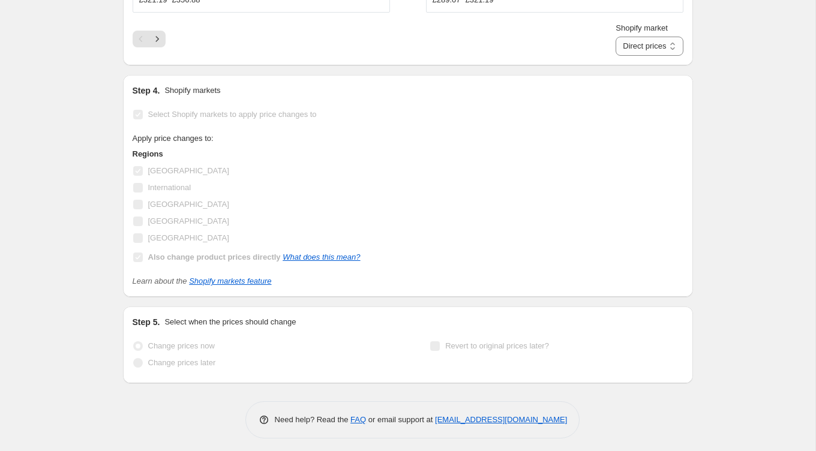
click at [391, 95] on div "Step 4. Shopify markets Select Shopify markets to apply price changes to Apply …" at bounding box center [408, 186] width 551 height 203
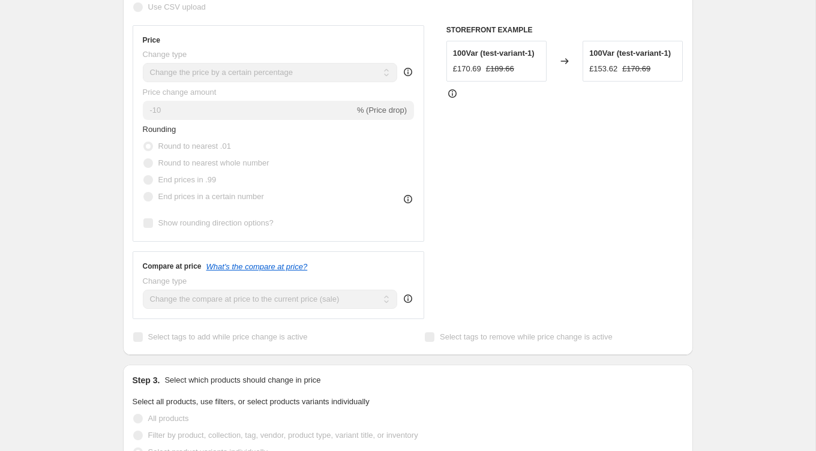
scroll to position [0, 0]
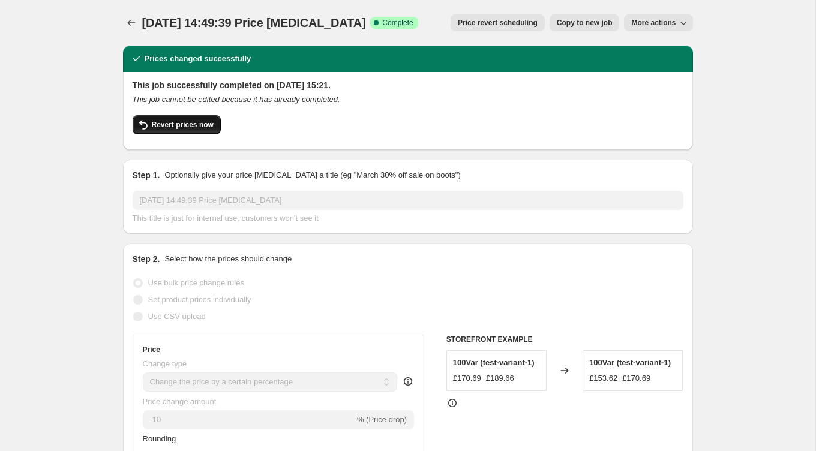
click at [207, 126] on span "Revert prices now" at bounding box center [183, 125] width 62 height 10
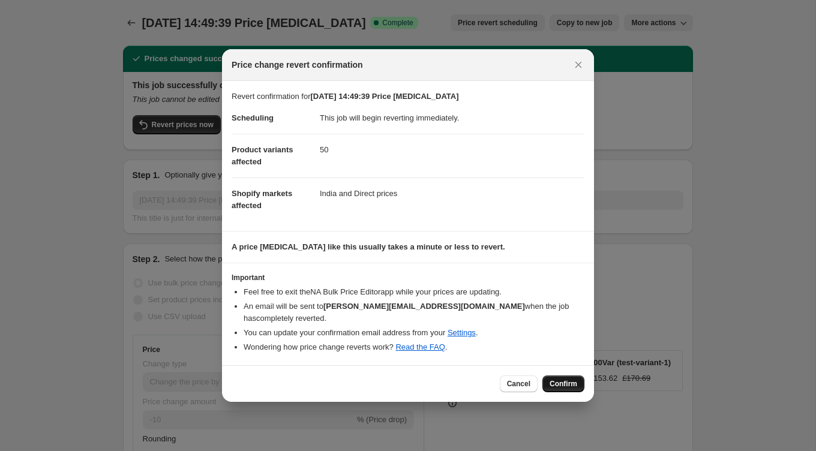
click at [566, 376] on button "Confirm" at bounding box center [564, 384] width 42 height 17
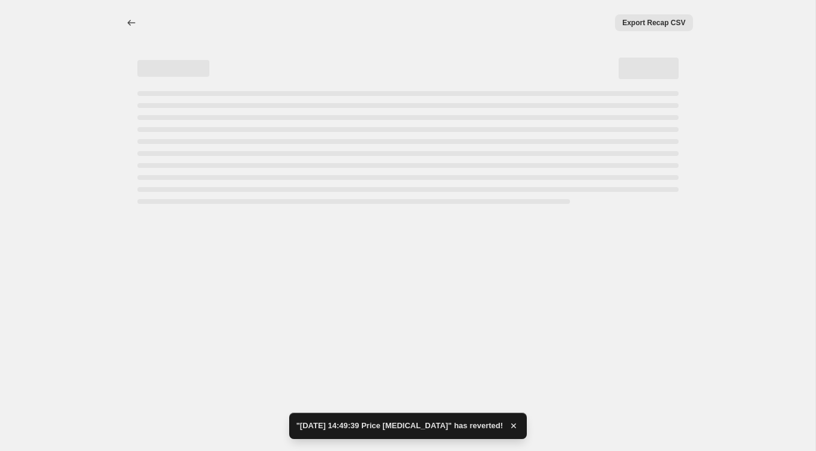
select select "percentage"
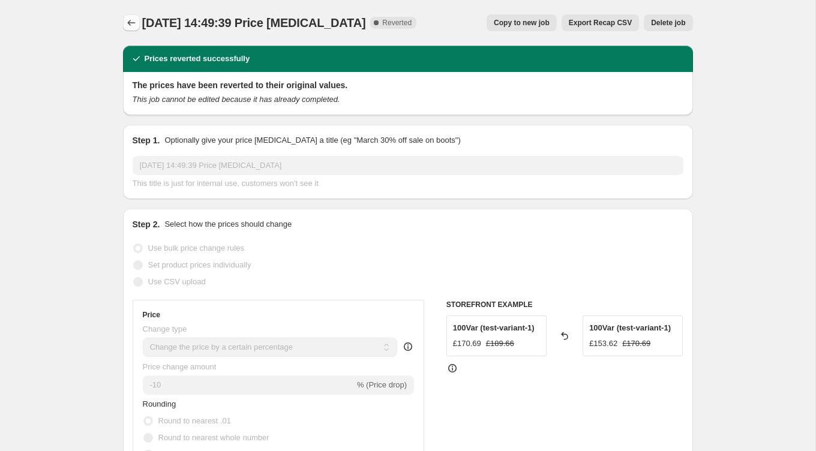
click at [127, 25] on icon "Price change jobs" at bounding box center [131, 23] width 12 height 12
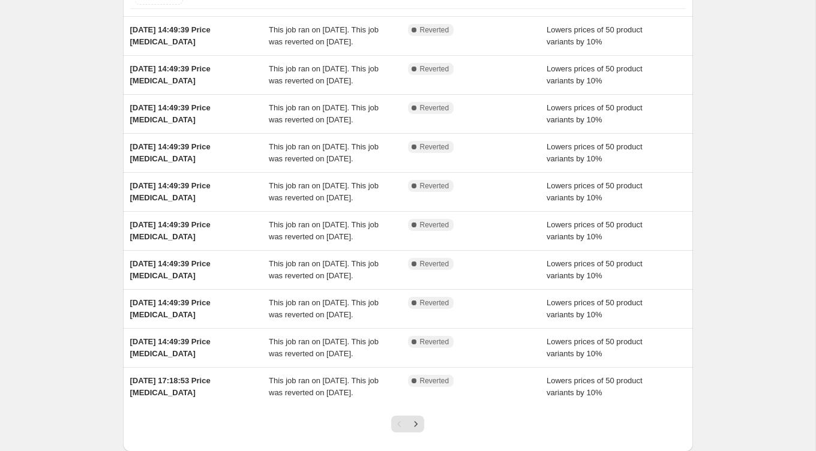
scroll to position [283, 0]
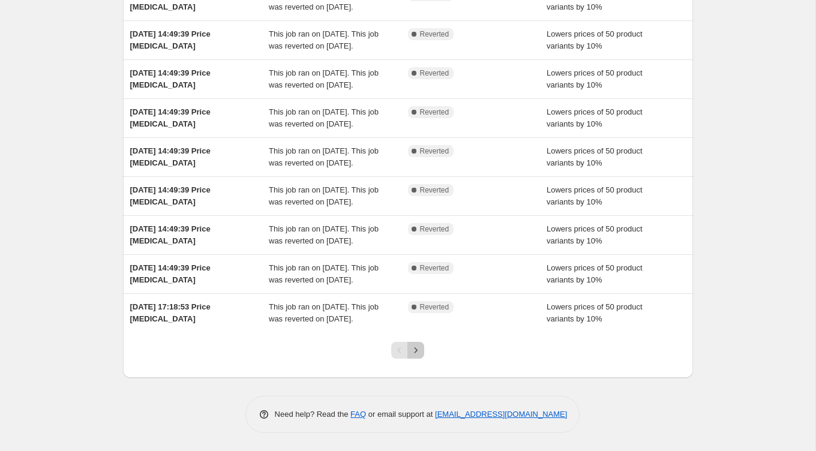
click at [418, 352] on icon "Next" at bounding box center [416, 351] width 12 height 12
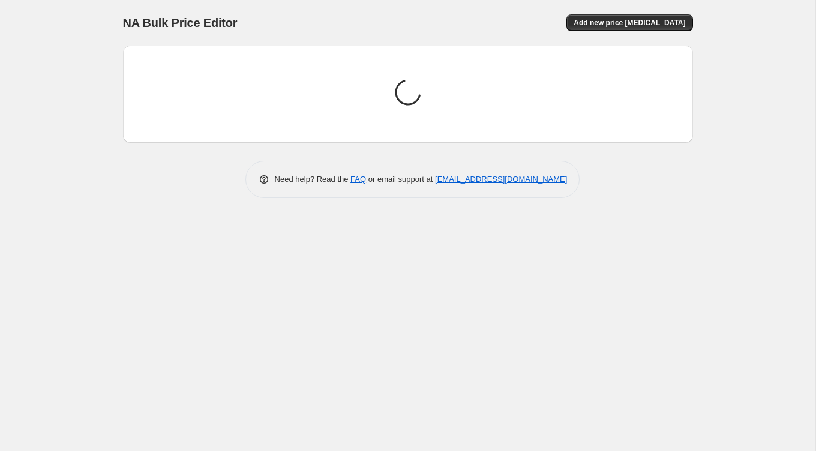
scroll to position [0, 0]
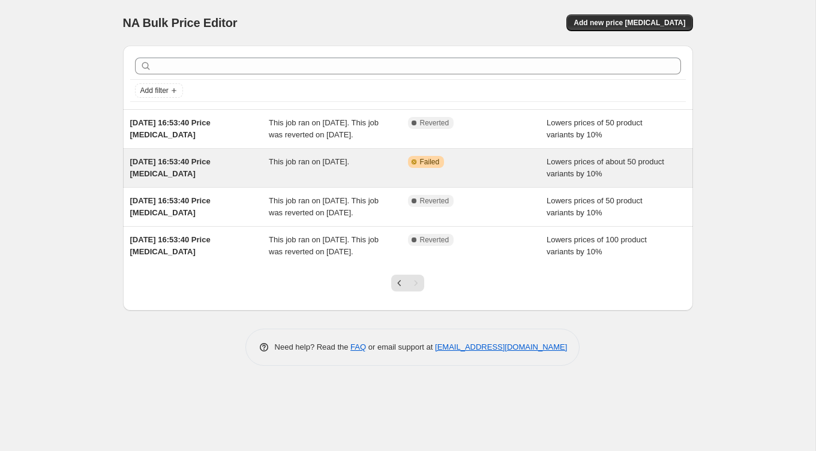
click at [211, 172] on span "[DATE] 16:53:40 Price [MEDICAL_DATA]" at bounding box center [170, 167] width 80 height 21
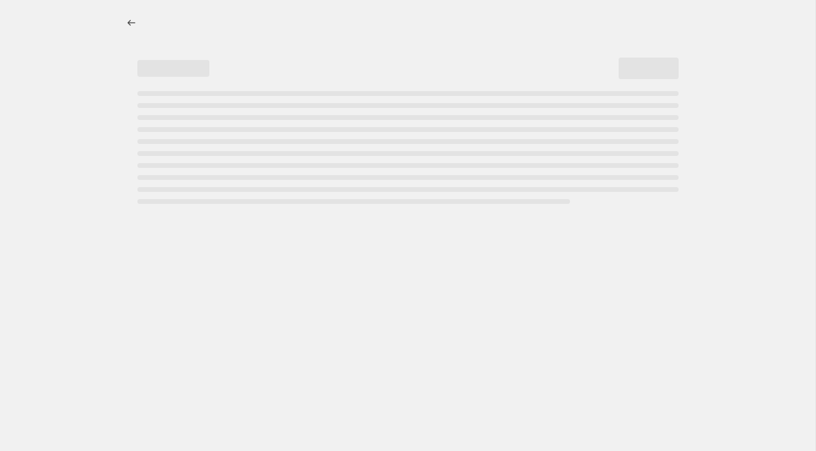
select select "percentage"
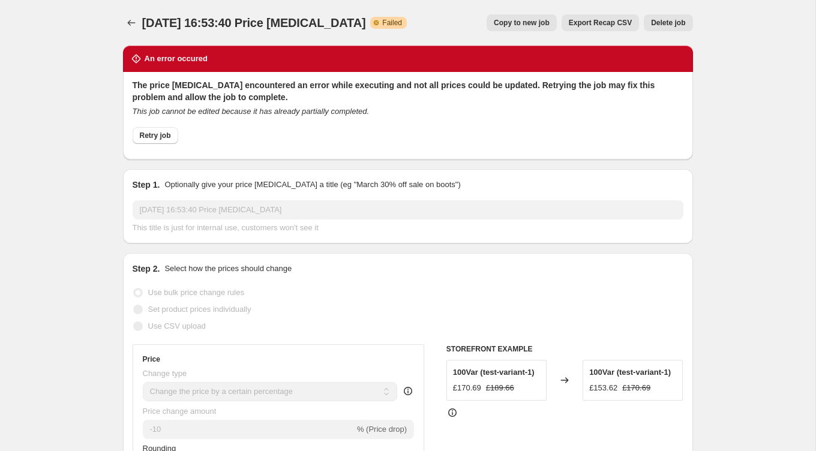
click at [254, 114] on icon "This job cannot be edited because it has already partially completed." at bounding box center [251, 111] width 237 height 9
click at [125, 20] on icon "Price change jobs" at bounding box center [131, 23] width 12 height 12
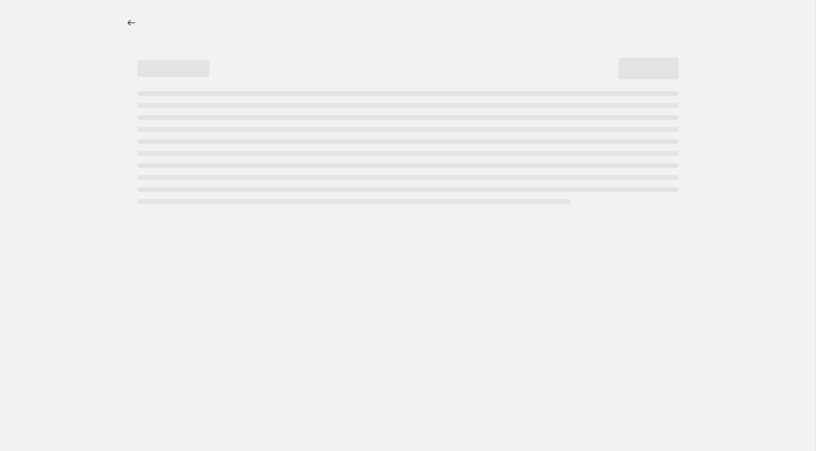
select select "percentage"
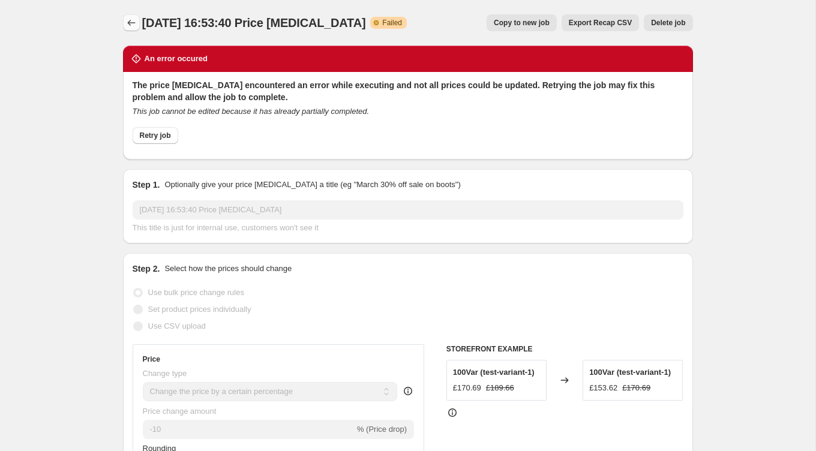
click at [128, 19] on icon "Price change jobs" at bounding box center [131, 23] width 12 height 12
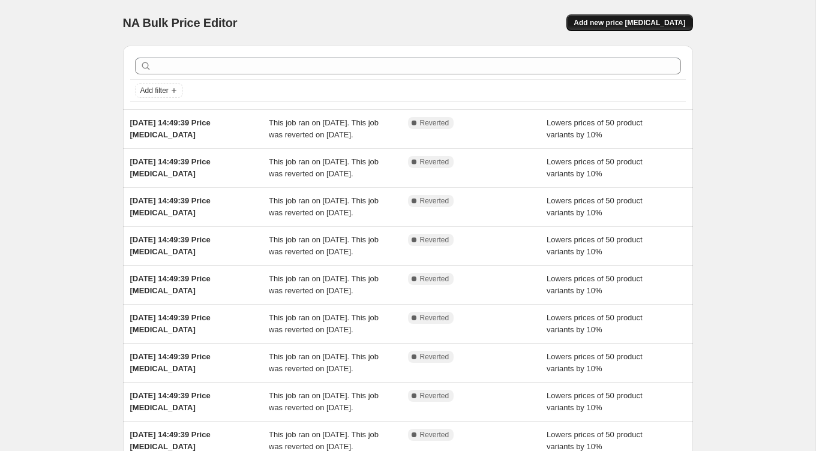
click at [606, 18] on button "Add new price [MEDICAL_DATA]" at bounding box center [630, 22] width 126 height 17
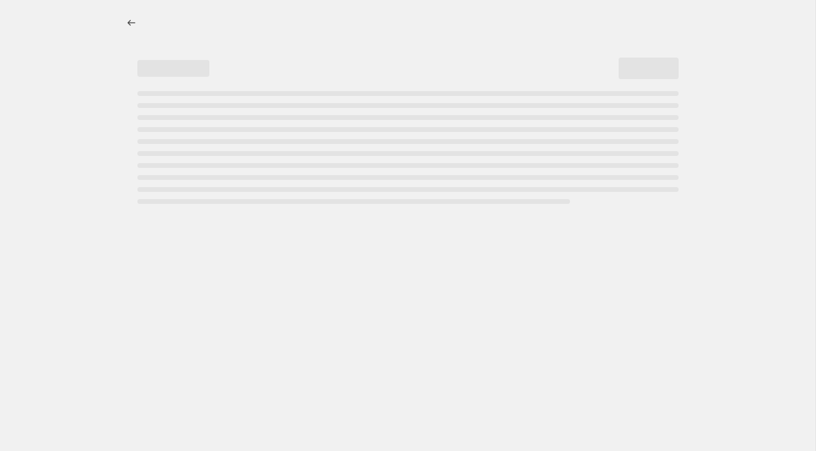
select select "percentage"
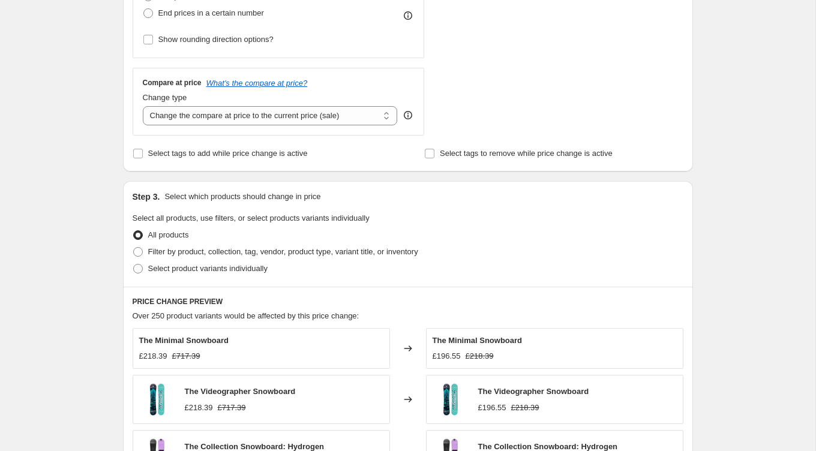
scroll to position [382, 0]
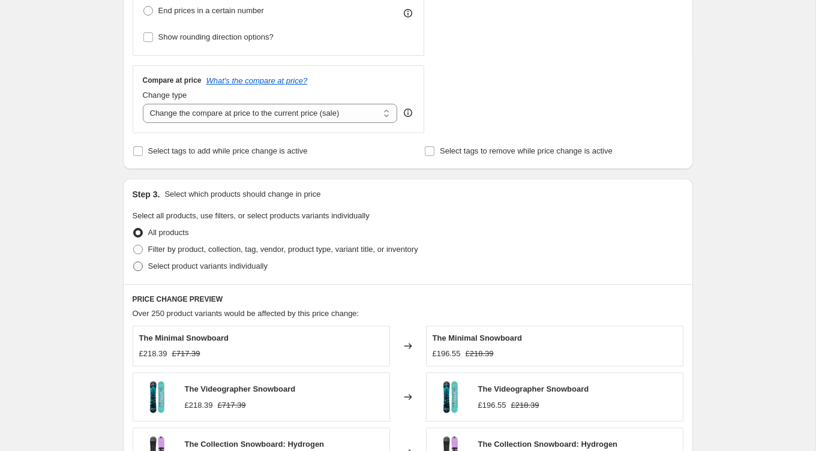
click at [169, 265] on span "Select product variants individually" at bounding box center [207, 266] width 119 height 9
click at [134, 262] on input "Select product variants individually" at bounding box center [133, 262] width 1 height 1
radio input "true"
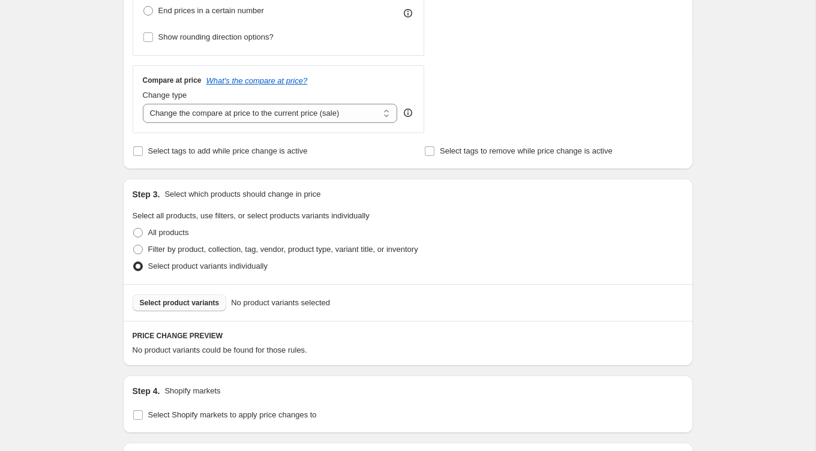
click at [167, 306] on button "Select product variants" at bounding box center [180, 303] width 94 height 17
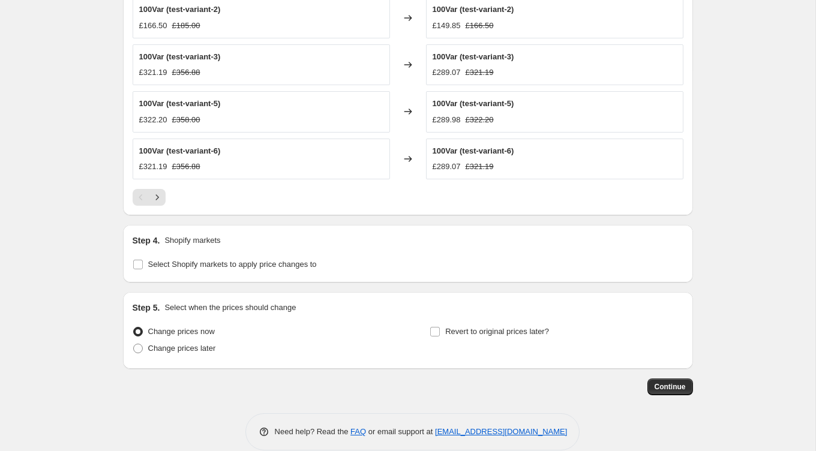
scroll to position [806, 0]
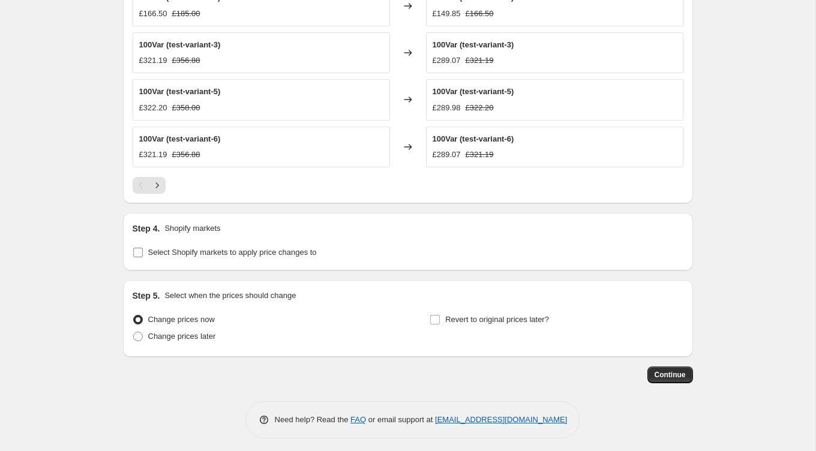
click at [155, 250] on span "Select Shopify markets to apply price changes to" at bounding box center [232, 252] width 169 height 9
click at [143, 250] on input "Select Shopify markets to apply price changes to" at bounding box center [138, 253] width 10 height 10
checkbox input "true"
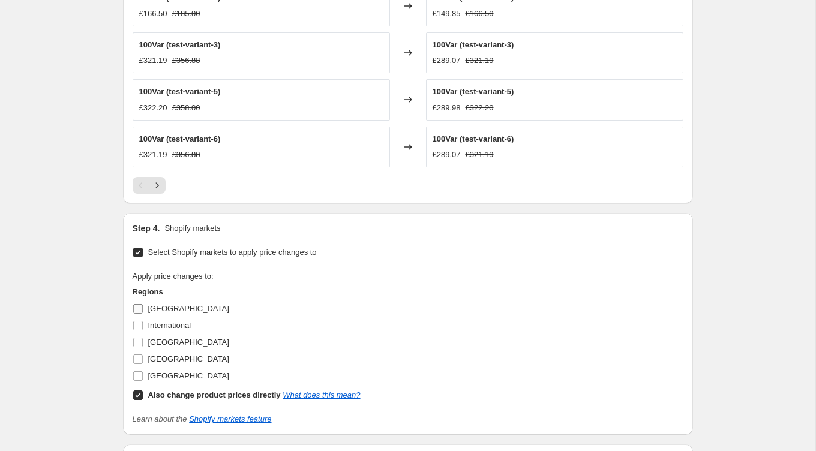
click at [139, 304] on input "[GEOGRAPHIC_DATA]" at bounding box center [138, 309] width 10 height 10
checkbox input "true"
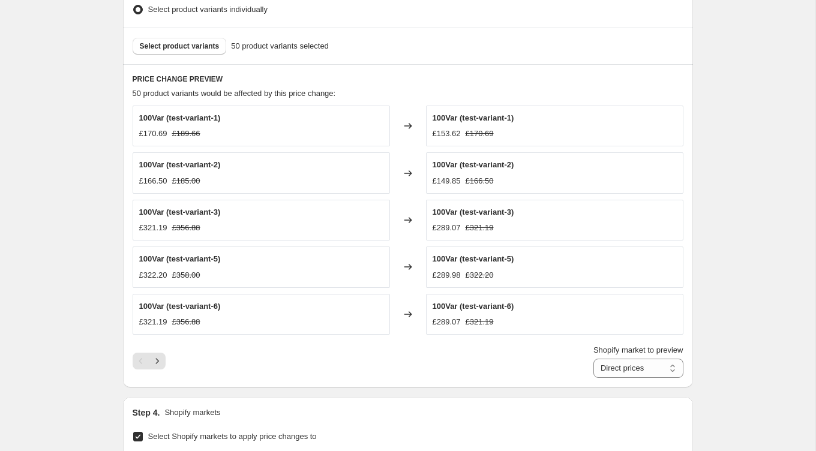
scroll to position [987, 0]
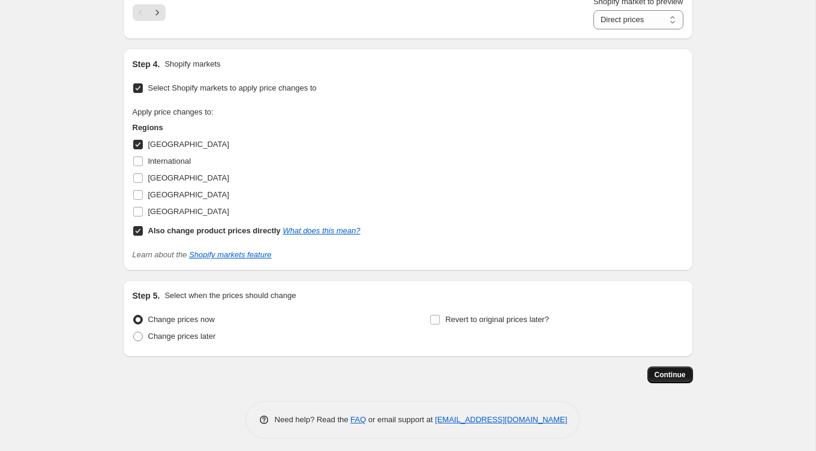
click at [677, 370] on span "Continue" at bounding box center [670, 375] width 31 height 10
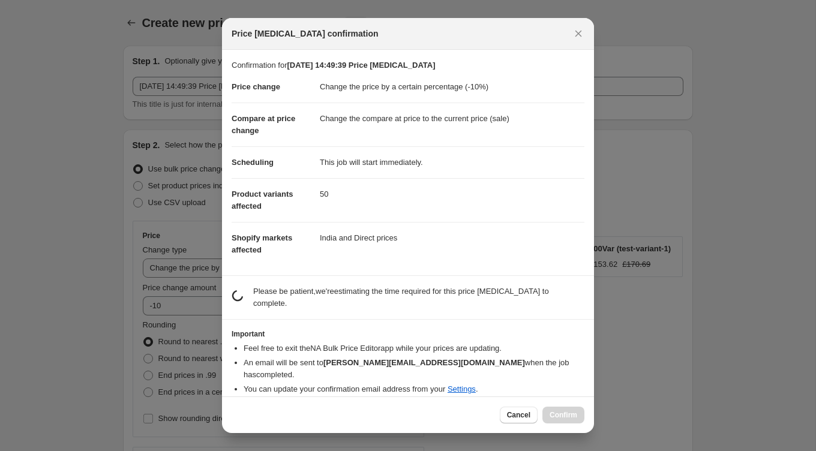
scroll to position [0, 0]
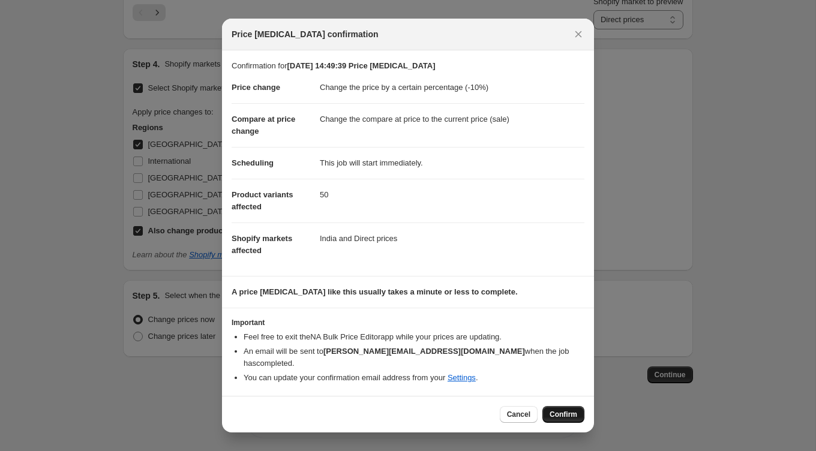
click at [550, 406] on button "Confirm" at bounding box center [564, 414] width 42 height 17
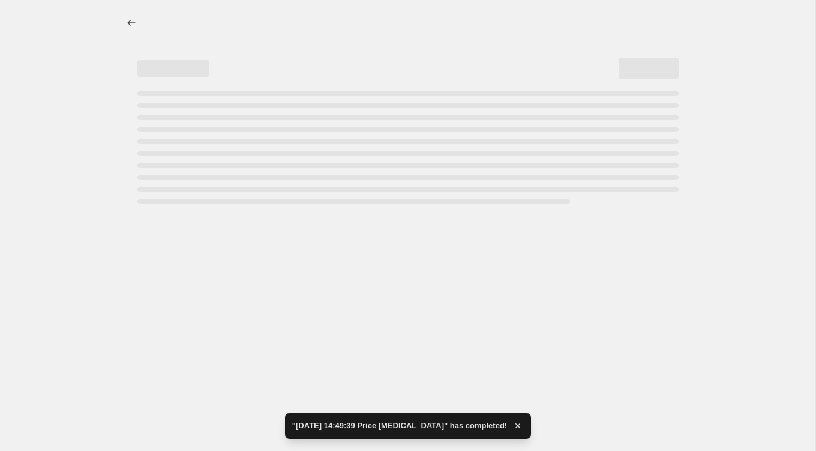
select select "percentage"
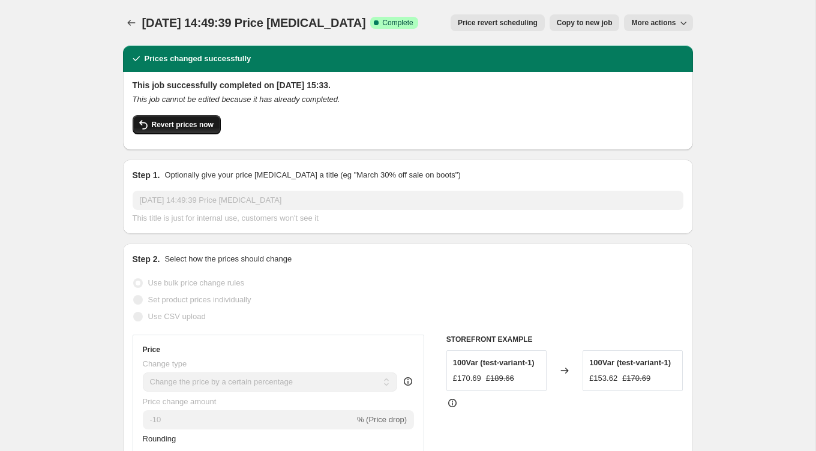
click at [181, 125] on span "Revert prices now" at bounding box center [183, 125] width 62 height 10
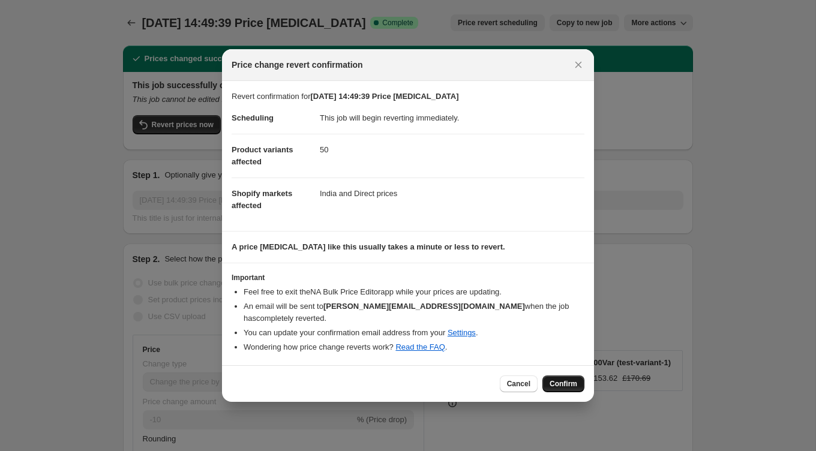
click at [569, 379] on span "Confirm" at bounding box center [564, 384] width 28 height 10
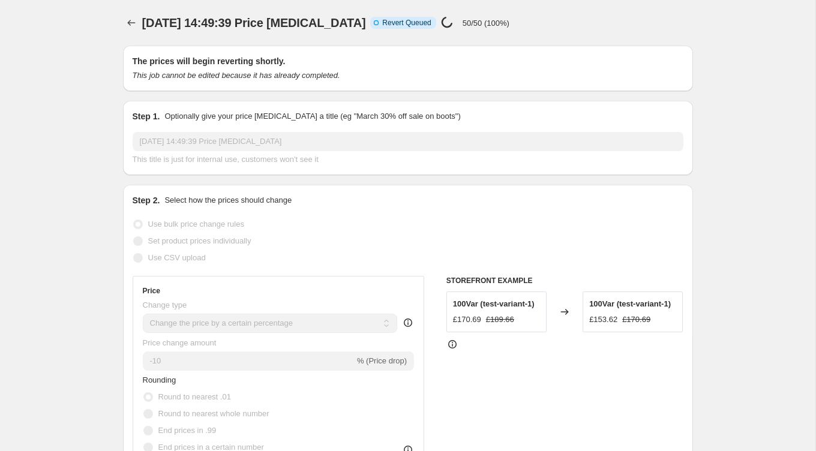
select select "percentage"
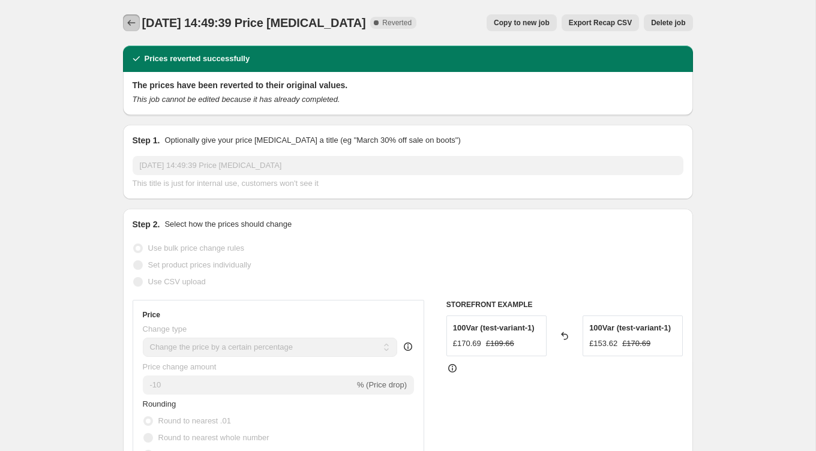
click at [137, 20] on icon "Price change jobs" at bounding box center [131, 23] width 12 height 12
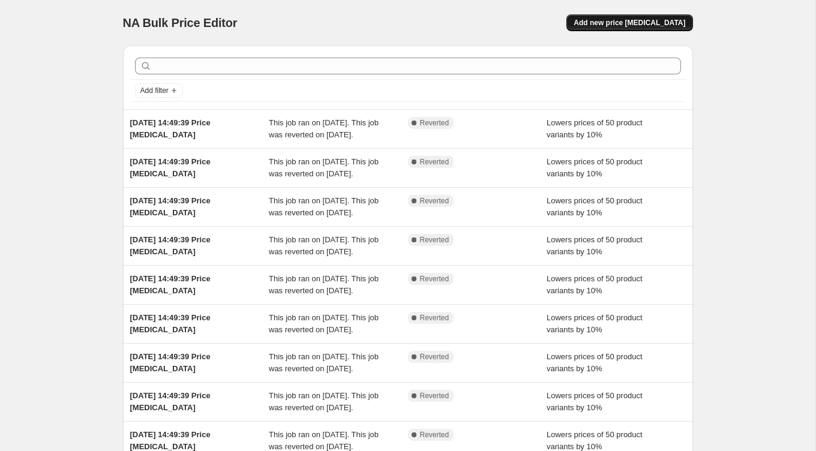
click at [624, 22] on span "Add new price [MEDICAL_DATA]" at bounding box center [630, 23] width 112 height 10
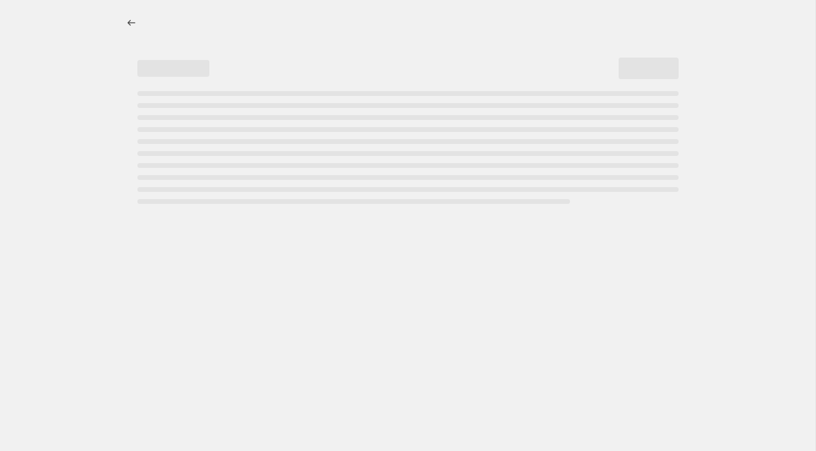
select select "percentage"
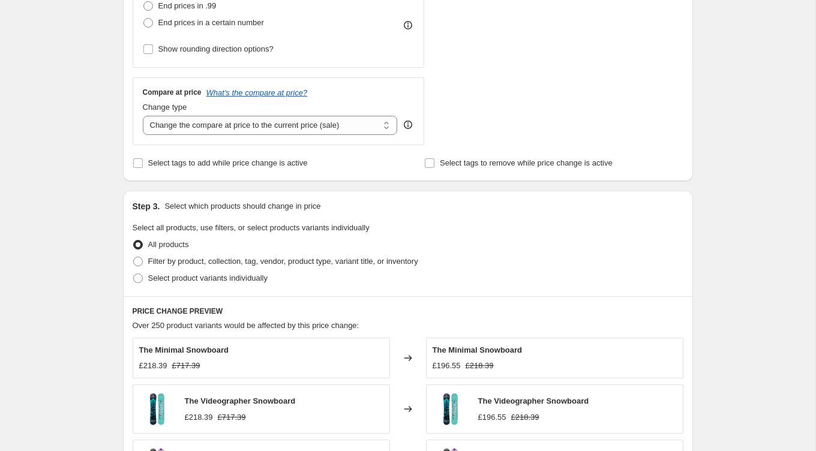
scroll to position [377, 0]
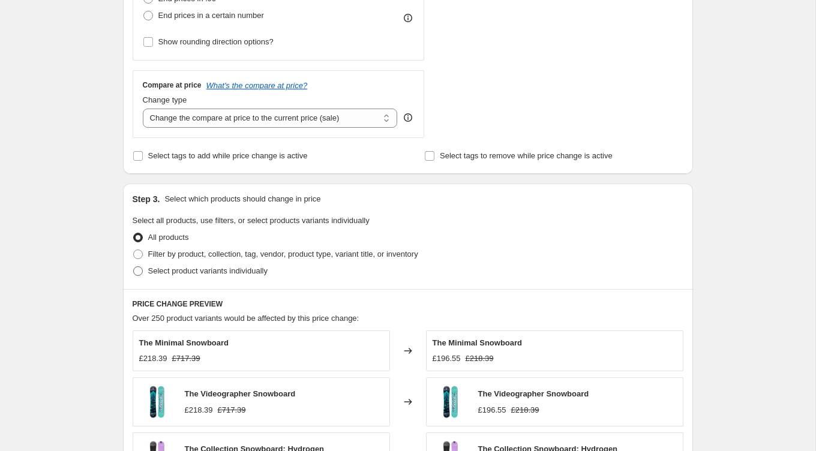
click at [140, 270] on span at bounding box center [138, 272] width 10 height 10
click at [134, 267] on input "Select product variants individually" at bounding box center [133, 267] width 1 height 1
radio input "true"
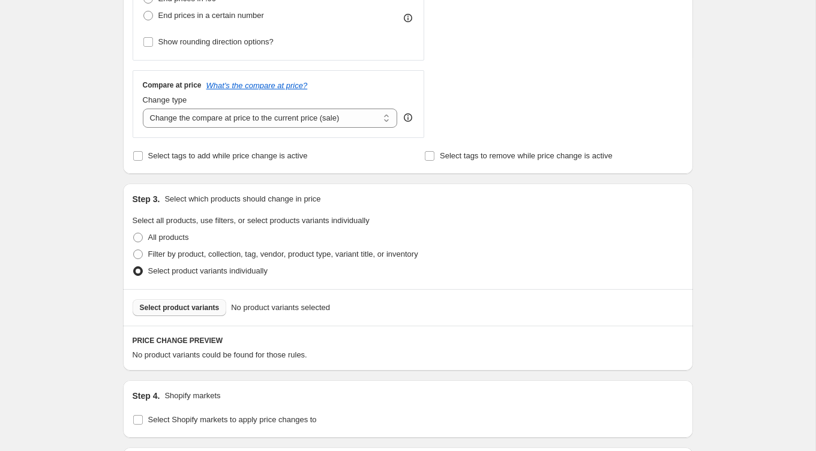
click at [181, 306] on span "Select product variants" at bounding box center [180, 308] width 80 height 10
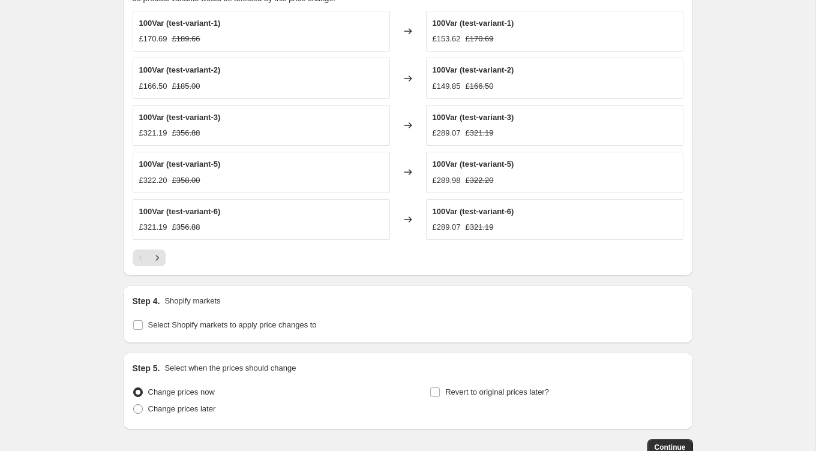
scroll to position [737, 0]
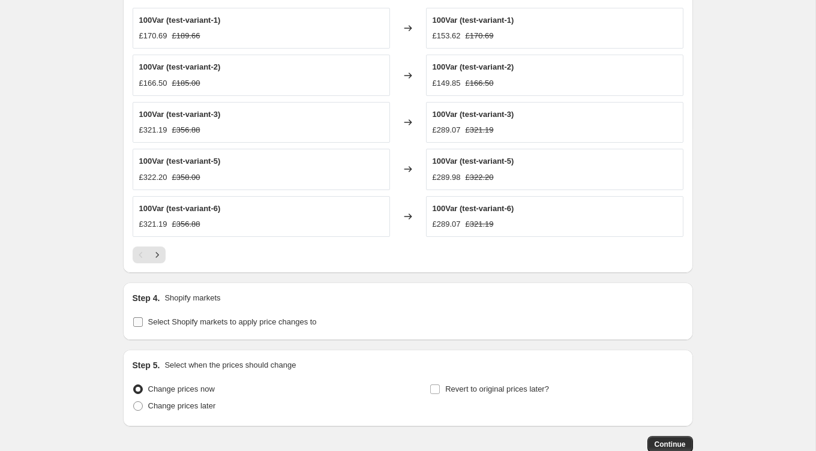
click at [138, 319] on input "Select Shopify markets to apply price changes to" at bounding box center [138, 323] width 10 height 10
checkbox input "true"
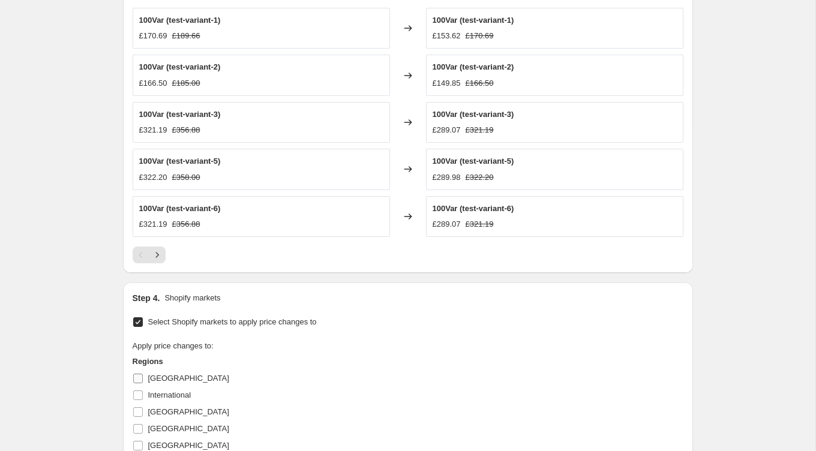
click at [136, 374] on input "[GEOGRAPHIC_DATA]" at bounding box center [138, 379] width 10 height 10
checkbox input "true"
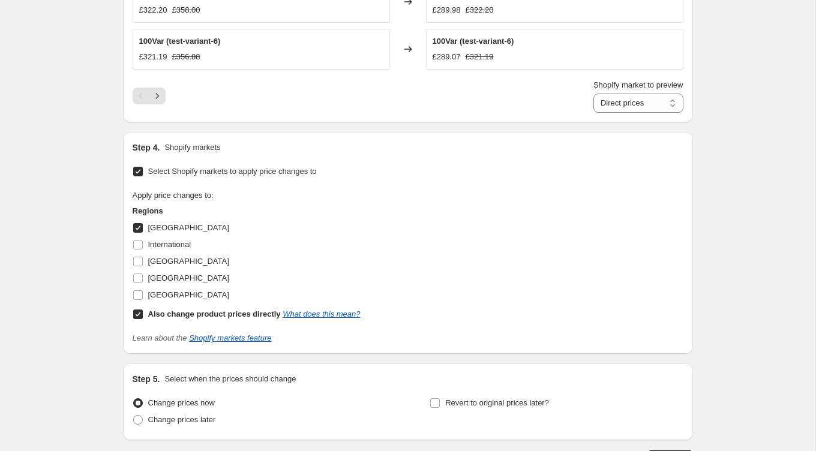
scroll to position [987, 0]
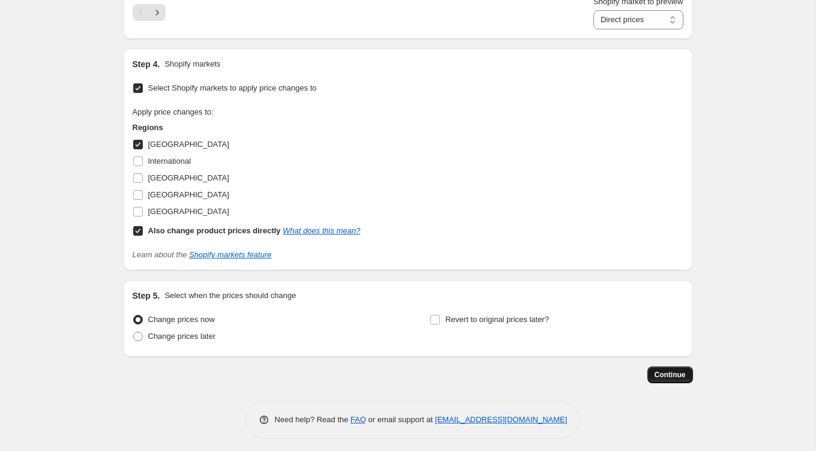
click at [672, 367] on button "Continue" at bounding box center [671, 375] width 46 height 17
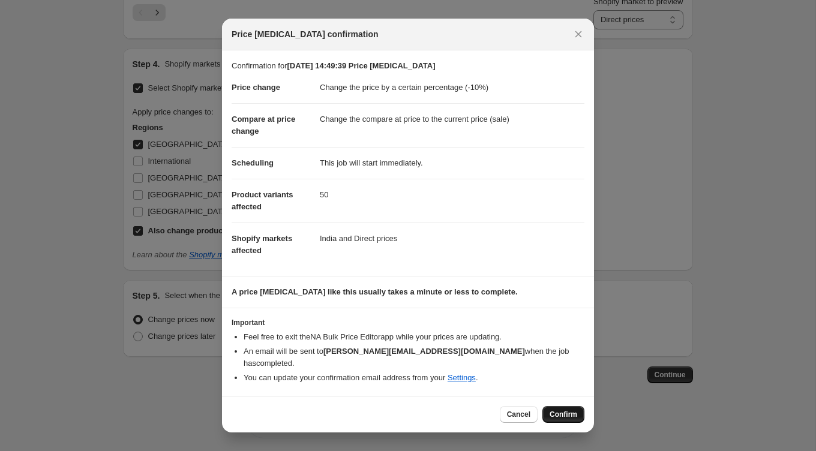
click at [556, 410] on span "Confirm" at bounding box center [564, 415] width 28 height 10
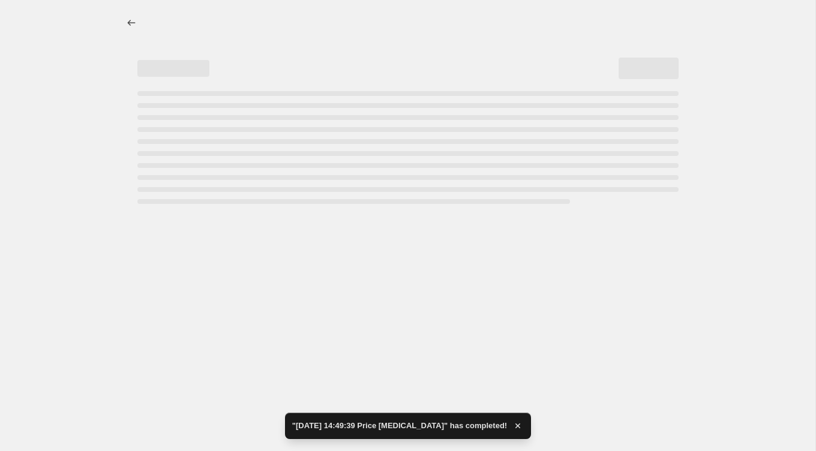
select select "percentage"
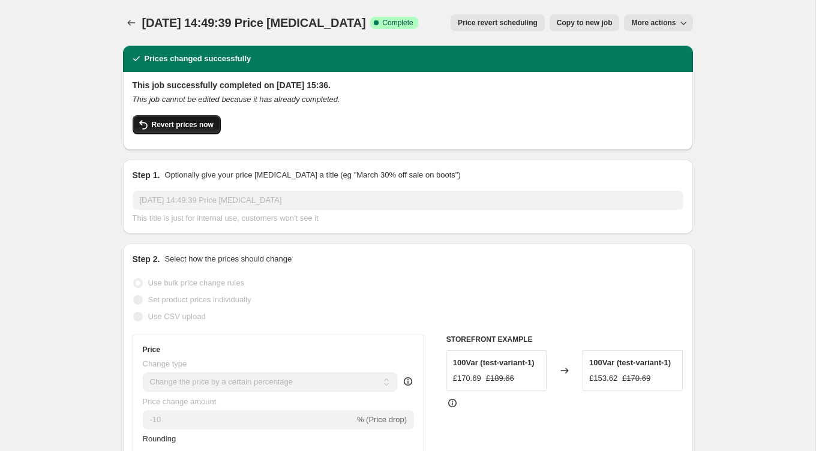
click at [194, 118] on button "Revert prices now" at bounding box center [177, 124] width 88 height 19
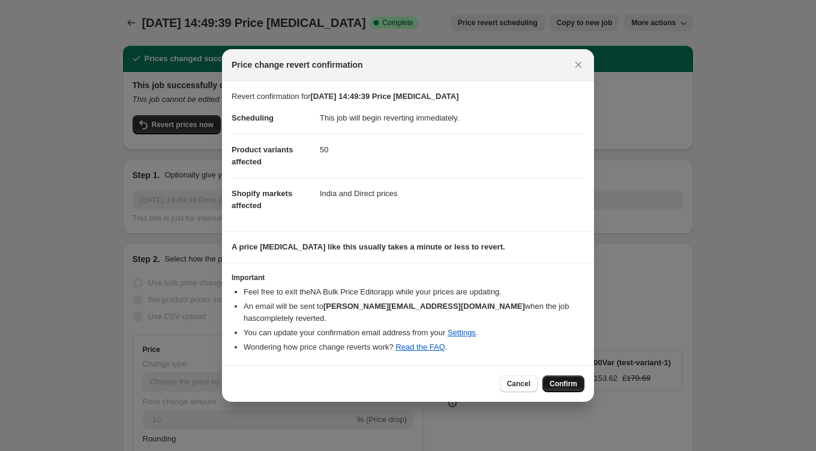
click at [552, 379] on span "Confirm" at bounding box center [564, 384] width 28 height 10
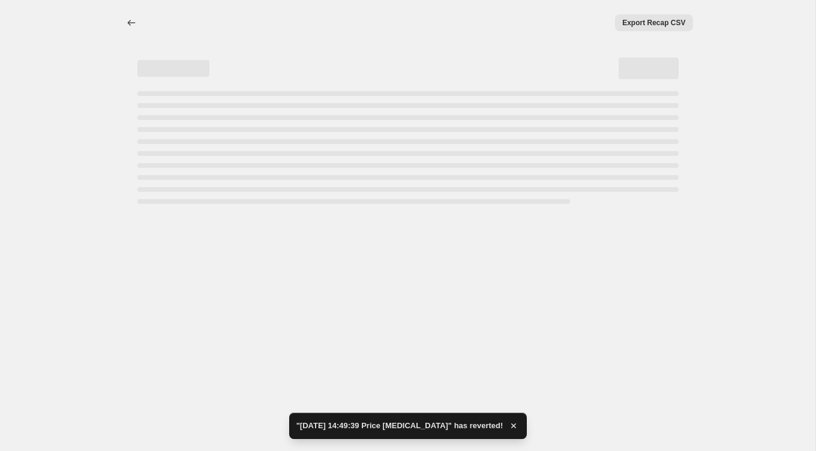
select select "percentage"
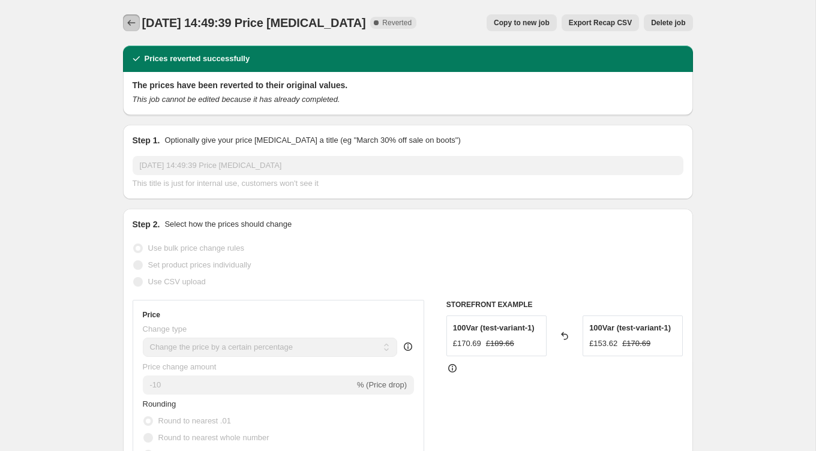
click at [134, 16] on button "Price change jobs" at bounding box center [131, 22] width 17 height 17
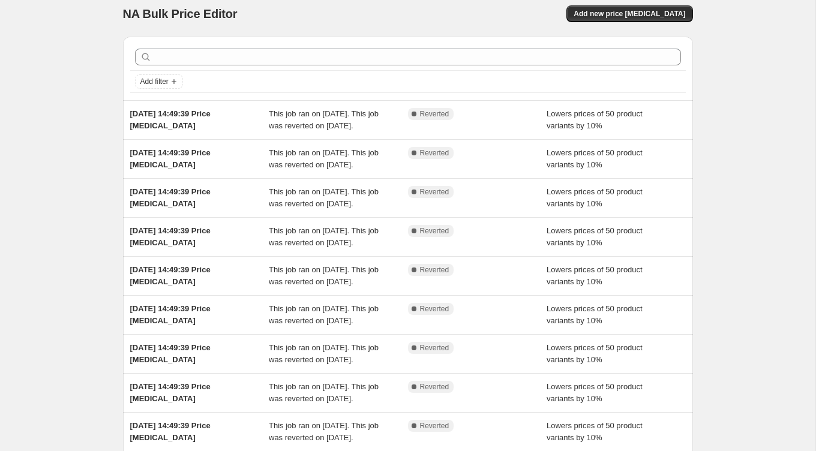
scroll to position [10, 0]
click at [624, 14] on span "Add new price [MEDICAL_DATA]" at bounding box center [630, 13] width 112 height 10
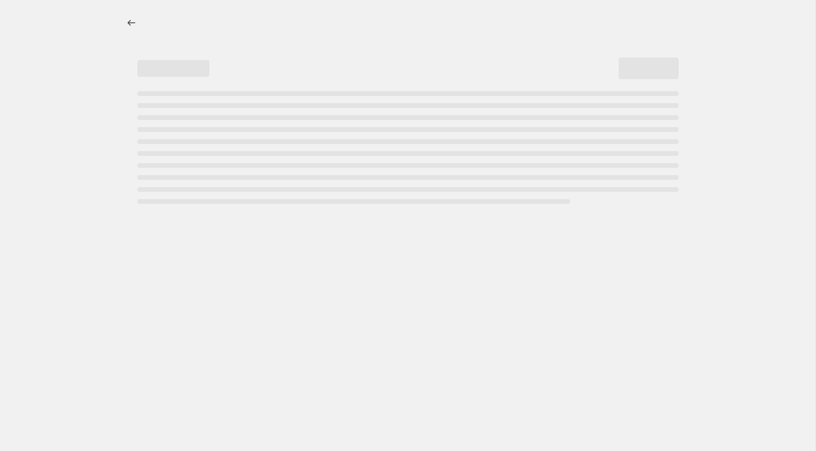
select select "percentage"
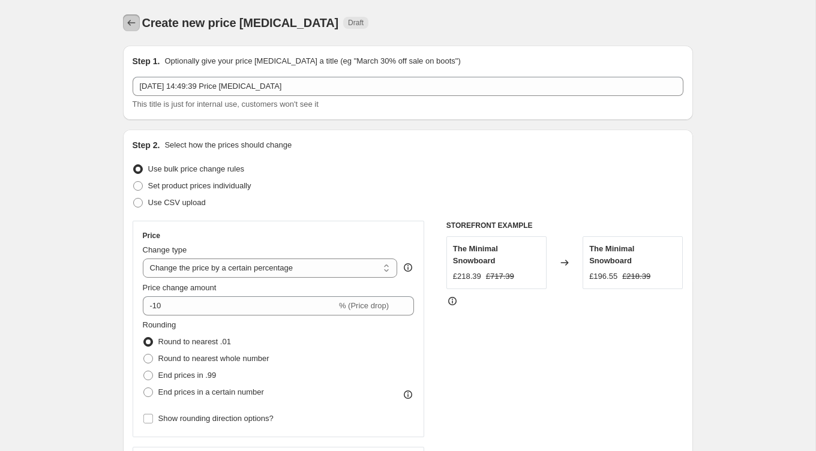
click at [134, 28] on icon "Price change jobs" at bounding box center [131, 23] width 12 height 12
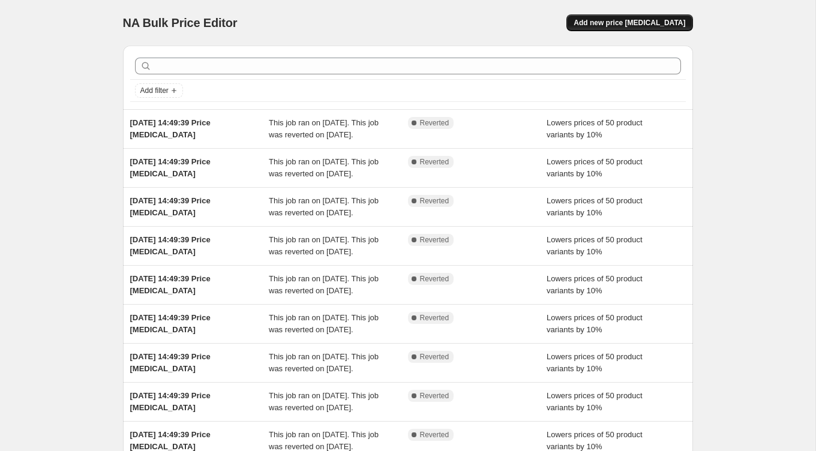
click at [623, 20] on span "Add new price [MEDICAL_DATA]" at bounding box center [630, 23] width 112 height 10
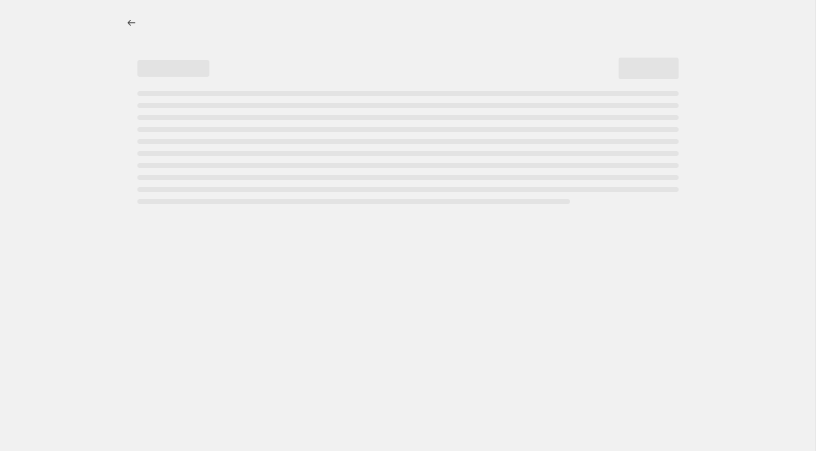
select select "percentage"
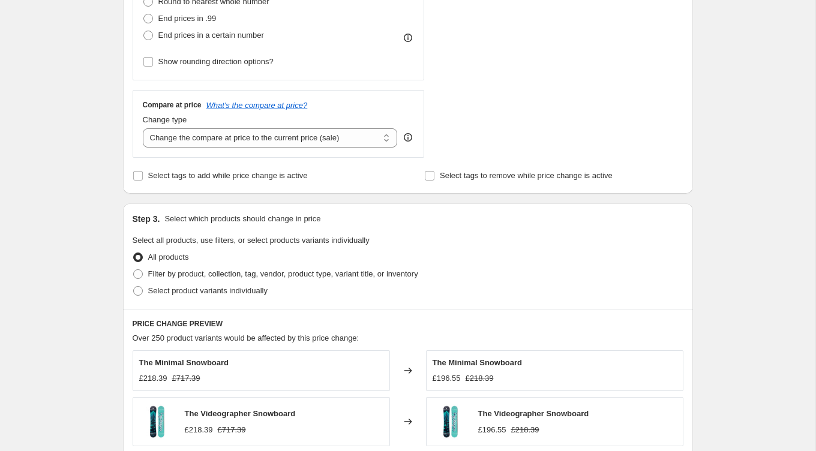
scroll to position [358, 0]
click at [136, 286] on span at bounding box center [138, 290] width 10 height 10
click at [134, 286] on input "Select product variants individually" at bounding box center [133, 285] width 1 height 1
radio input "true"
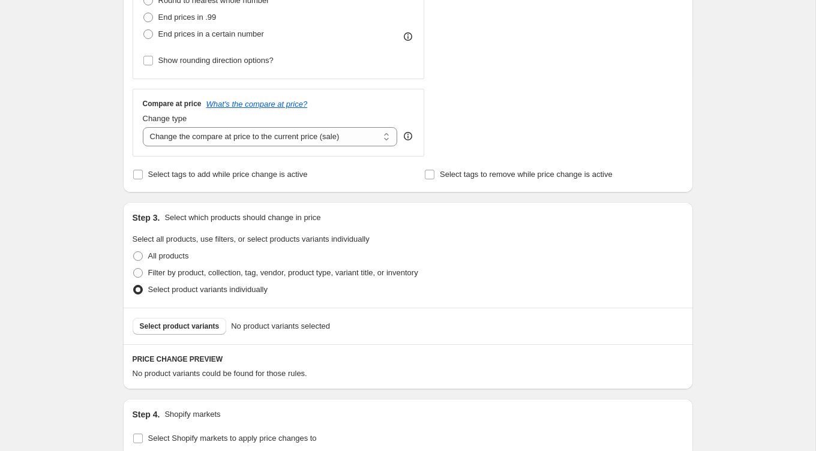
click at [165, 325] on span "Select product variants" at bounding box center [180, 327] width 80 height 10
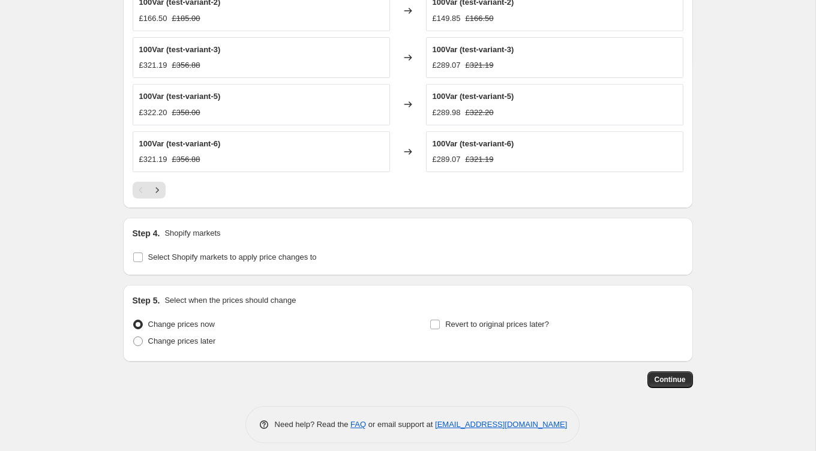
scroll to position [806, 0]
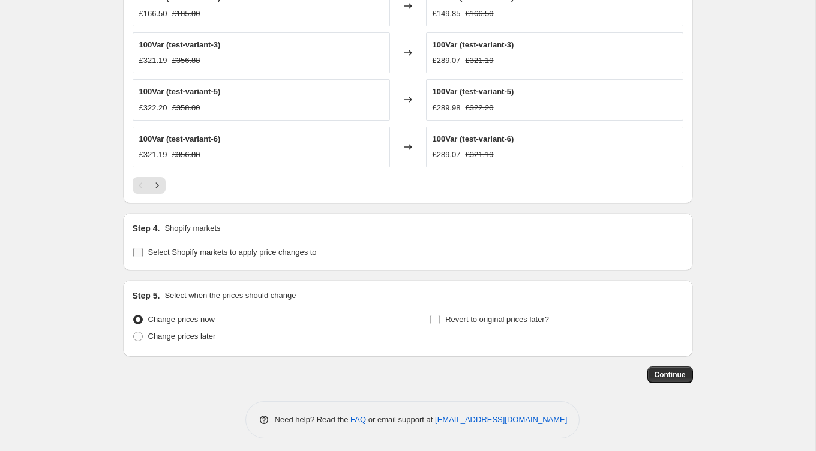
click at [193, 248] on span "Select Shopify markets to apply price changes to" at bounding box center [232, 252] width 169 height 9
click at [143, 248] on input "Select Shopify markets to apply price changes to" at bounding box center [138, 253] width 10 height 10
checkbox input "true"
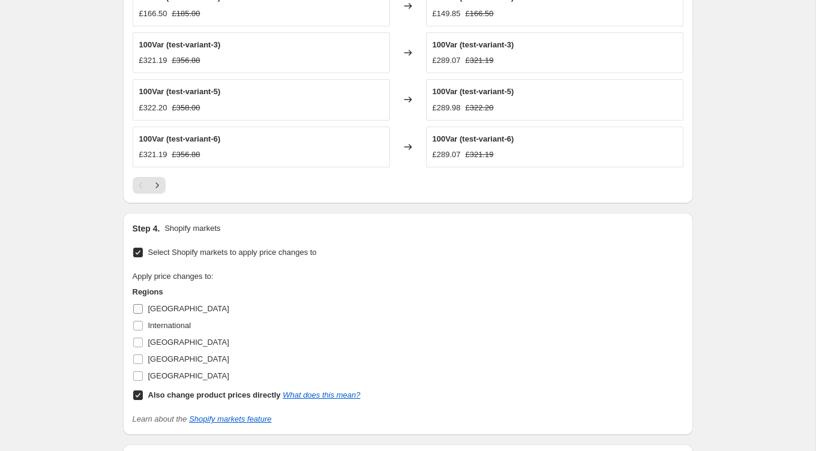
click at [139, 304] on input "[GEOGRAPHIC_DATA]" at bounding box center [138, 309] width 10 height 10
checkbox input "true"
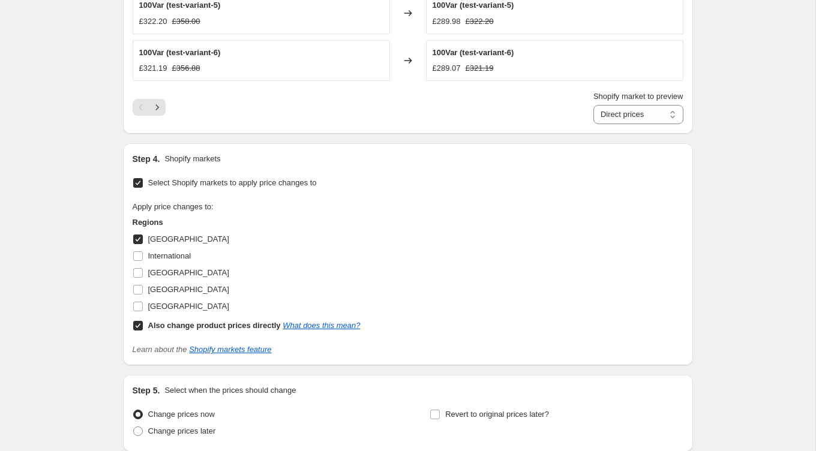
scroll to position [987, 0]
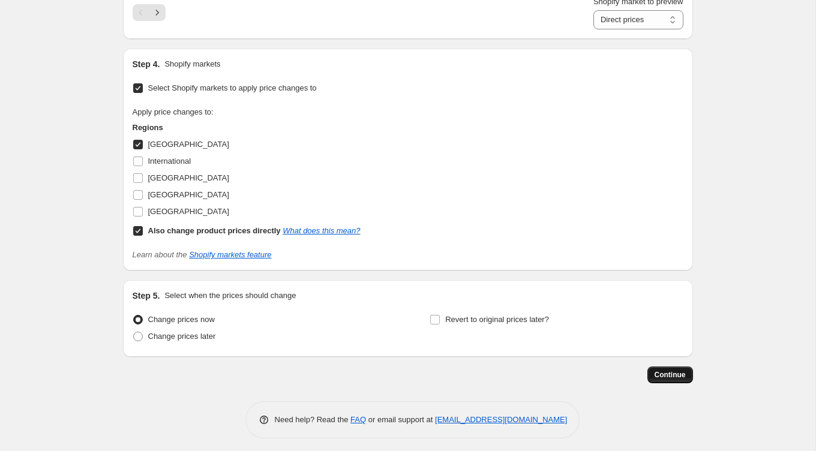
click at [661, 373] on span "Continue" at bounding box center [670, 375] width 31 height 10
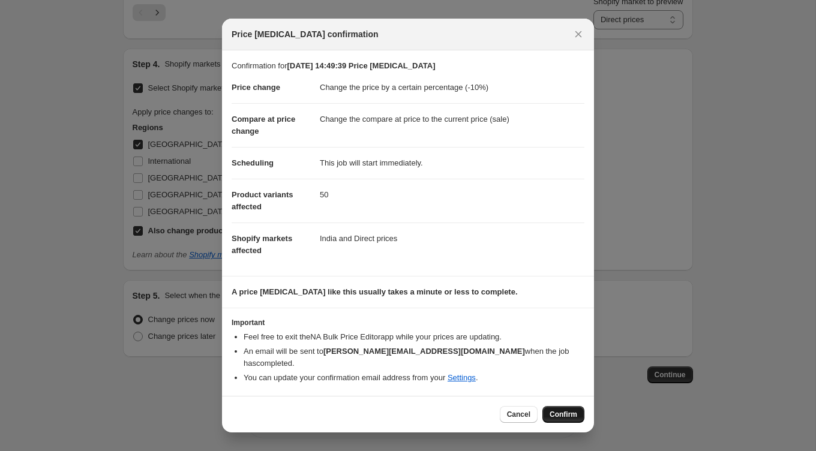
click at [556, 410] on span "Confirm" at bounding box center [564, 415] width 28 height 10
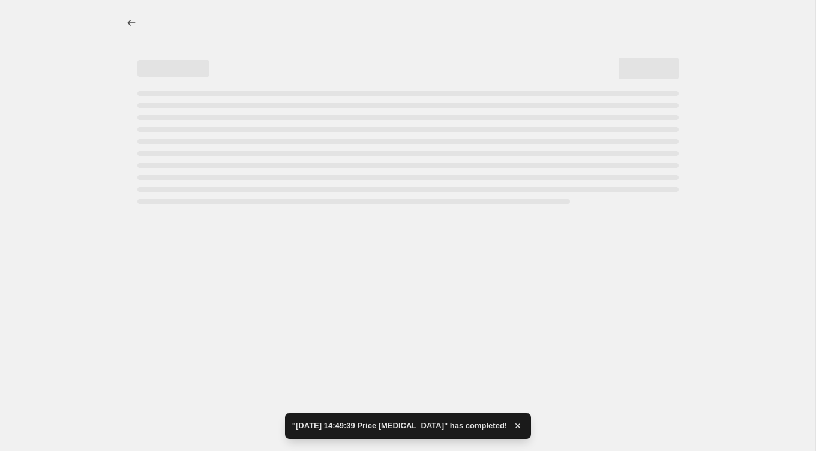
select select "percentage"
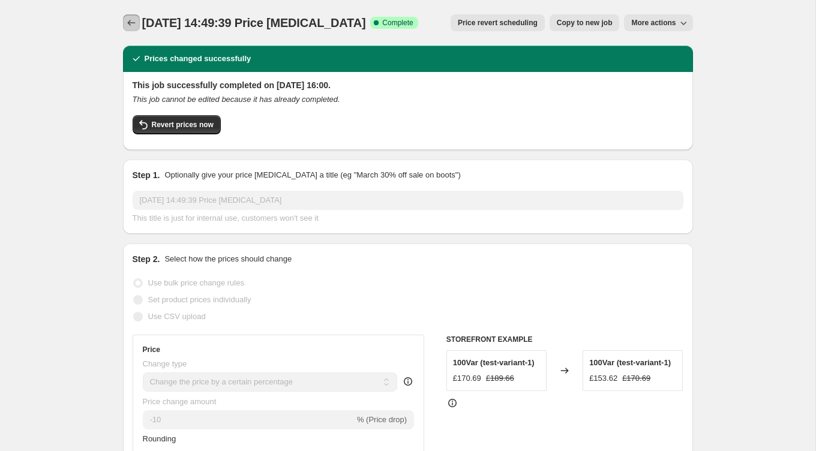
click at [133, 17] on icon "Price change jobs" at bounding box center [131, 23] width 12 height 12
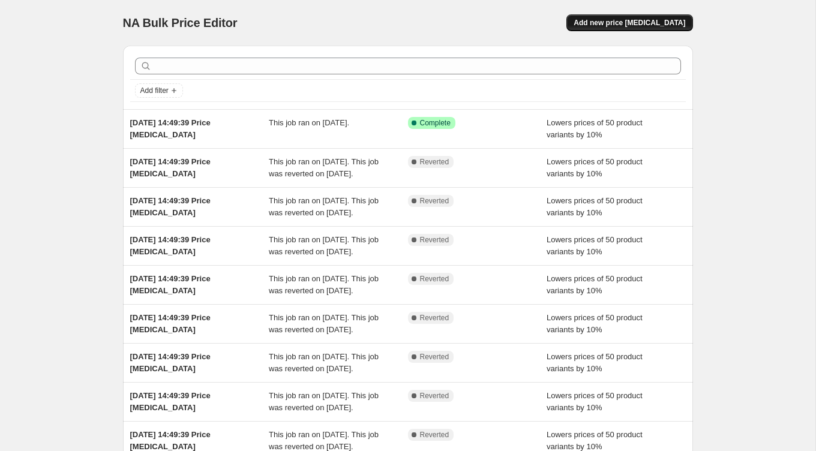
click at [625, 28] on button "Add new price [MEDICAL_DATA]" at bounding box center [630, 22] width 126 height 17
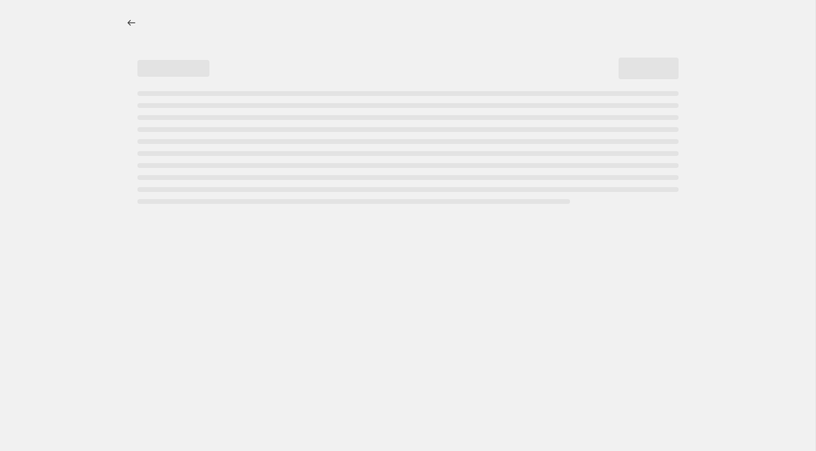
select select "percentage"
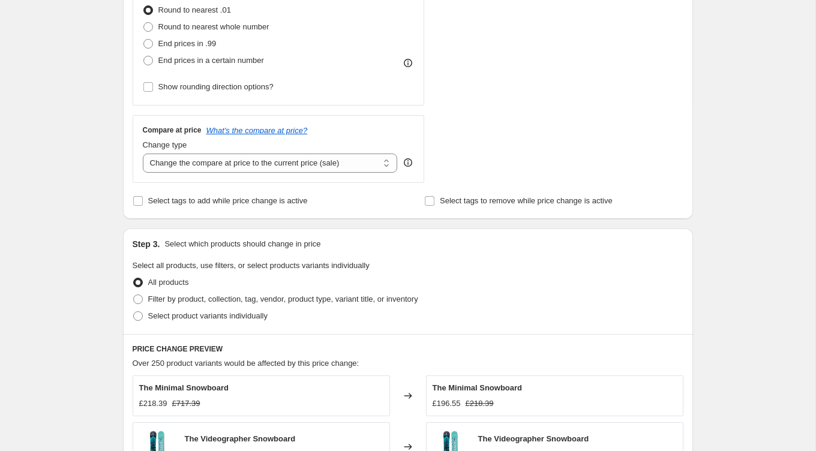
scroll to position [383, 0]
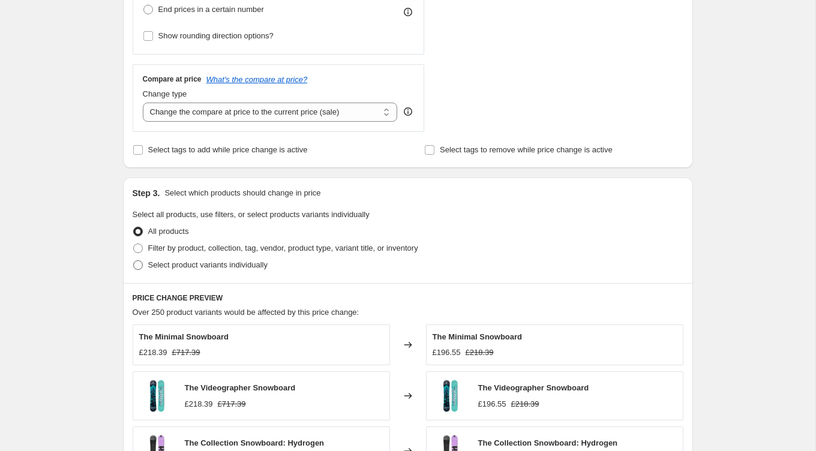
click at [179, 268] on span "Select product variants individually" at bounding box center [207, 265] width 119 height 12
click at [134, 261] on input "Select product variants individually" at bounding box center [133, 261] width 1 height 1
radio input "true"
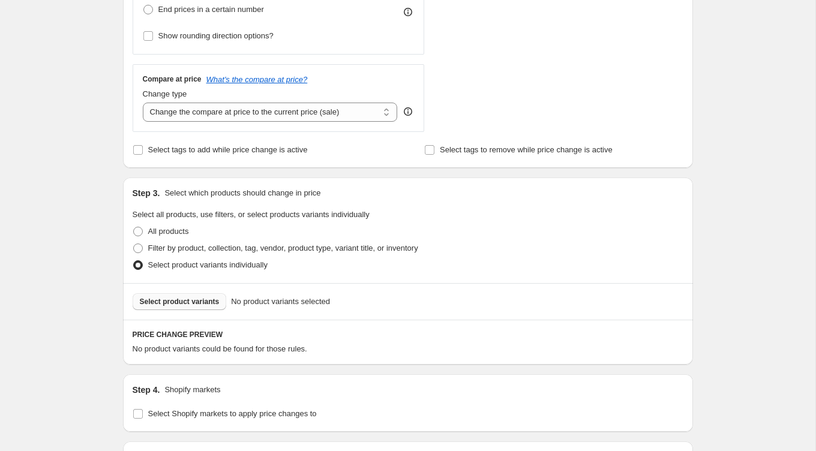
click at [176, 300] on span "Select product variants" at bounding box center [180, 302] width 80 height 10
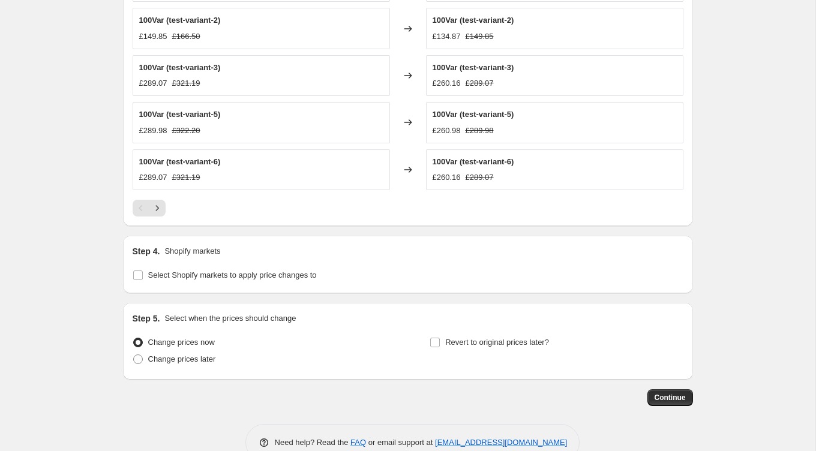
scroll to position [806, 0]
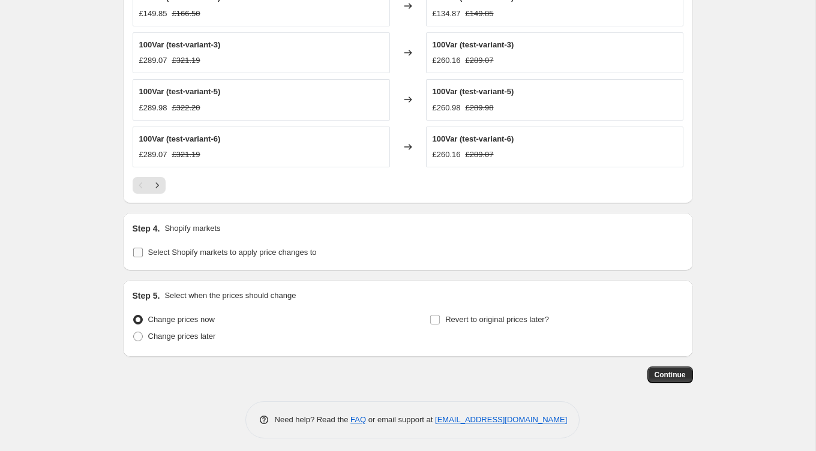
click at [203, 248] on span "Select Shopify markets to apply price changes to" at bounding box center [232, 252] width 169 height 9
click at [143, 248] on input "Select Shopify markets to apply price changes to" at bounding box center [138, 253] width 10 height 10
checkbox input "true"
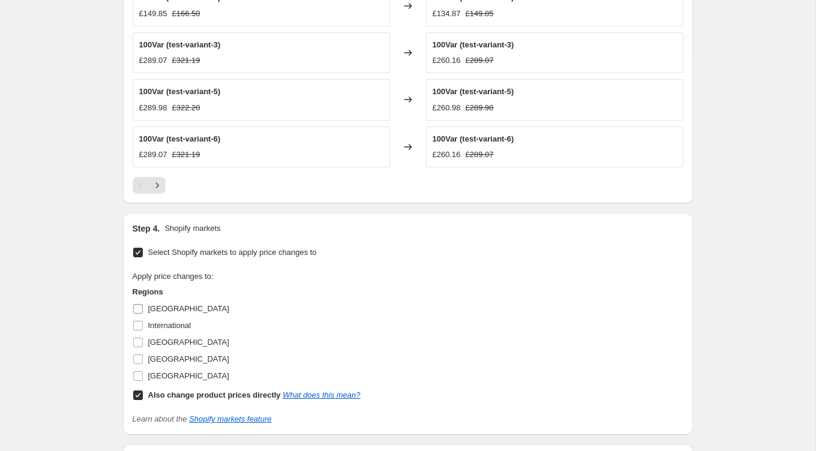
click at [139, 307] on input "[GEOGRAPHIC_DATA]" at bounding box center [138, 309] width 10 height 10
checkbox input "true"
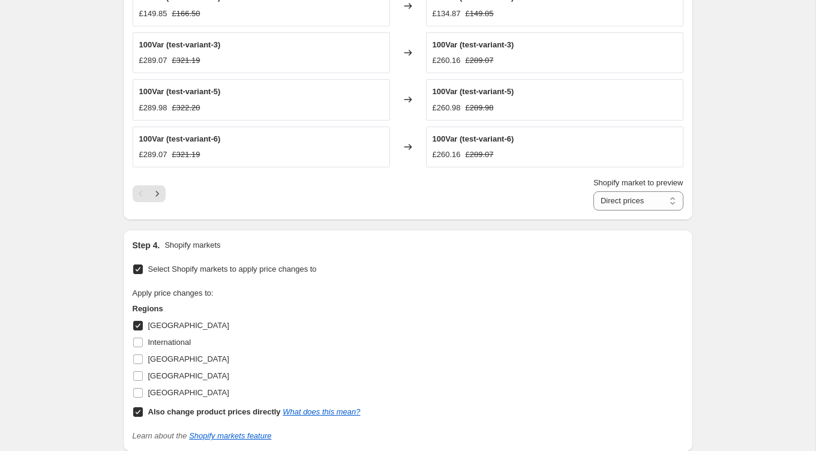
scroll to position [987, 0]
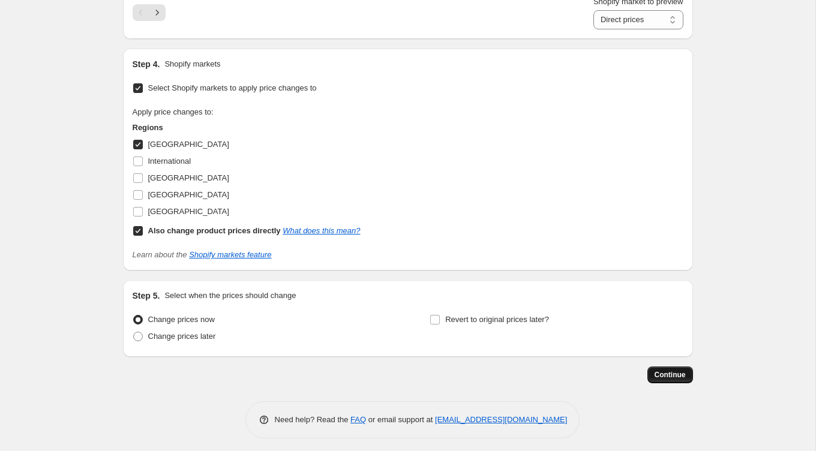
click at [656, 370] on span "Continue" at bounding box center [670, 375] width 31 height 10
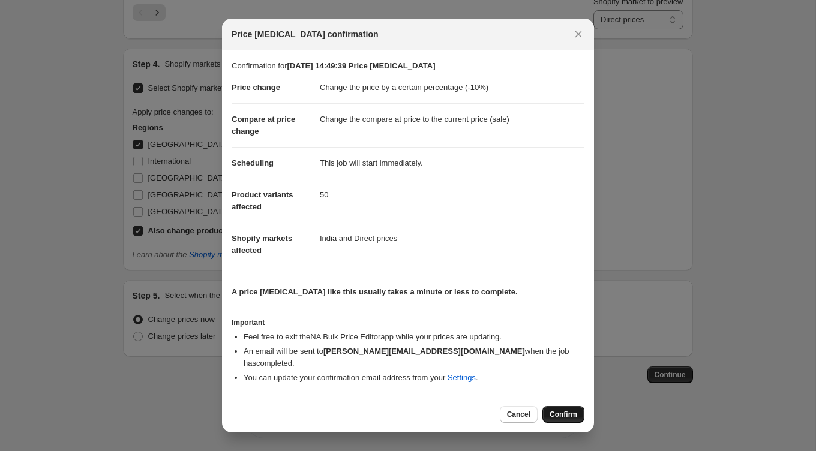
click at [566, 410] on span "Confirm" at bounding box center [564, 415] width 28 height 10
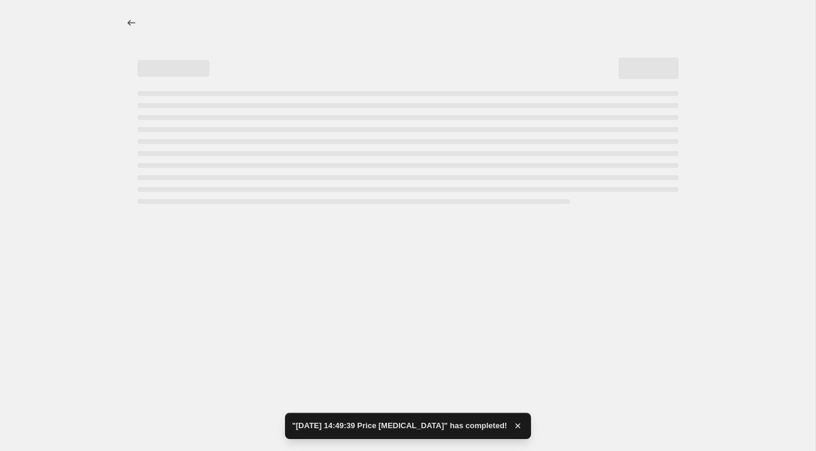
select select "percentage"
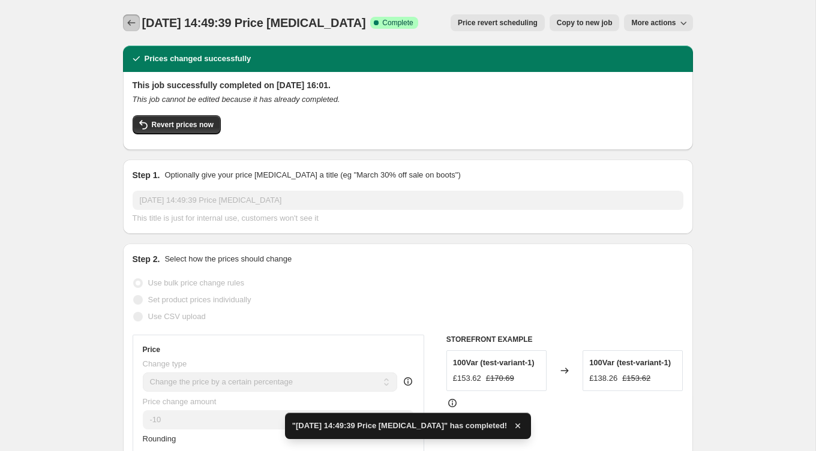
click at [132, 16] on button "Price change jobs" at bounding box center [131, 22] width 17 height 17
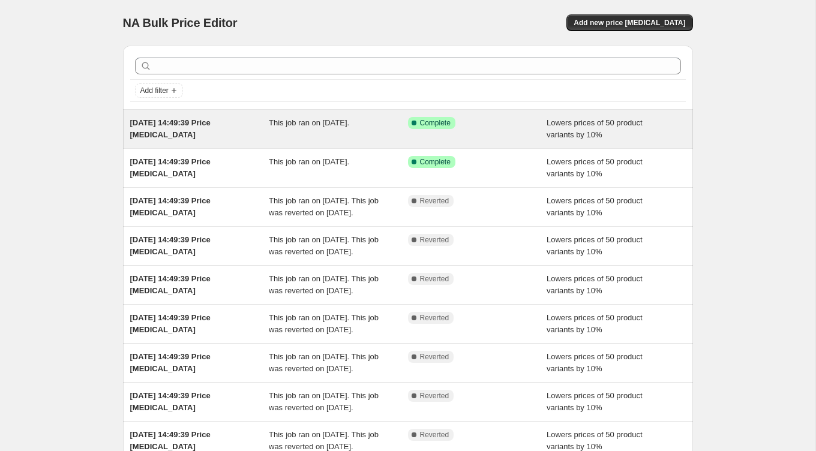
click at [220, 130] on div "[DATE] 14:49:39 Price [MEDICAL_DATA]" at bounding box center [199, 129] width 139 height 24
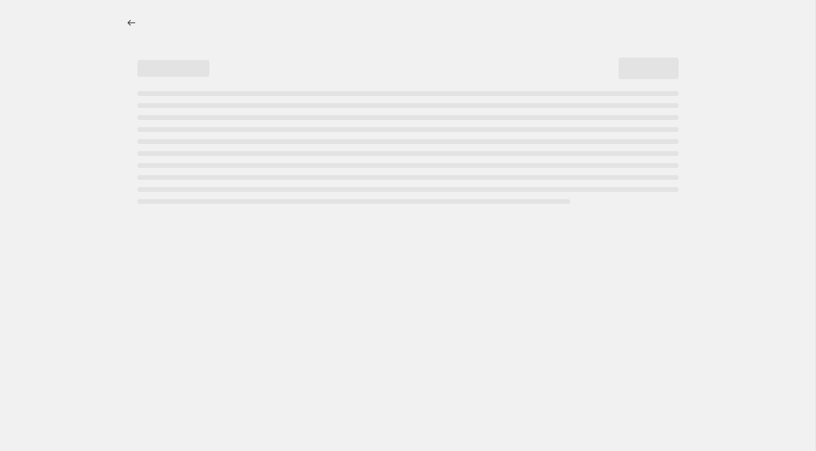
select select "percentage"
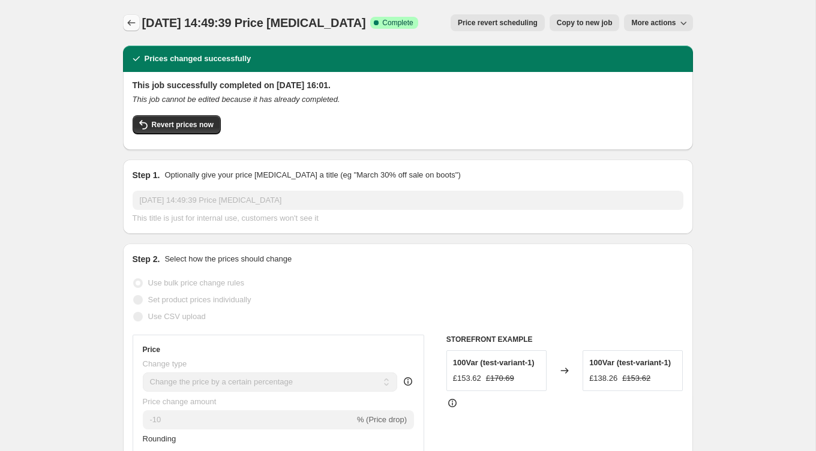
click at [136, 22] on icon "Price change jobs" at bounding box center [131, 23] width 12 height 12
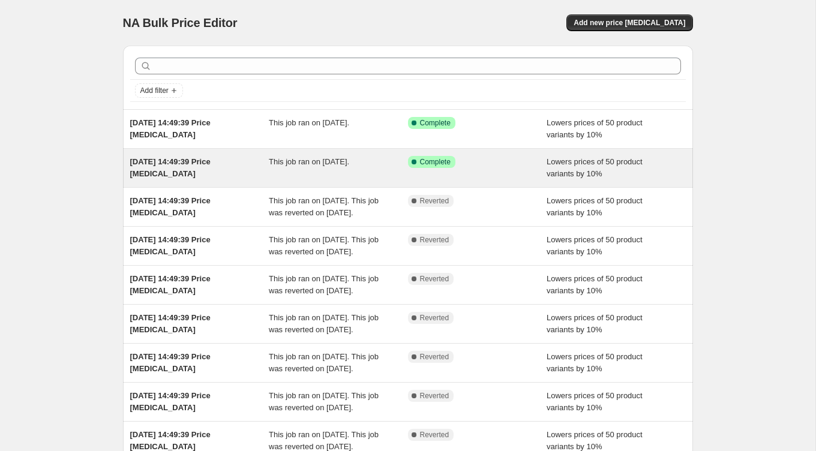
click at [211, 163] on span "[DATE] 14:49:39 Price [MEDICAL_DATA]" at bounding box center [170, 167] width 80 height 21
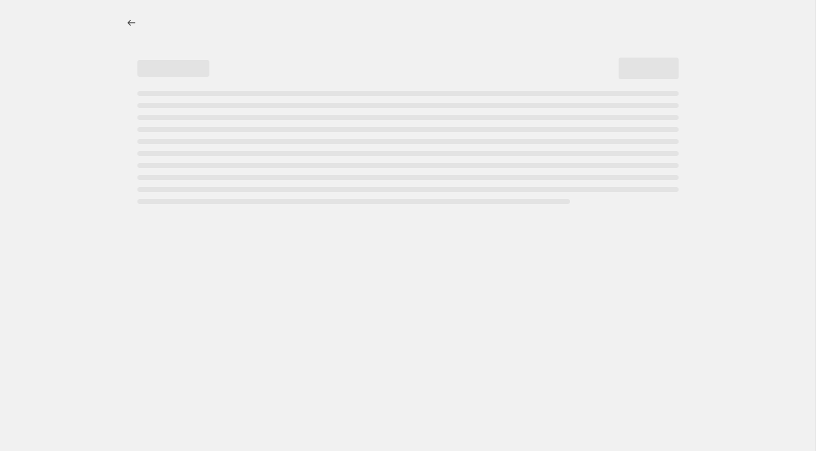
select select "percentage"
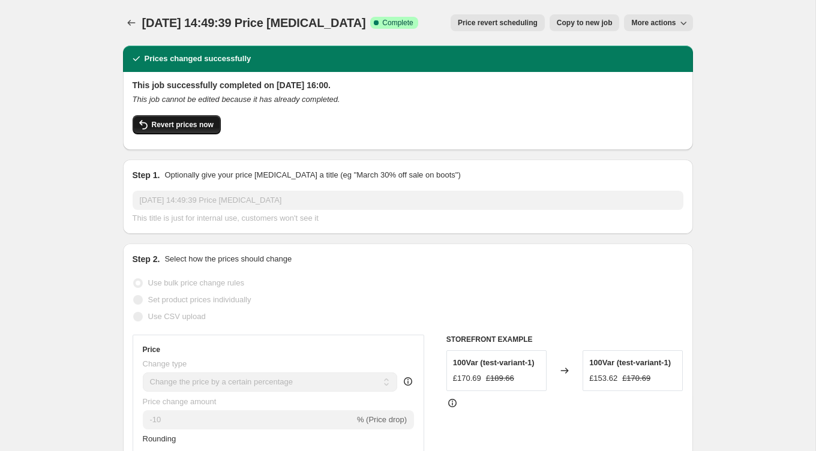
click at [192, 123] on span "Revert prices now" at bounding box center [183, 125] width 62 height 10
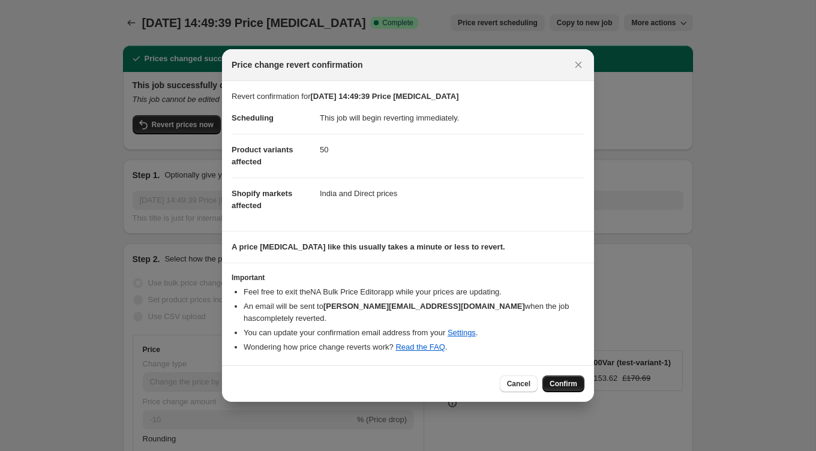
click at [557, 376] on button "Confirm" at bounding box center [564, 384] width 42 height 17
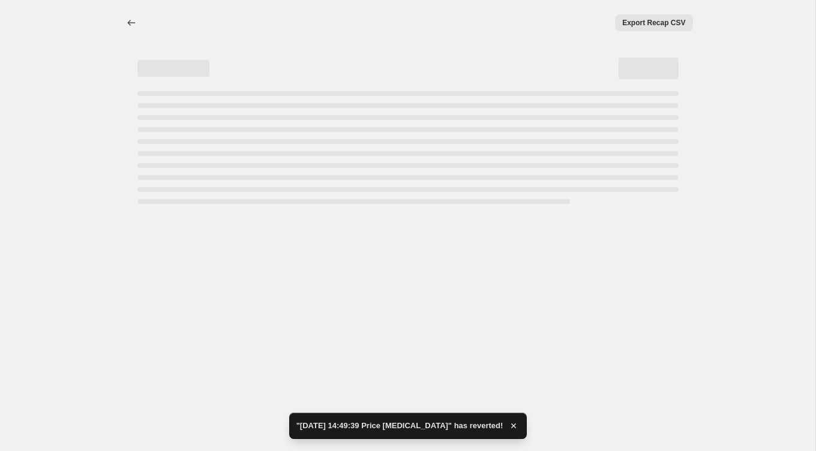
select select "percentage"
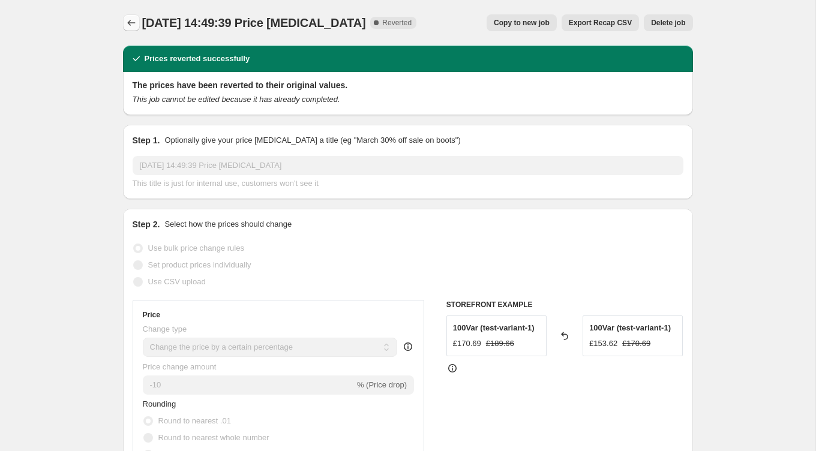
click at [128, 25] on icon "Price change jobs" at bounding box center [131, 23] width 12 height 12
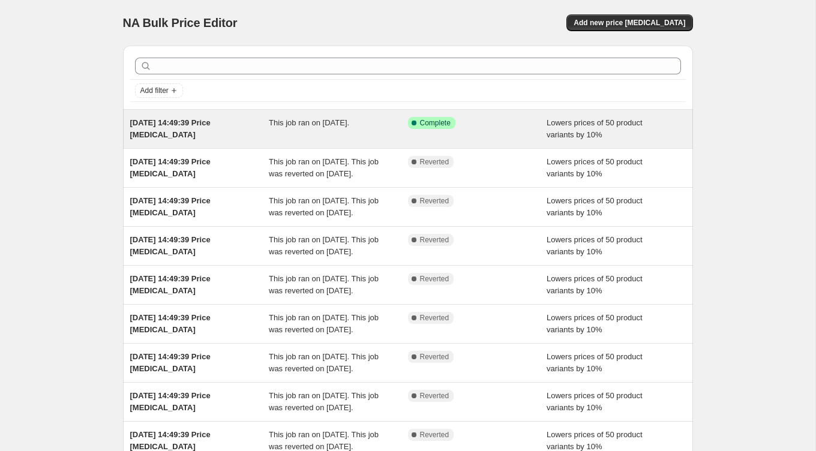
click at [247, 128] on div "[DATE] 14:49:39 Price [MEDICAL_DATA]" at bounding box center [199, 129] width 139 height 24
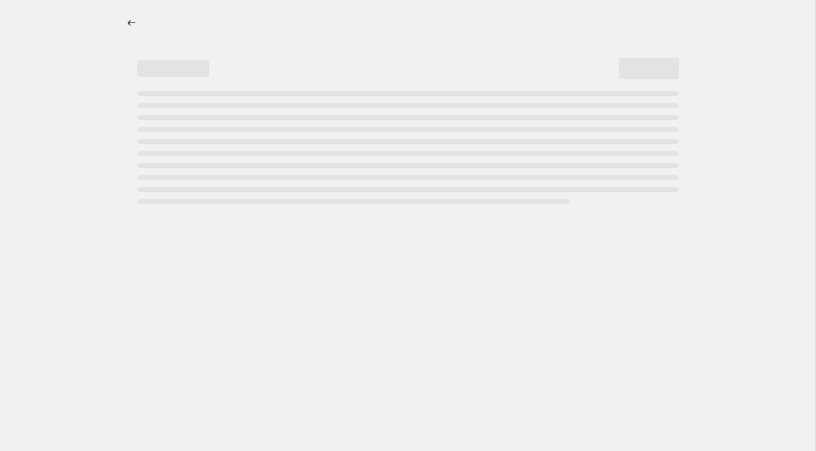
select select "percentage"
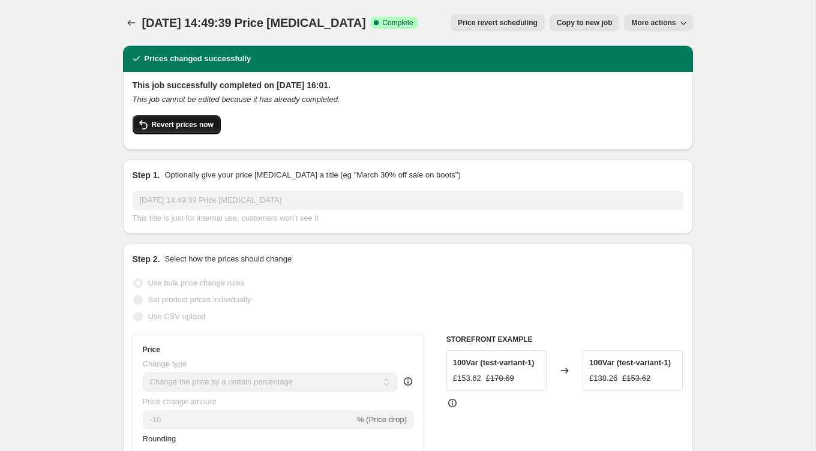
click at [181, 126] on span "Revert prices now" at bounding box center [183, 125] width 62 height 10
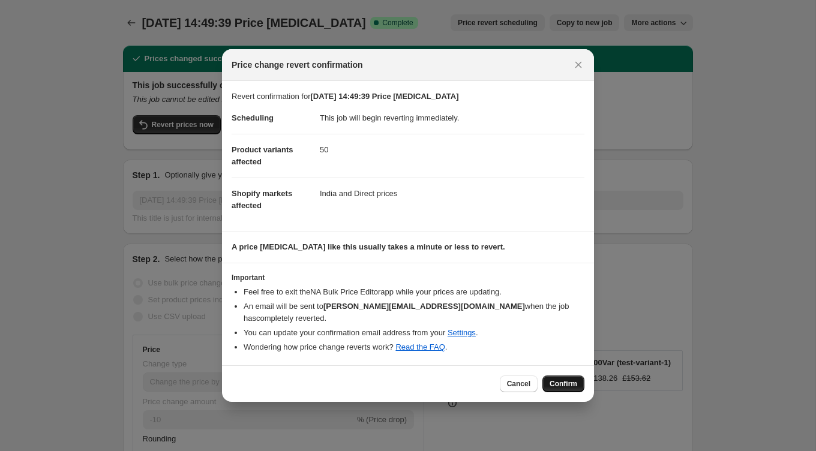
click at [552, 376] on button "Confirm" at bounding box center [564, 384] width 42 height 17
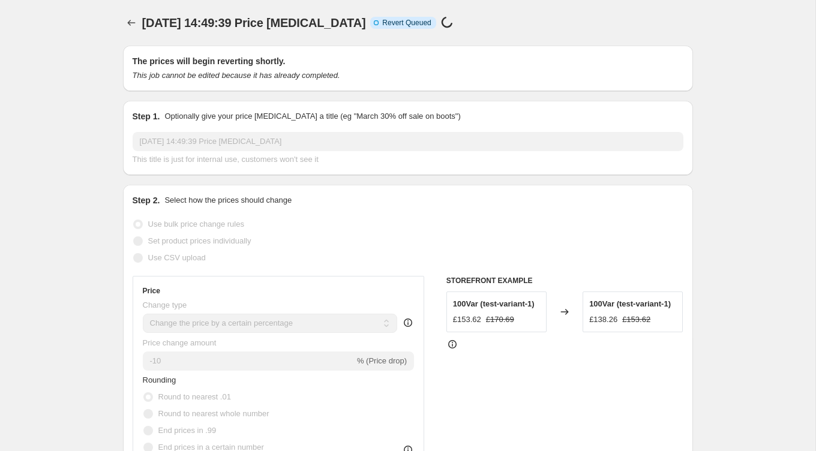
select select "percentage"
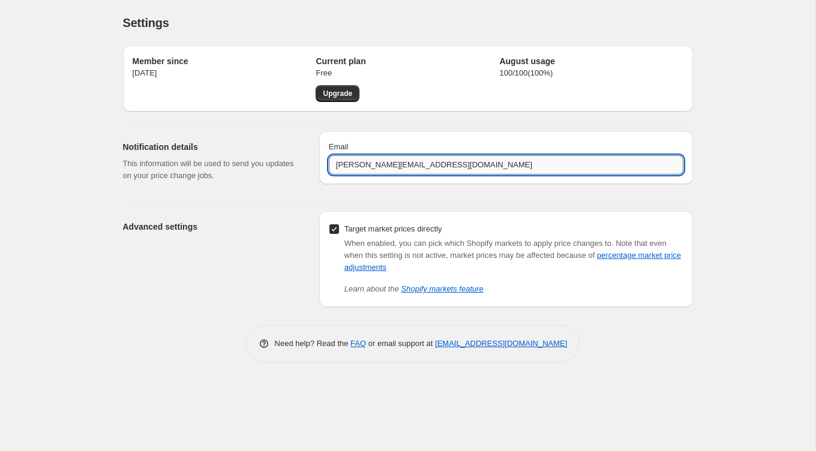
click at [413, 163] on input "[PERSON_NAME][EMAIL_ADDRESS][DOMAIN_NAME]" at bounding box center [506, 164] width 355 height 19
click at [413, 163] on input "daniel@fiftypoint6.com" at bounding box center [506, 164] width 355 height 19
type input "[PERSON_NAME][EMAIL_ADDRESS][DOMAIN_NAME]"
click at [459, 160] on input "[PERSON_NAME][EMAIL_ADDRESS][DOMAIN_NAME]" at bounding box center [506, 164] width 355 height 19
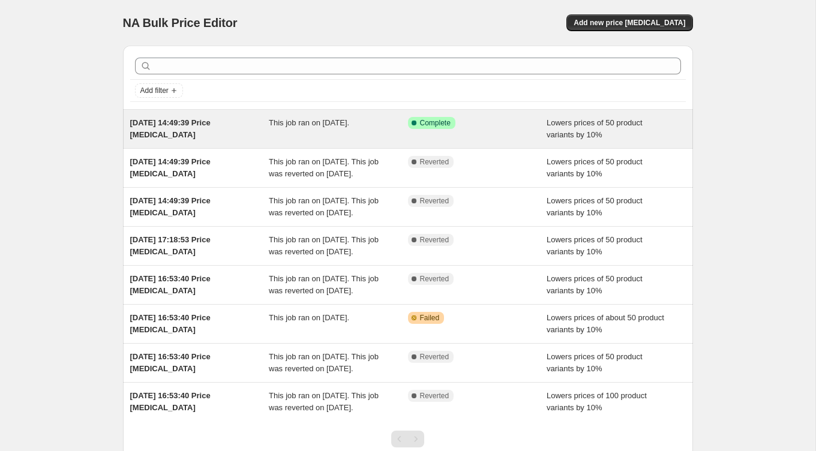
click at [123, 145] on div "[DATE] 14:49:39 Price [MEDICAL_DATA] This job ran on [DATE]. Success Complete C…" at bounding box center [408, 129] width 570 height 38
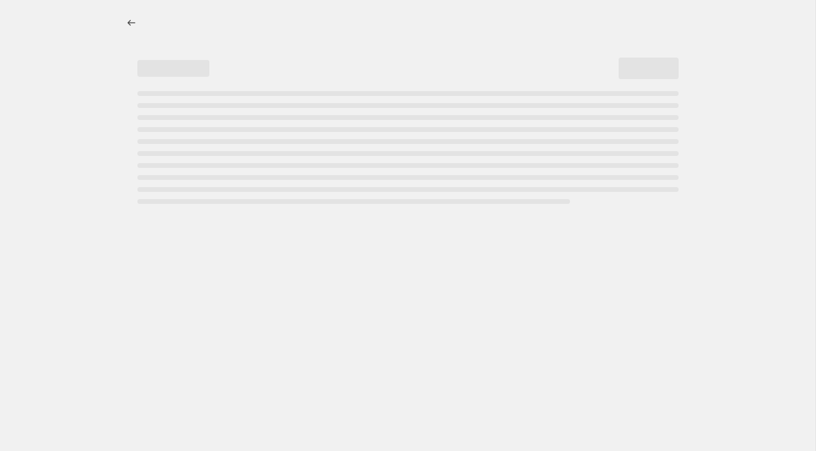
select select "percentage"
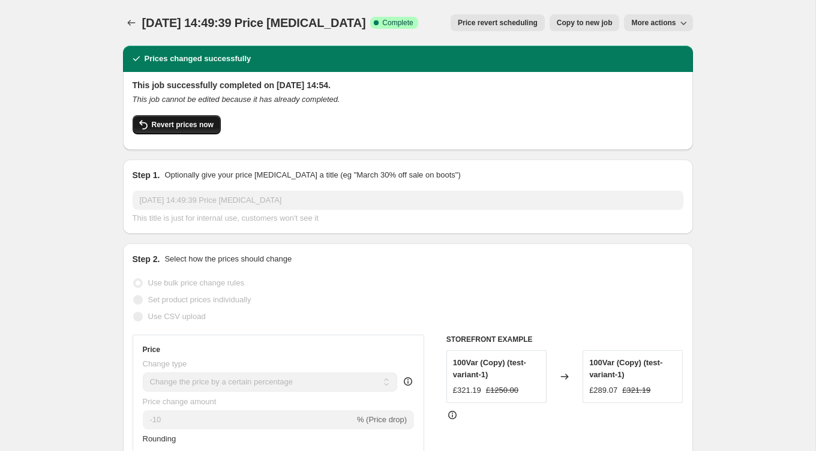
click at [208, 128] on span "Revert prices now" at bounding box center [183, 125] width 62 height 10
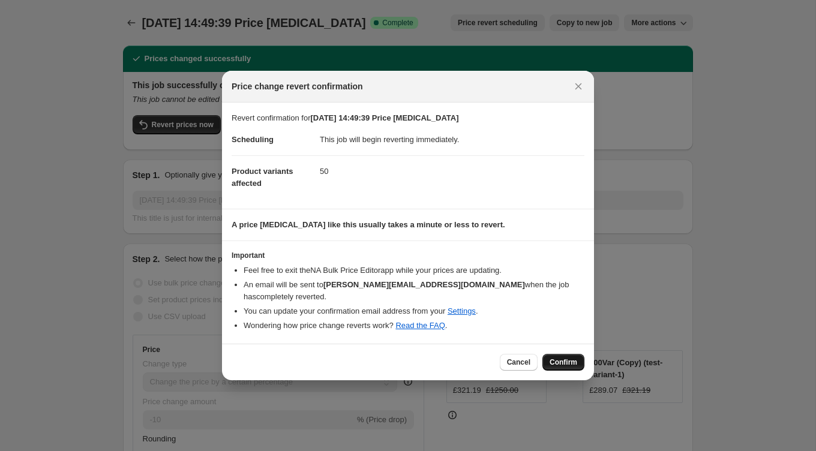
click at [553, 354] on button "Confirm" at bounding box center [564, 362] width 42 height 17
